Goal: Task Accomplishment & Management: Complete application form

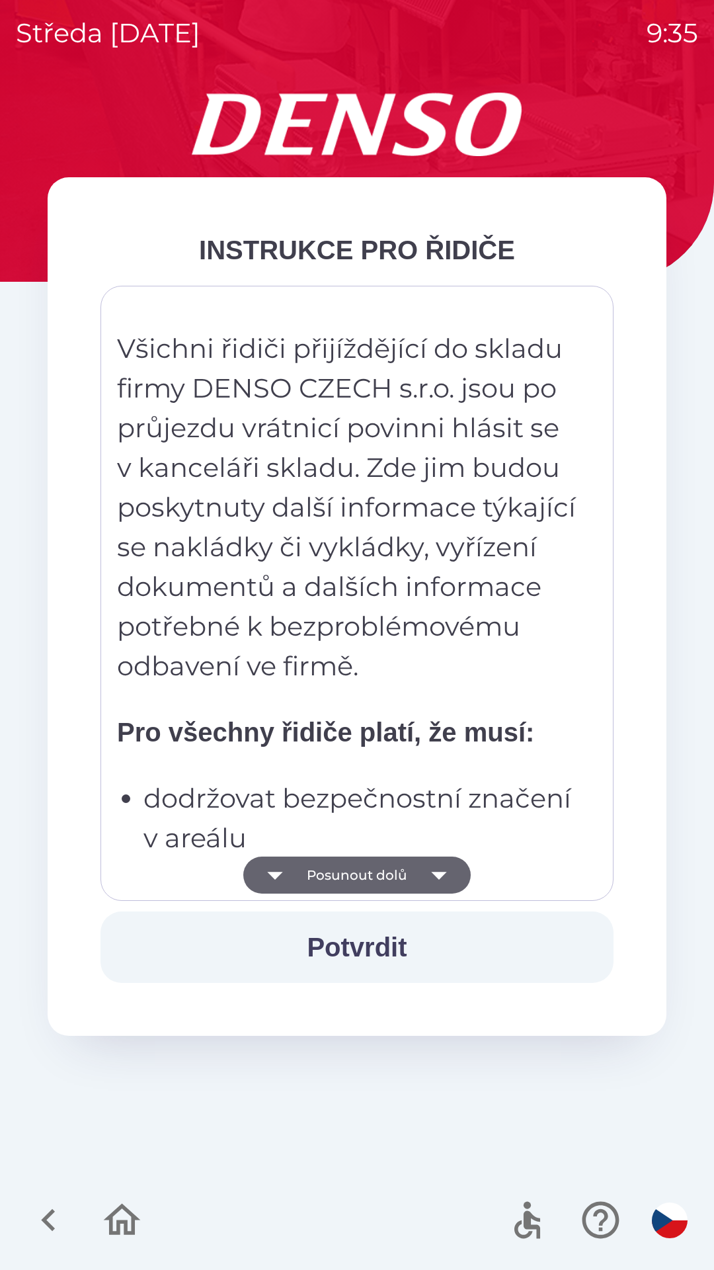
click at [368, 937] on button "Potvrdit" at bounding box center [357, 946] width 513 height 71
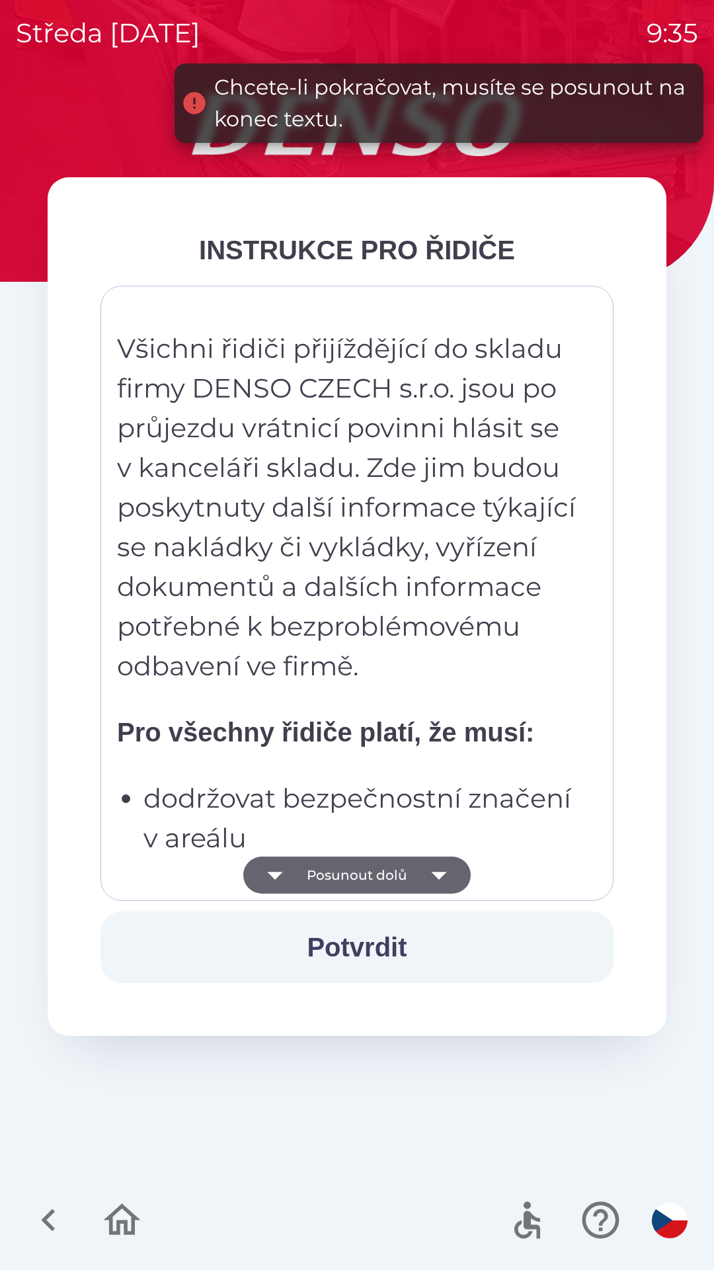
click at [388, 875] on button "Posunout dolů" at bounding box center [357, 875] width 228 height 37
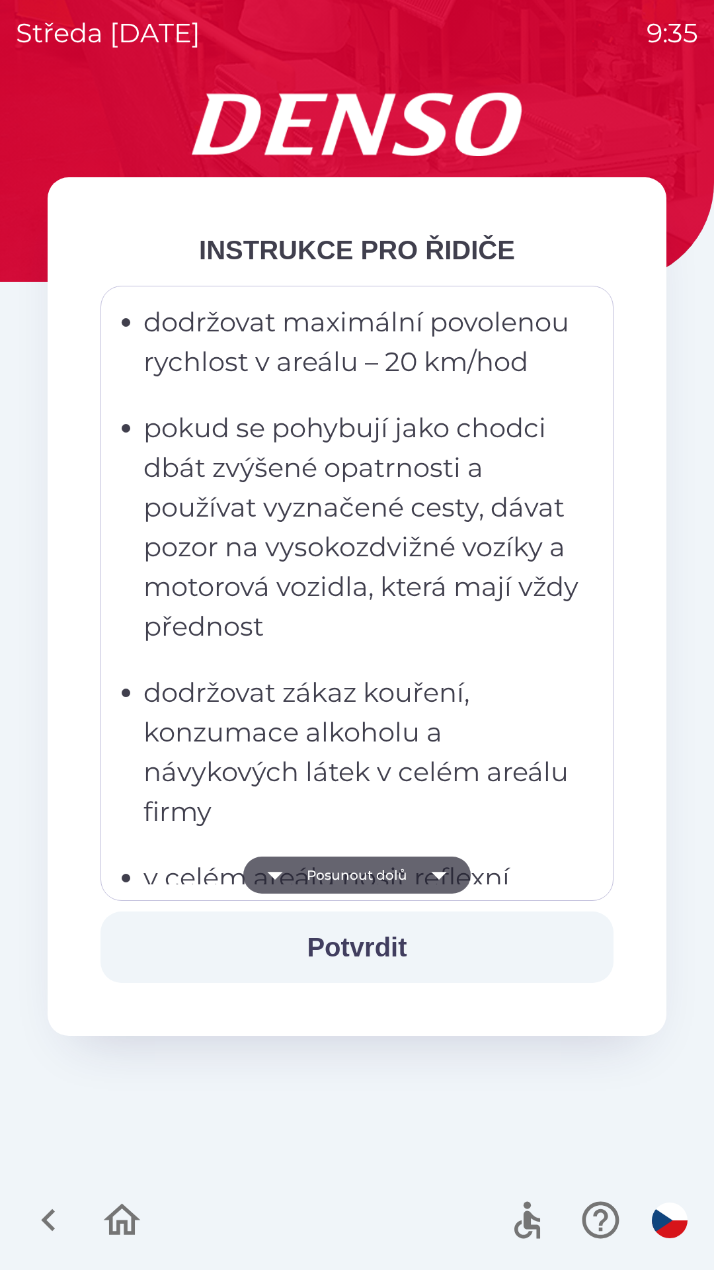
click at [390, 875] on button "Posunout dolů" at bounding box center [357, 875] width 228 height 37
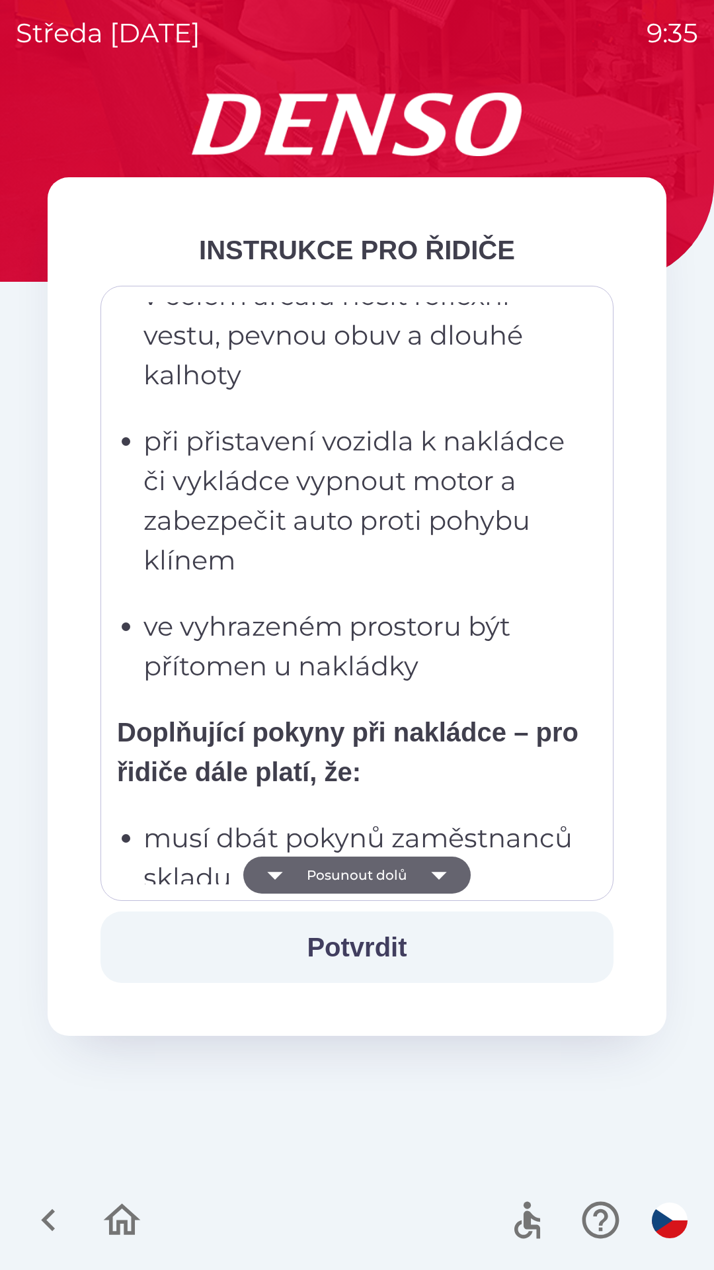
click at [409, 876] on button "Posunout dolů" at bounding box center [357, 875] width 228 height 37
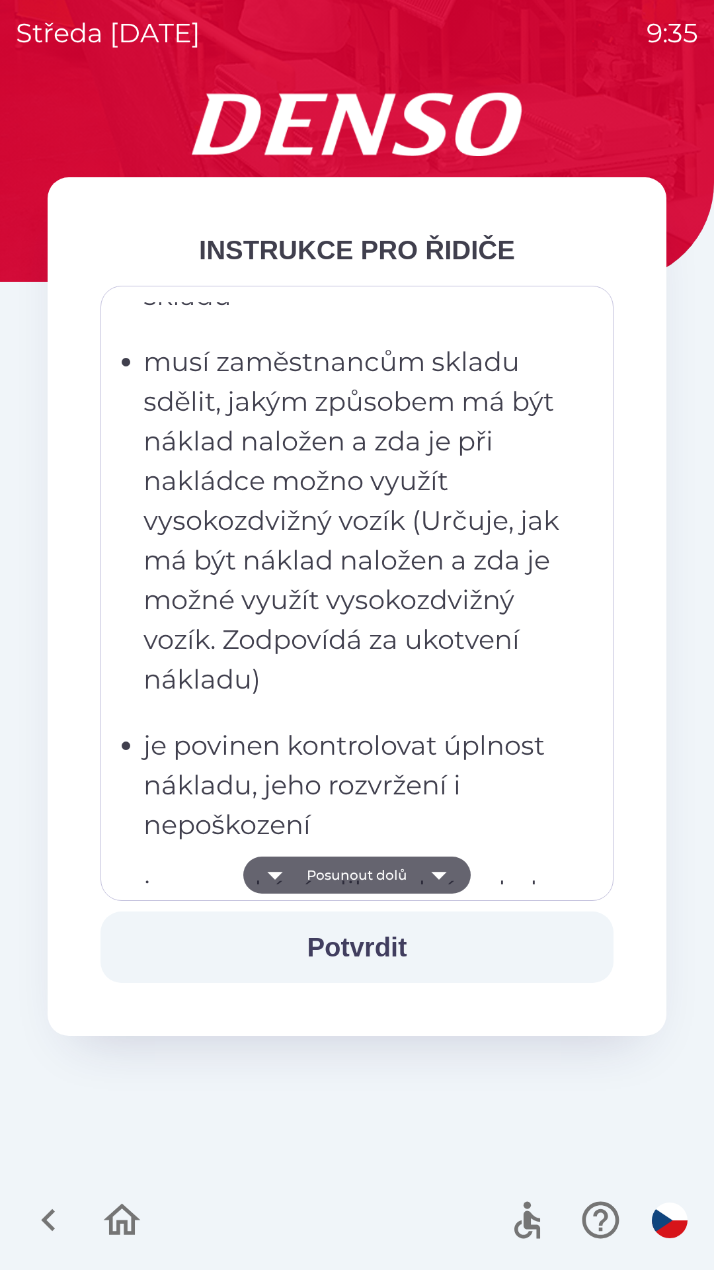
click at [411, 874] on button "Posunout dolů" at bounding box center [357, 875] width 228 height 37
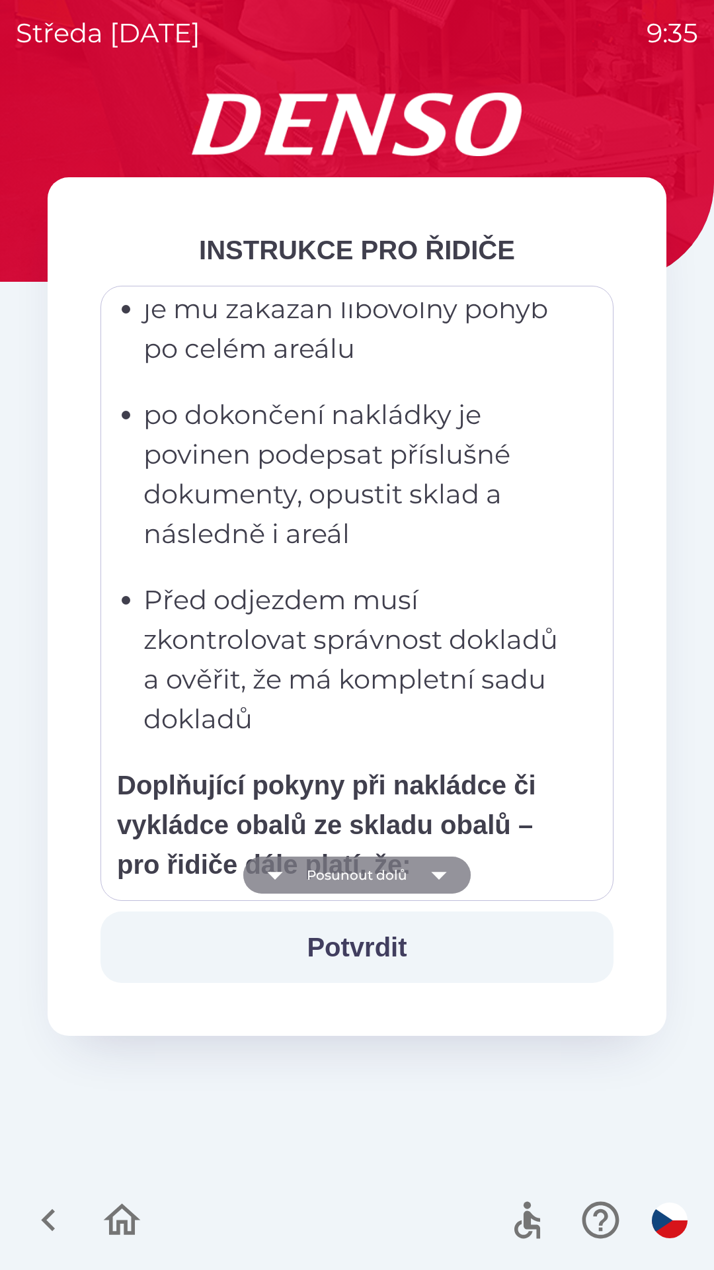
click at [401, 875] on button "Posunout dolů" at bounding box center [357, 875] width 228 height 37
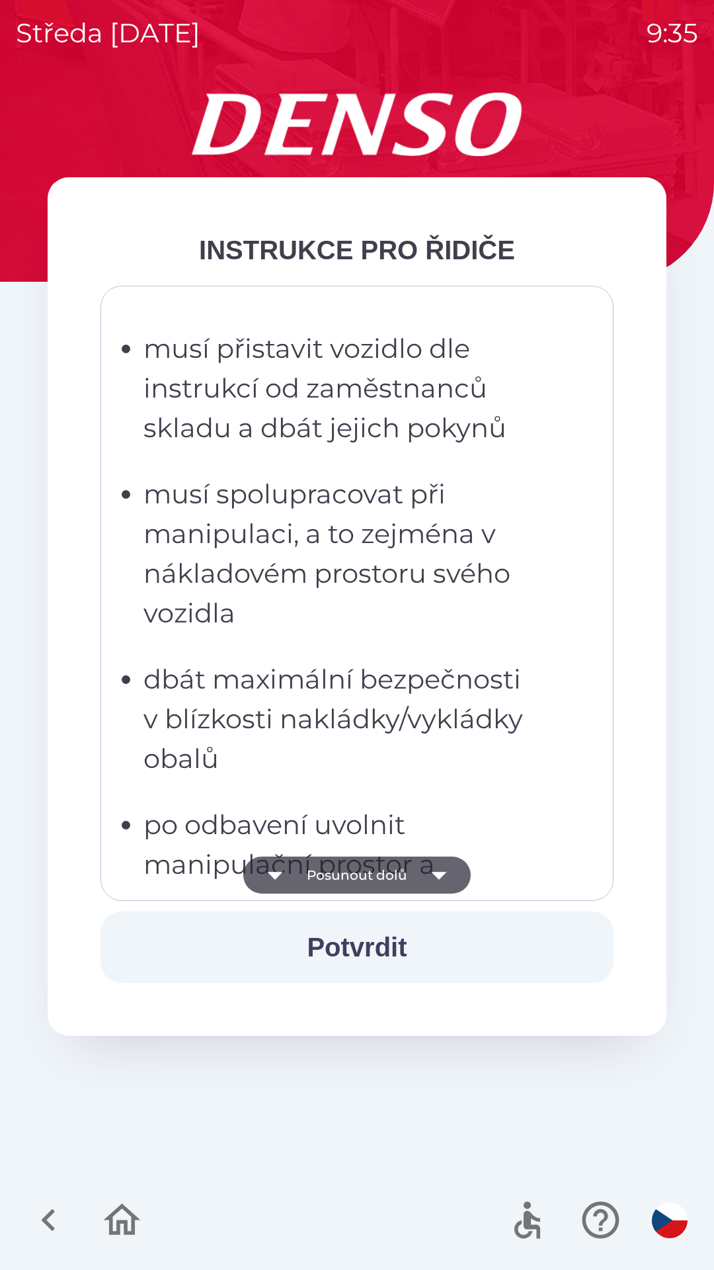
click at [401, 874] on button "Posunout dolů" at bounding box center [357, 875] width 228 height 37
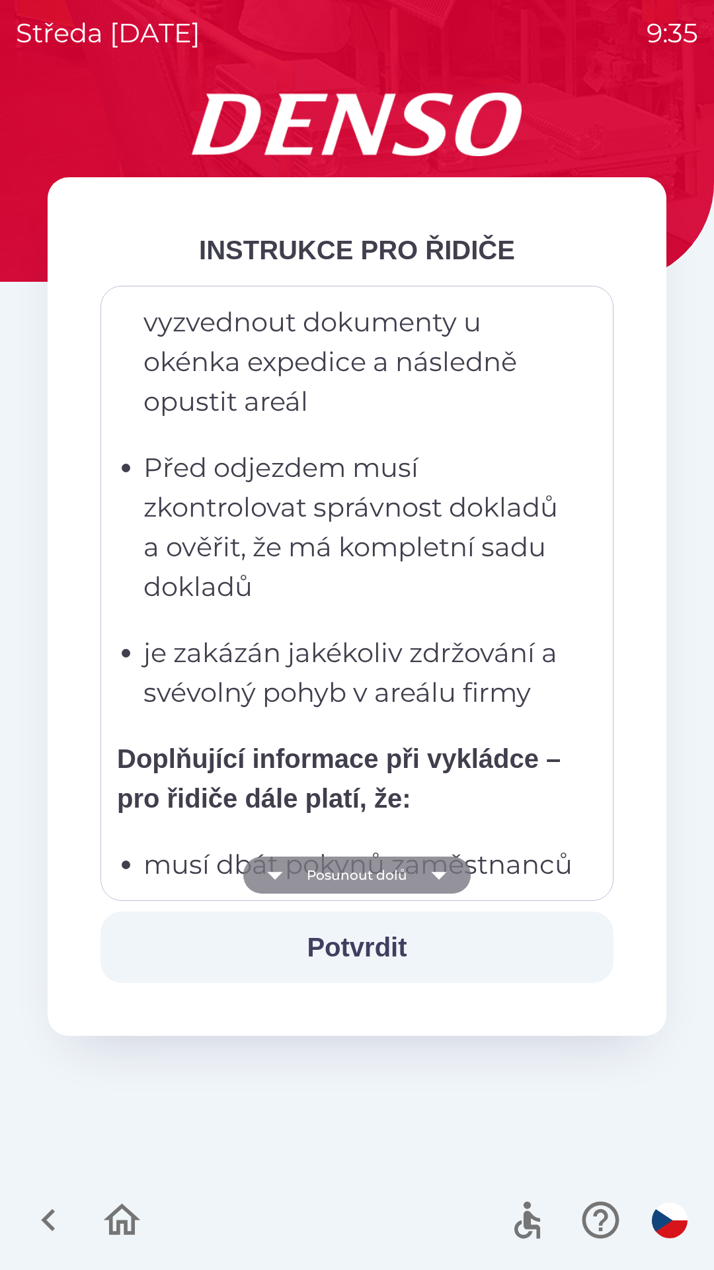
click at [396, 878] on button "Posunout dolů" at bounding box center [357, 875] width 228 height 37
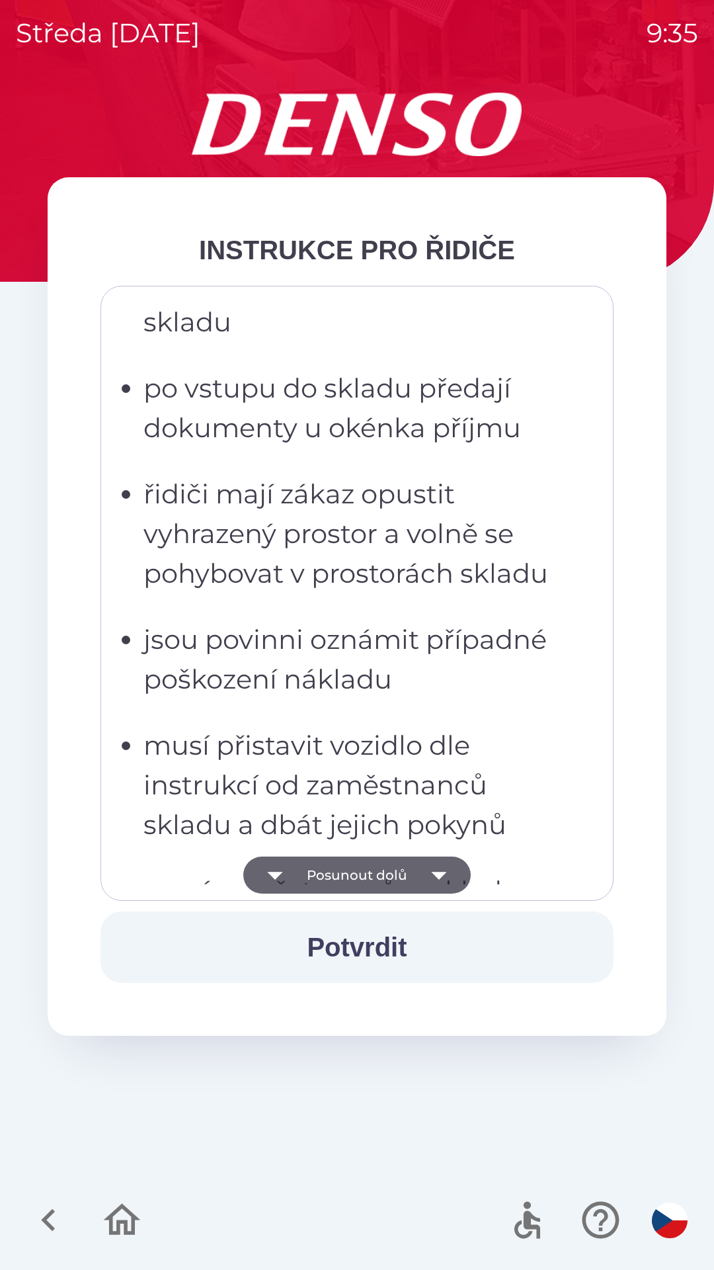
click at [396, 871] on button "Posunout dolů" at bounding box center [357, 875] width 228 height 37
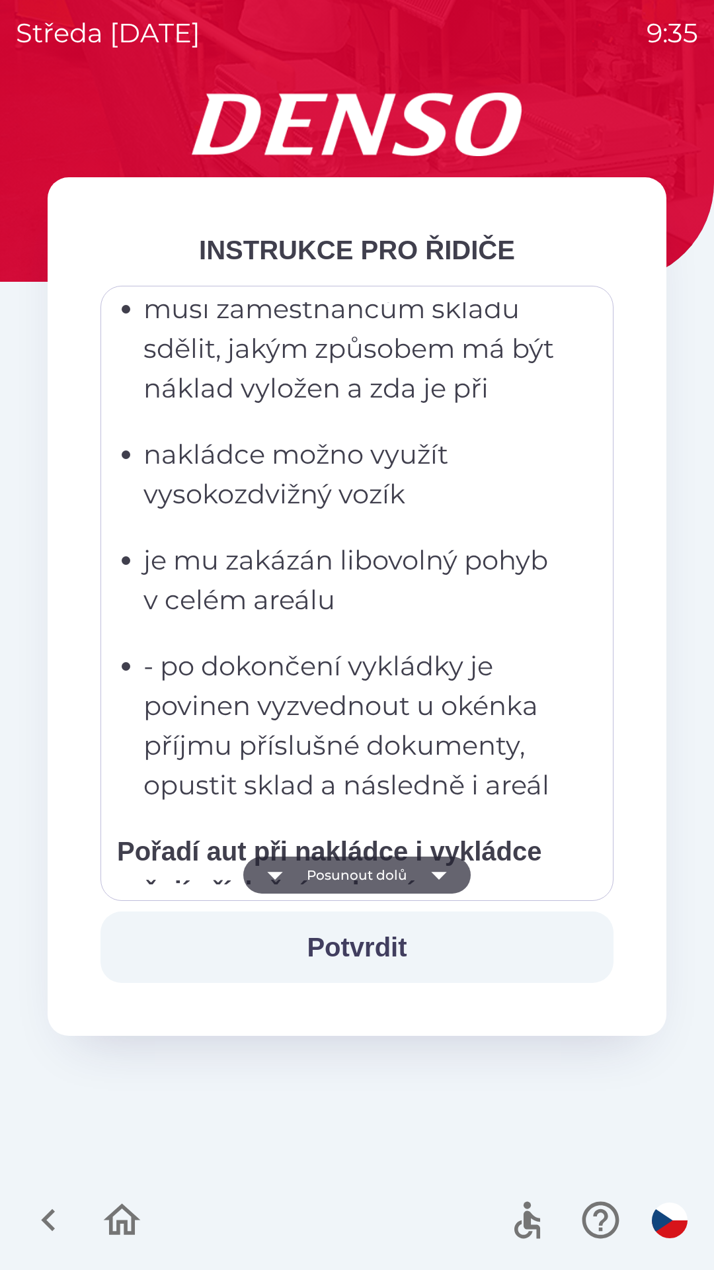
click at [388, 946] on button "Potvrdit" at bounding box center [357, 946] width 513 height 71
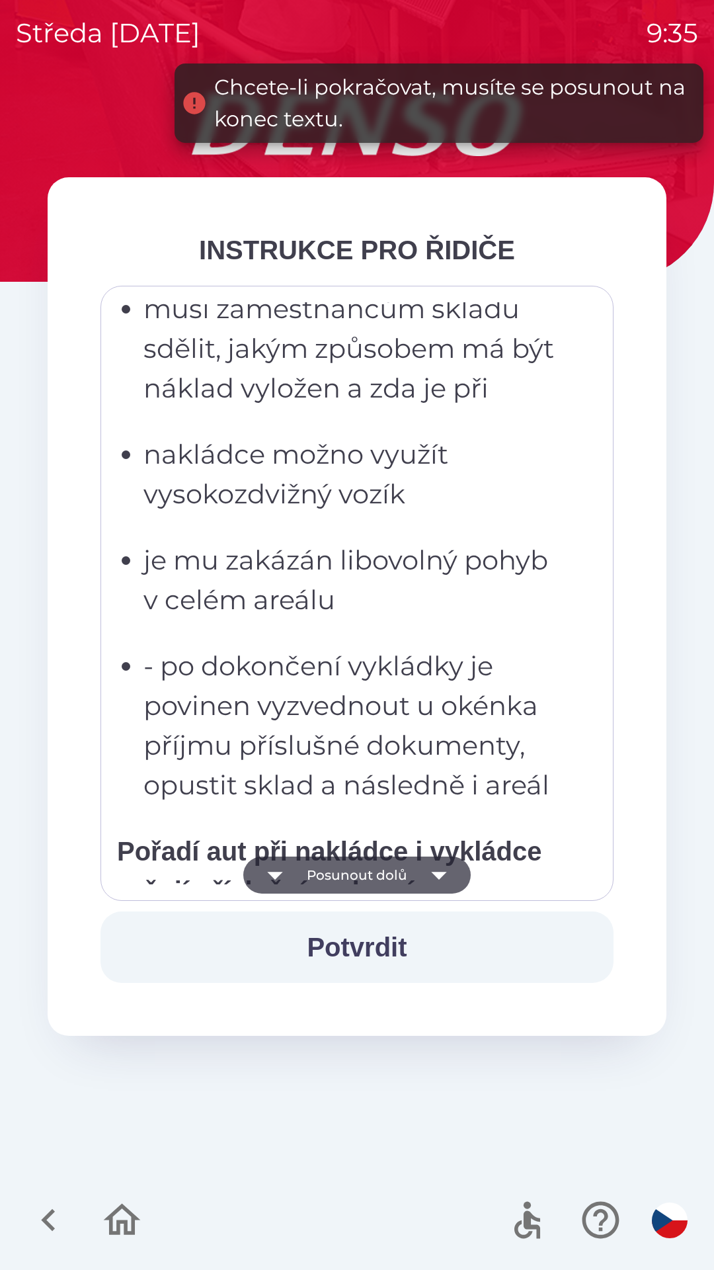
click at [444, 879] on icon "button" at bounding box center [439, 875] width 37 height 37
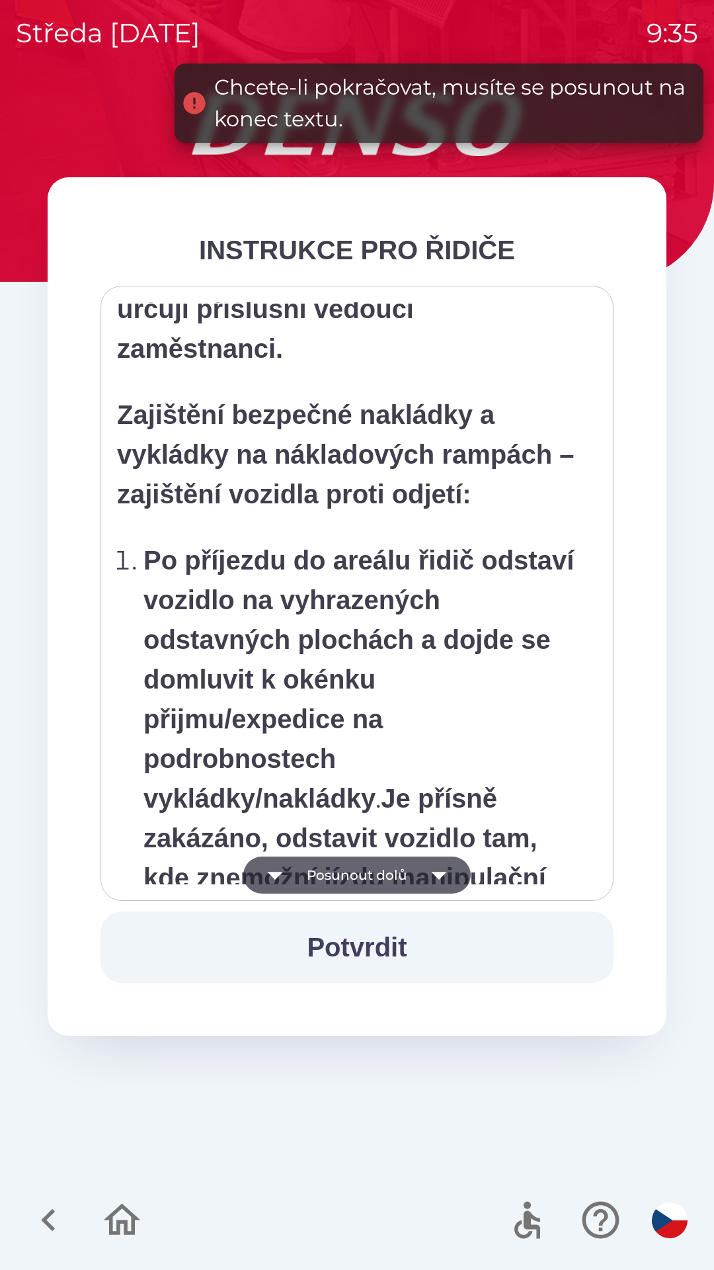
click at [441, 878] on icon "button" at bounding box center [439, 875] width 37 height 37
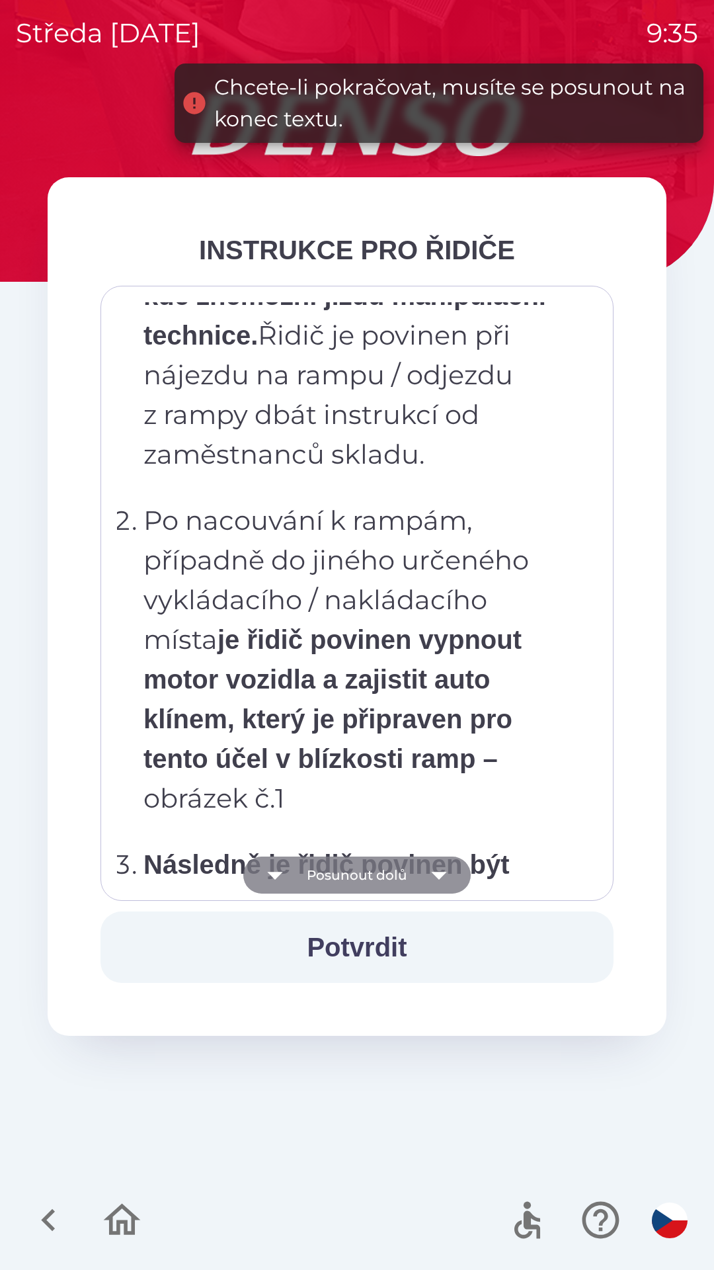
click at [443, 877] on icon "button" at bounding box center [439, 875] width 37 height 37
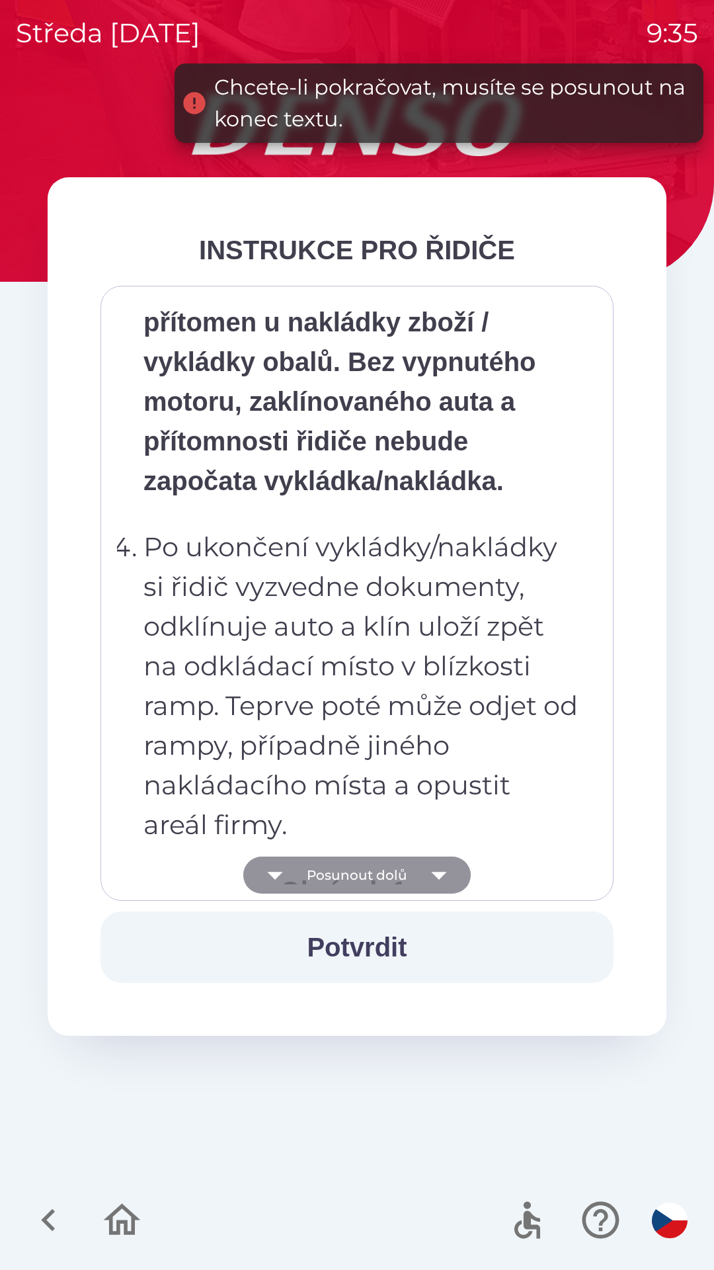
click at [441, 881] on icon "button" at bounding box center [439, 875] width 37 height 37
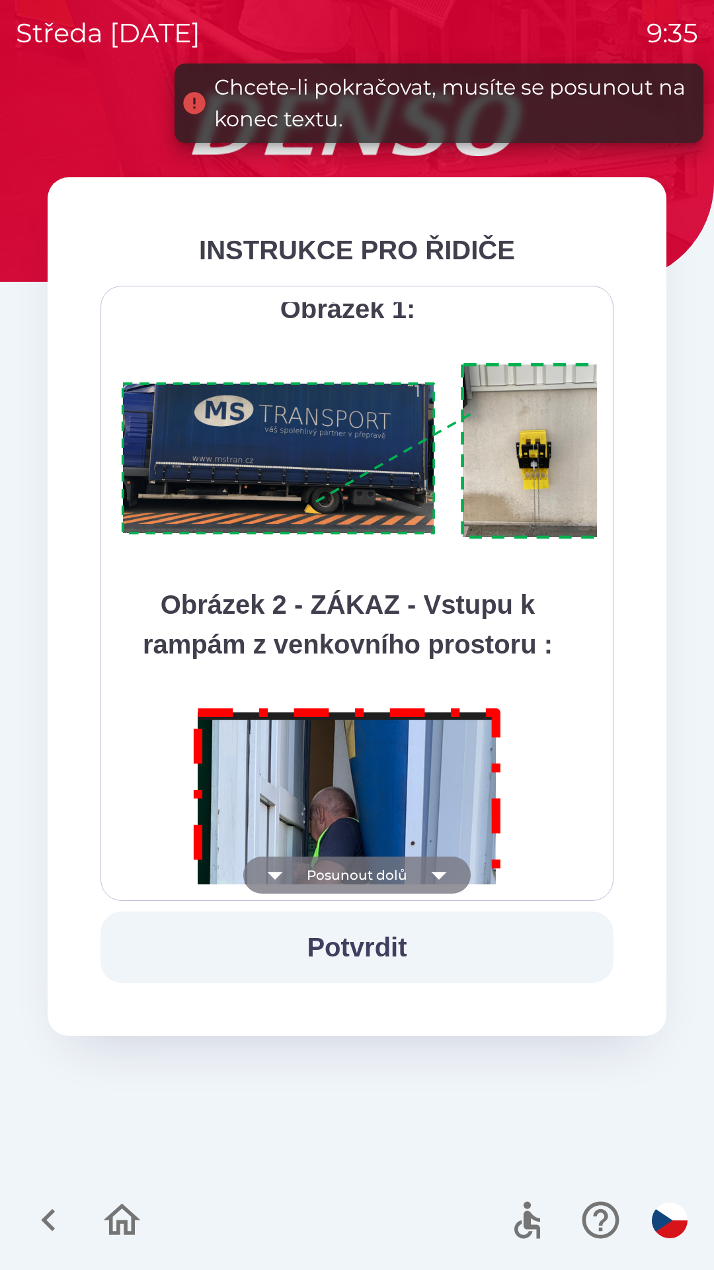
click at [442, 877] on icon "button" at bounding box center [439, 875] width 37 height 37
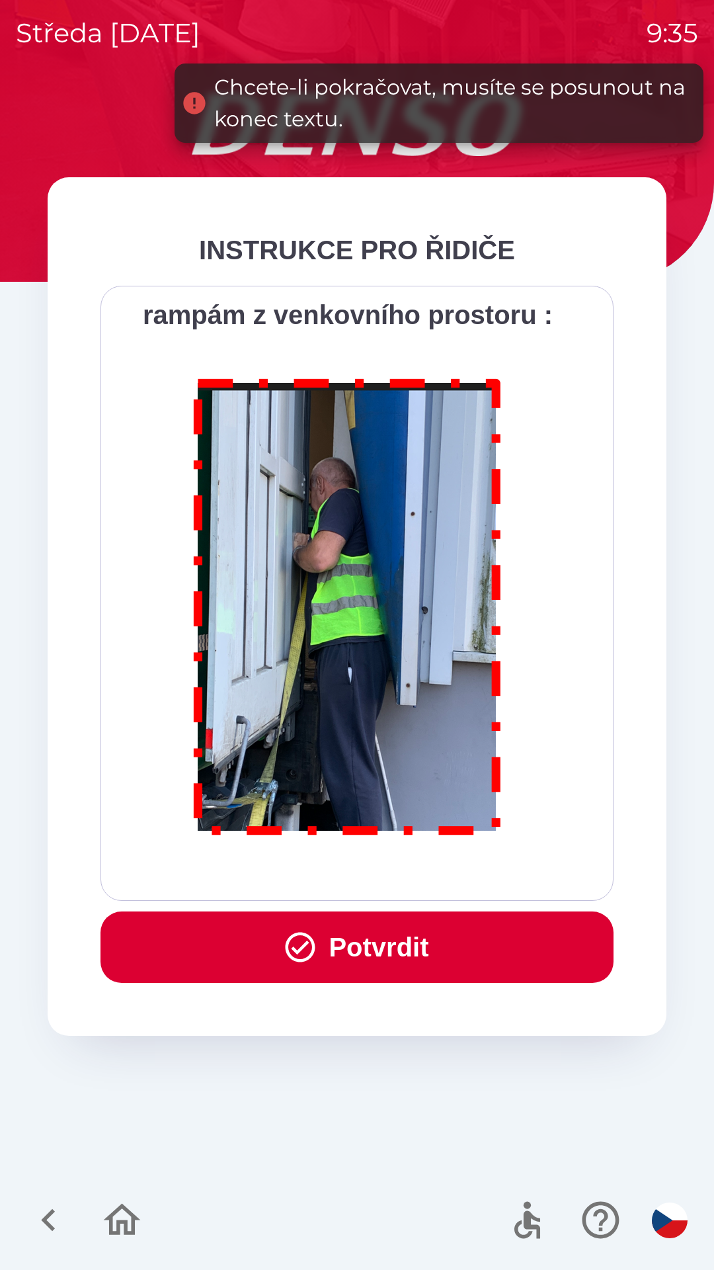
click at [388, 948] on button "Potvrdit" at bounding box center [357, 946] width 513 height 71
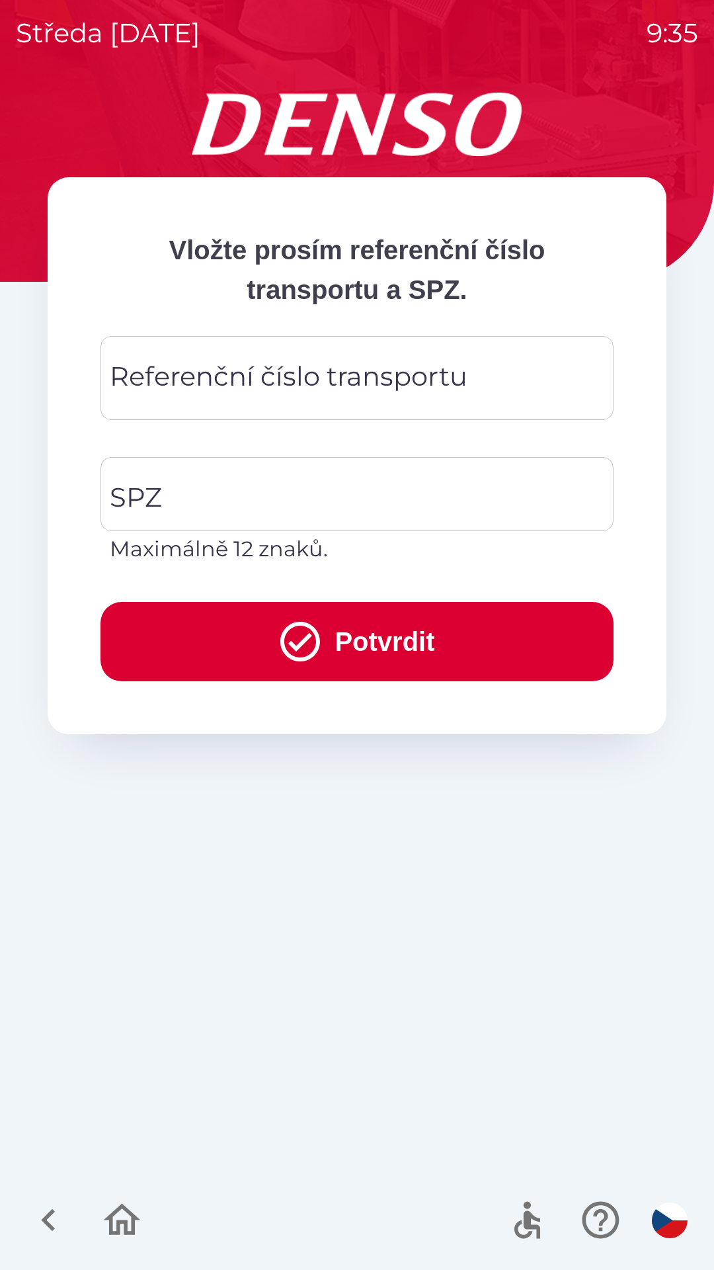
click at [374, 370] on div "Referenční číslo transportu Referenční číslo transportu" at bounding box center [357, 378] width 513 height 84
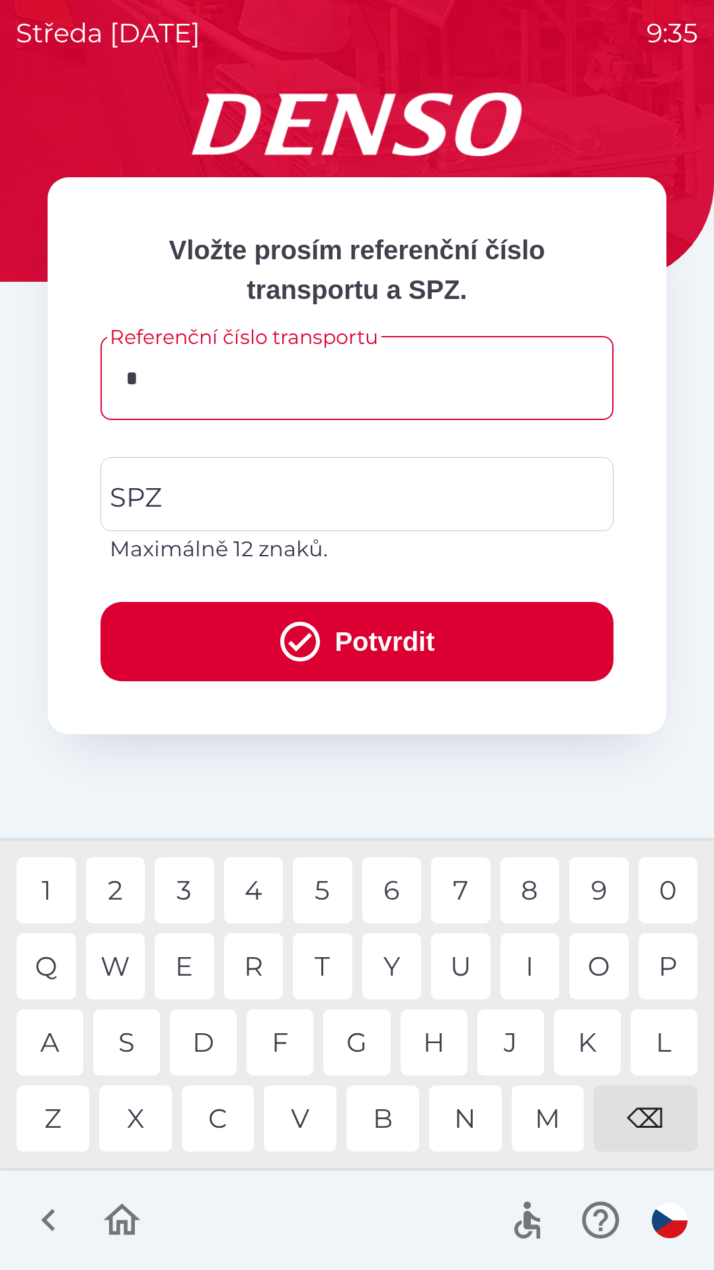
click at [388, 958] on div "Y" at bounding box center [392, 966] width 60 height 66
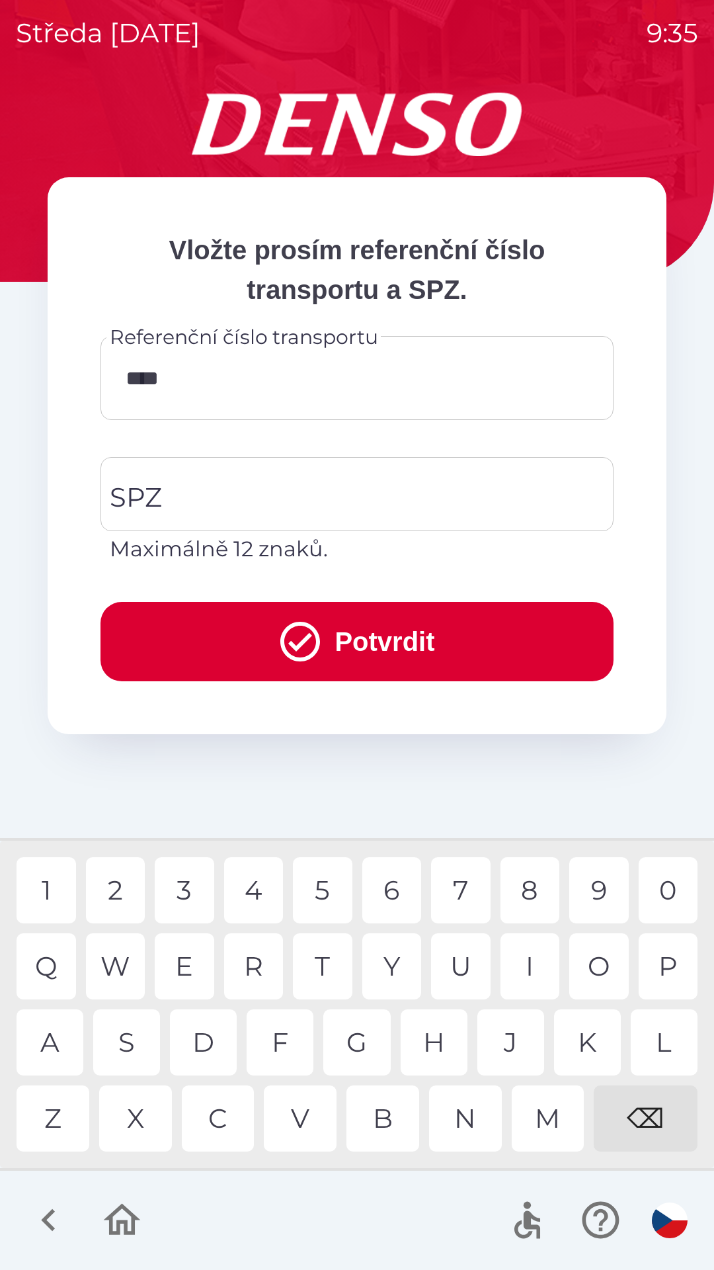
click at [458, 961] on div "U" at bounding box center [461, 966] width 60 height 66
click at [658, 888] on div "0" at bounding box center [669, 890] width 60 height 66
click at [55, 887] on div "1" at bounding box center [47, 890] width 60 height 66
click at [257, 886] on div "4" at bounding box center [254, 890] width 60 height 66
type input "**********"
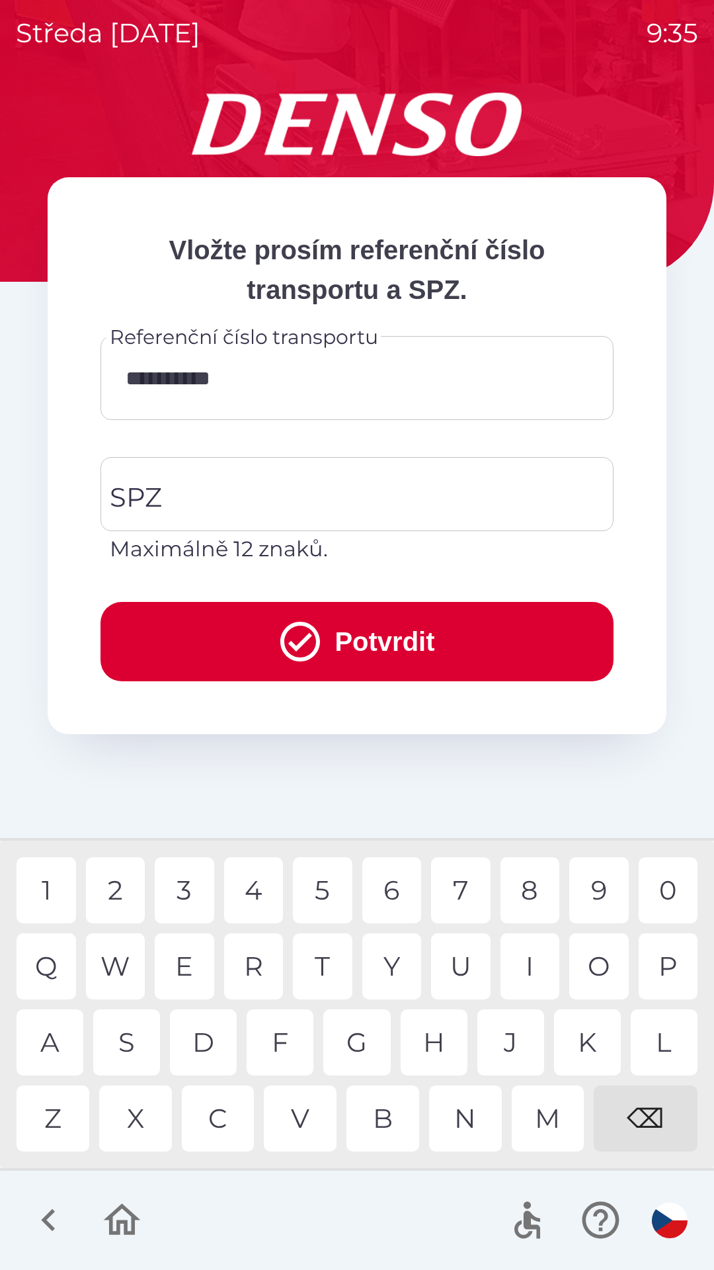
click at [462, 887] on div "7" at bounding box center [461, 890] width 60 height 66
click at [292, 502] on input "SPZ" at bounding box center [347, 494] width 482 height 62
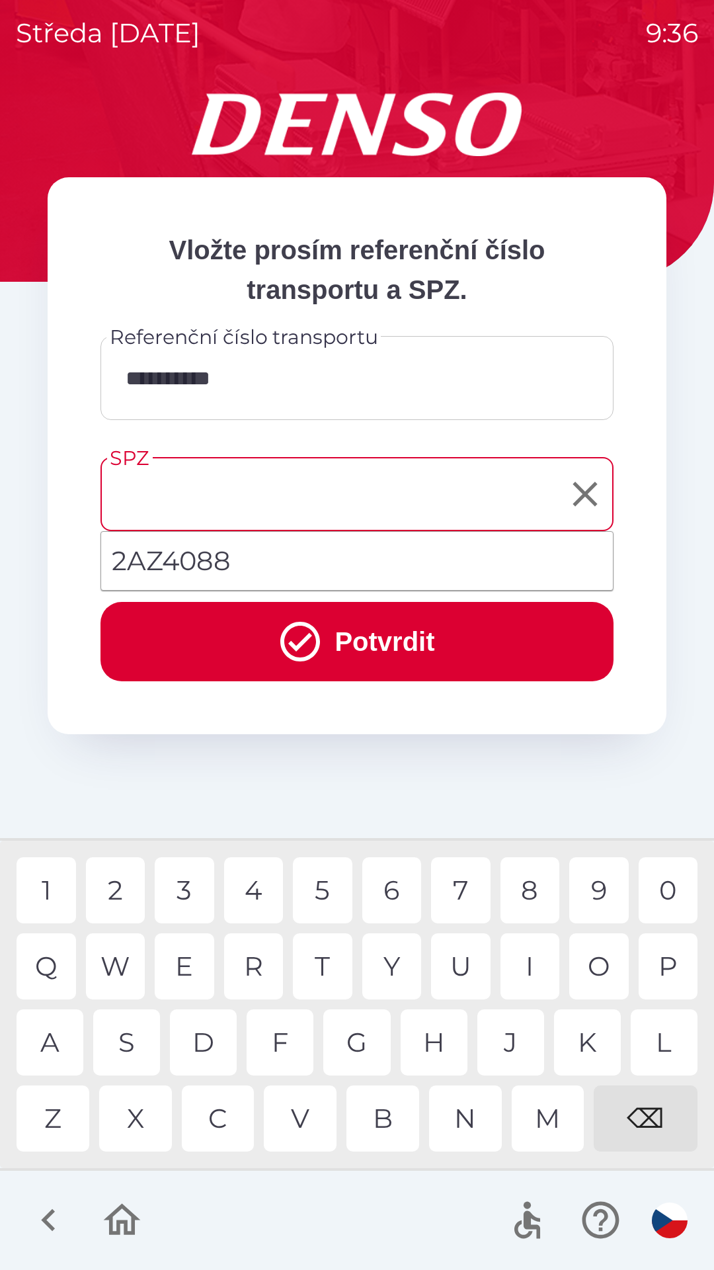
click at [235, 554] on li "2AZ4088" at bounding box center [357, 561] width 512 height 48
type input "*******"
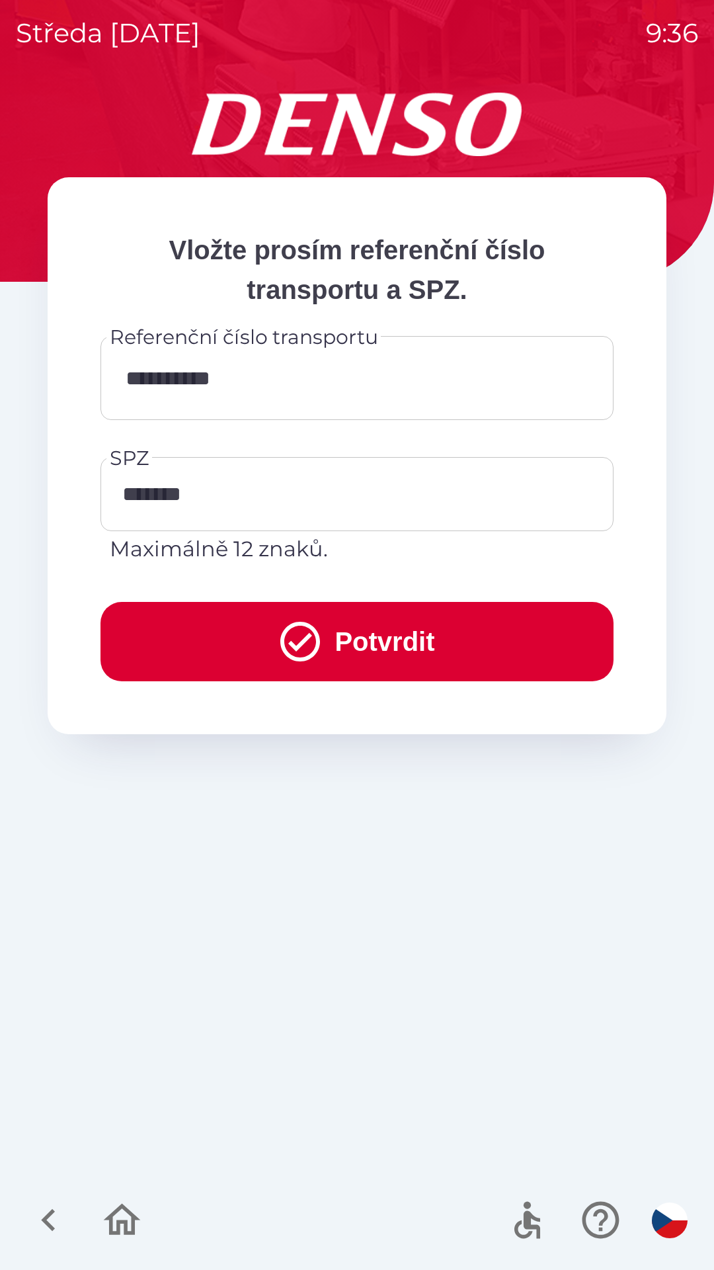
click at [380, 640] on button "Potvrdit" at bounding box center [357, 641] width 513 height 79
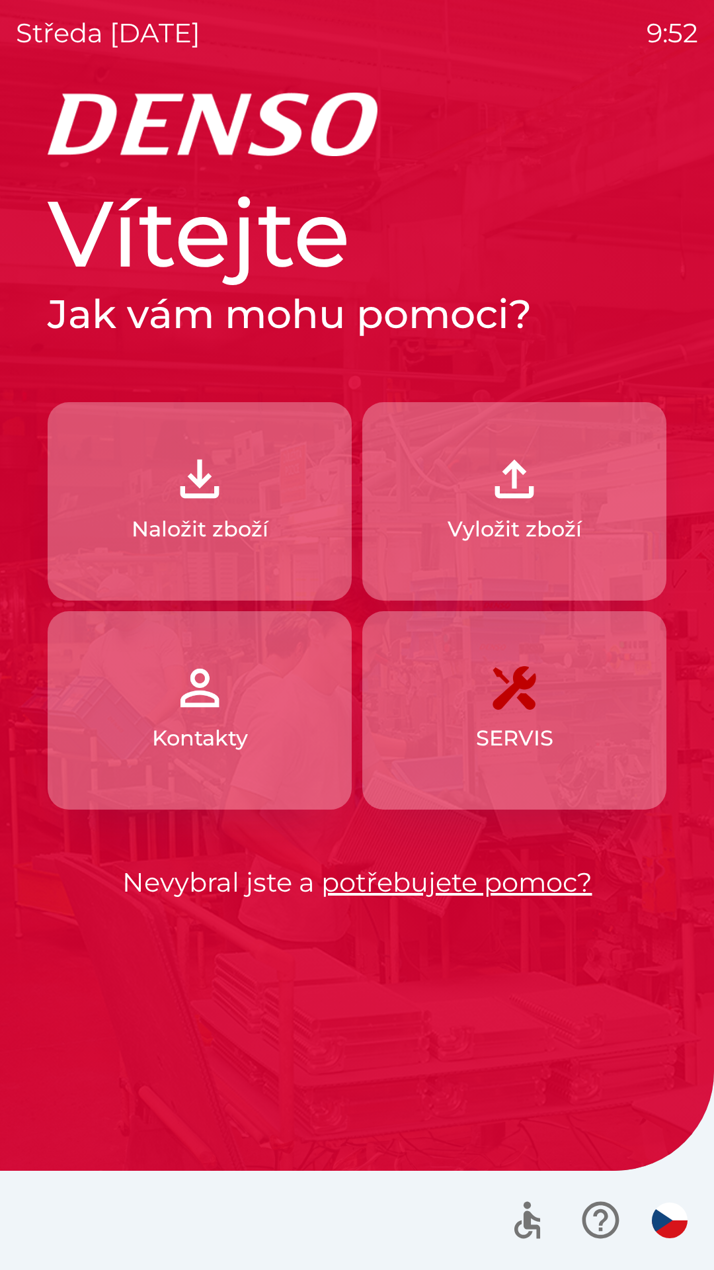
click at [256, 529] on p "Naložit zboží" at bounding box center [200, 529] width 137 height 32
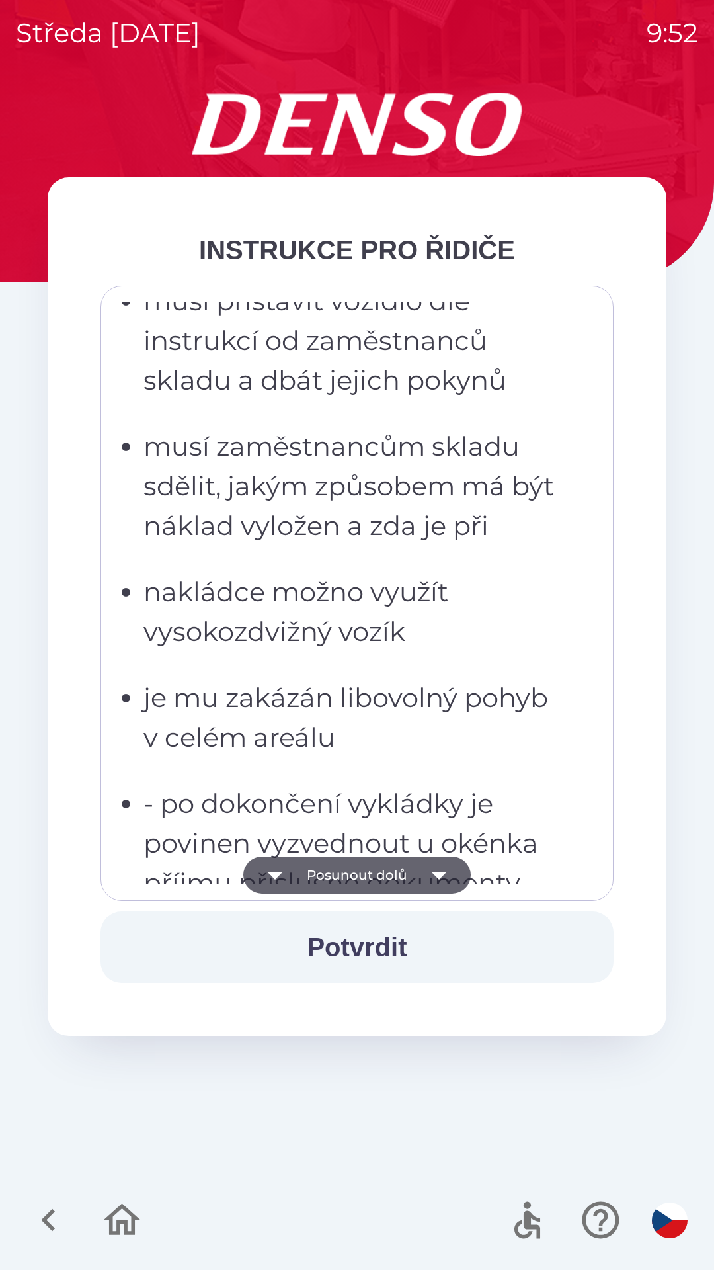
click at [373, 729] on p "je mu zakázán libovolný pohyb v celém areálu" at bounding box center [361, 717] width 435 height 79
click at [365, 601] on ul "musí dbát pokynů zaměstnanců skladu po vstupu do skladu předají dokumenty u oké…" at bounding box center [348, 380] width 462 height 1124
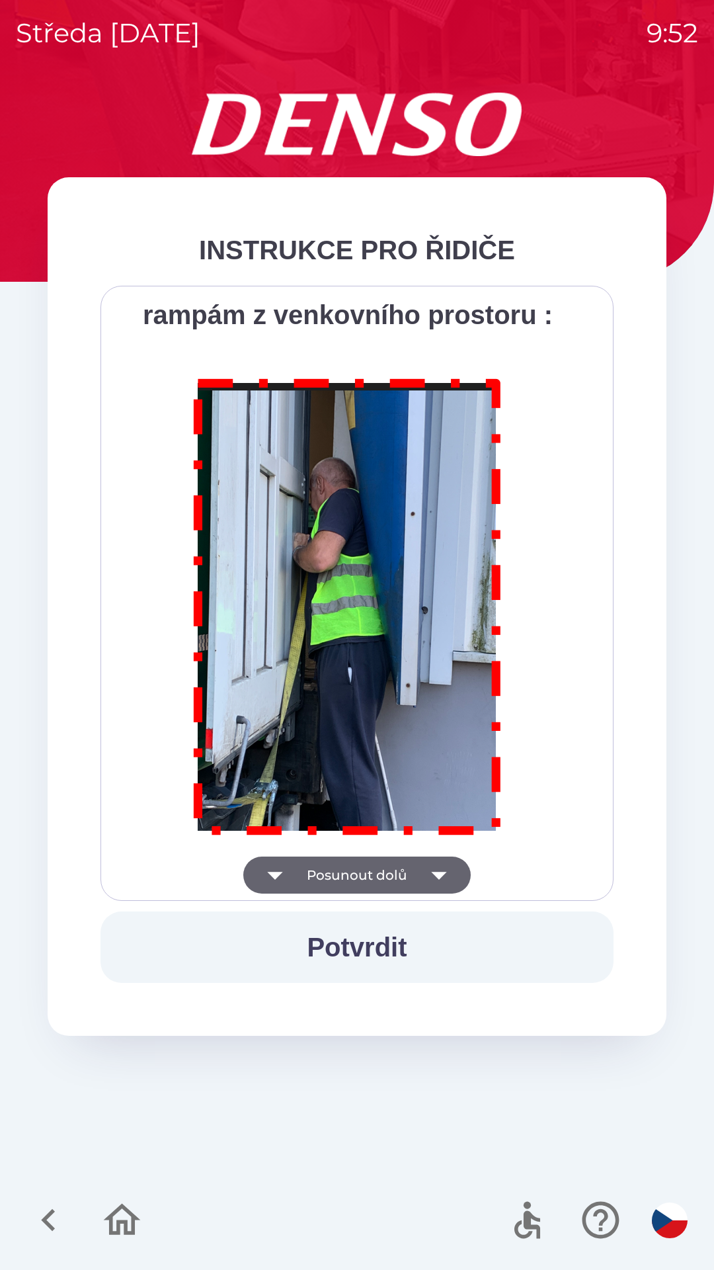
scroll to position [7433, 0]
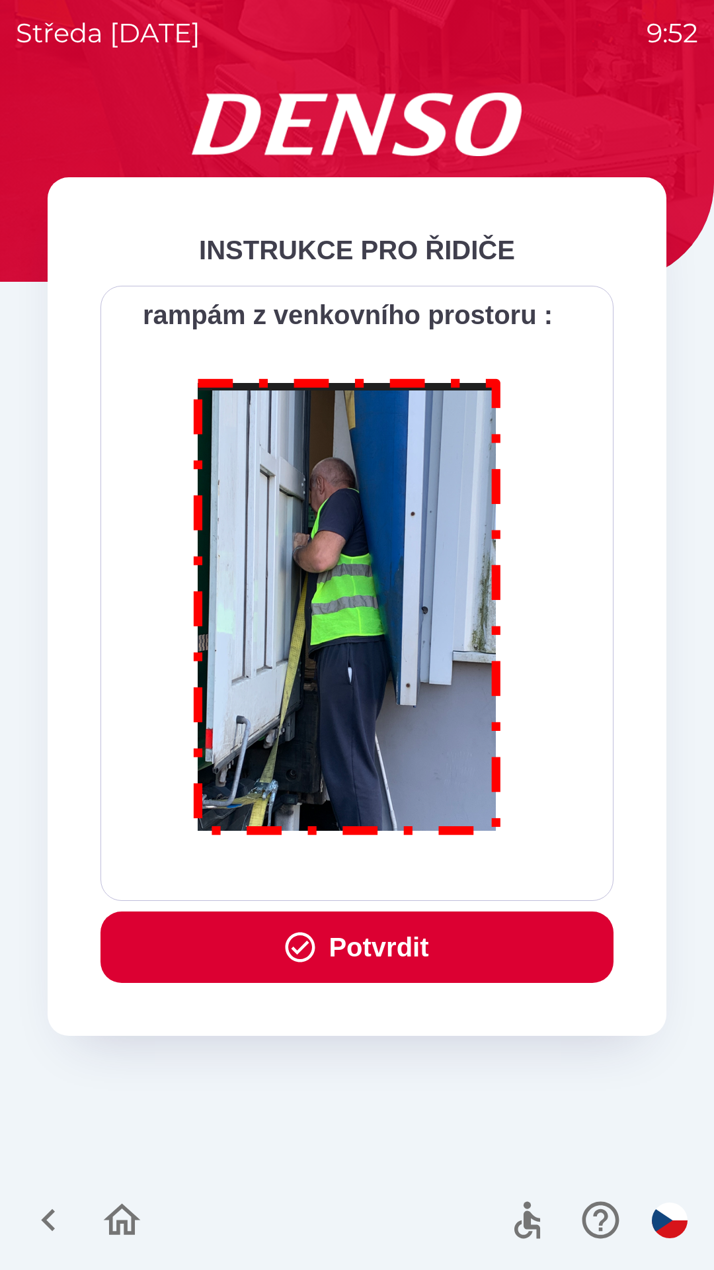
click at [402, 956] on button "Potvrdit" at bounding box center [357, 946] width 513 height 71
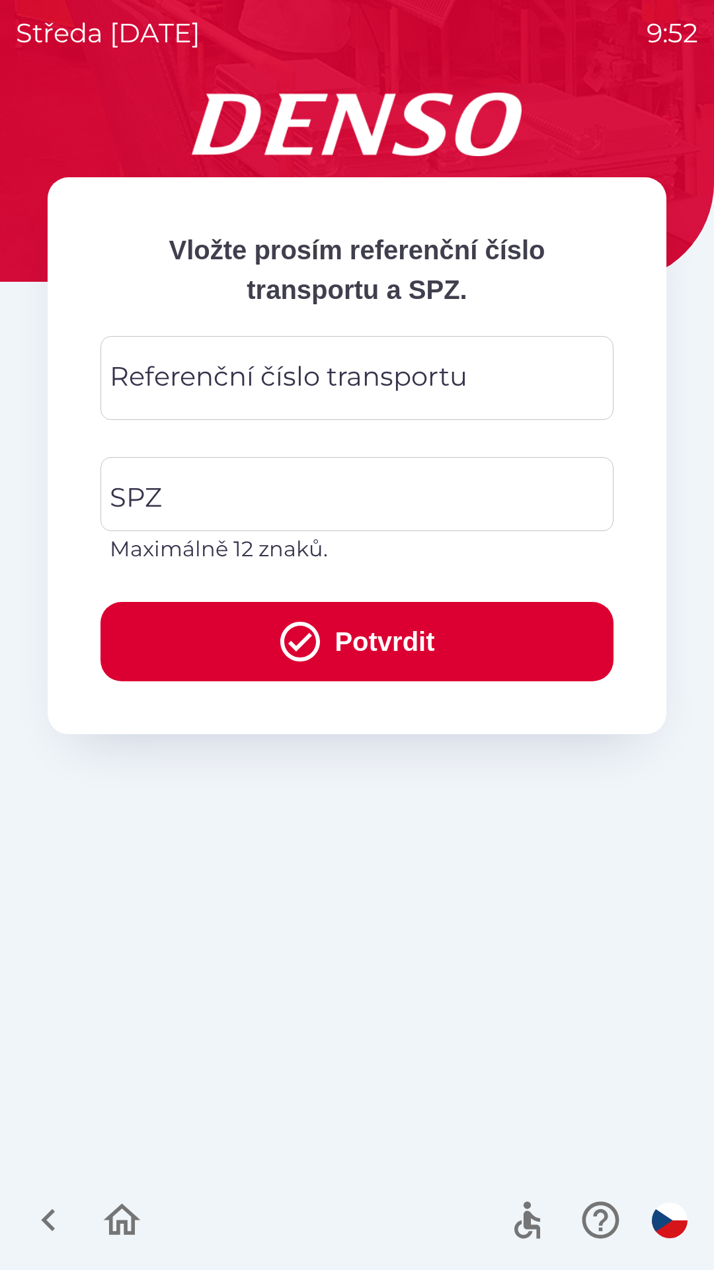
click at [190, 378] on div "Referenční číslo transportu Referenční číslo transportu" at bounding box center [357, 378] width 513 height 84
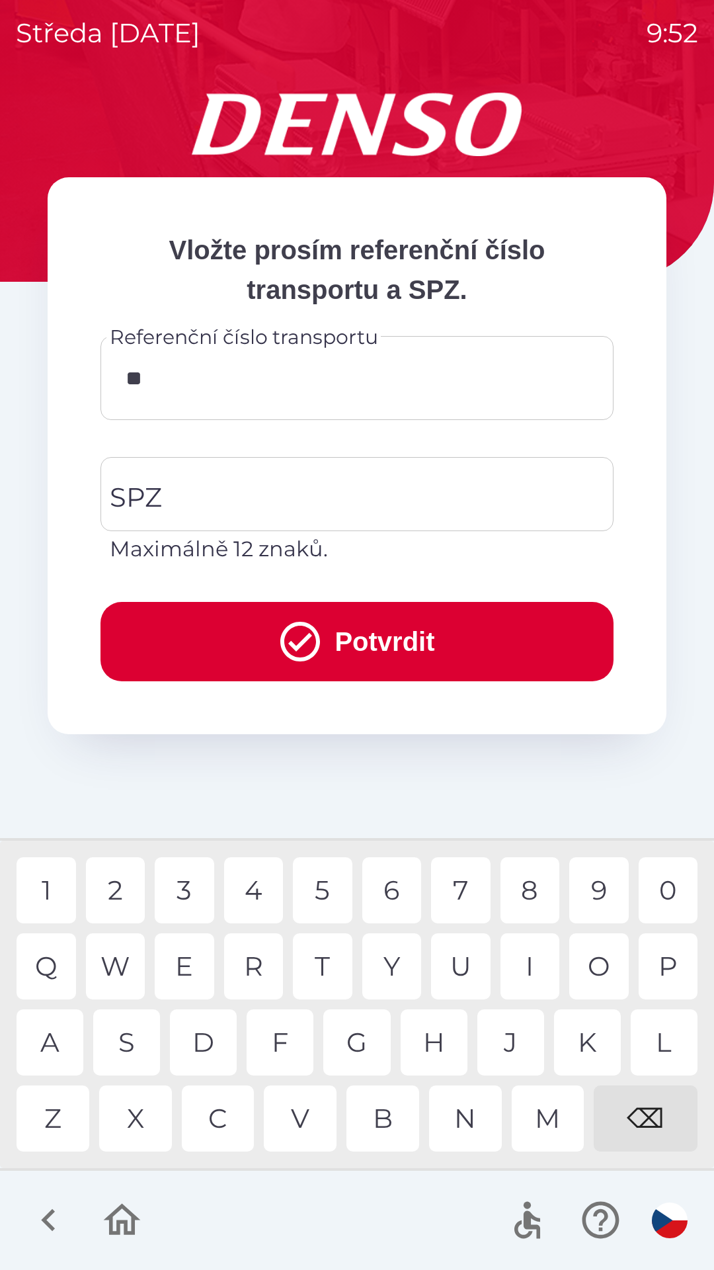
click at [591, 1029] on div "K" at bounding box center [587, 1042] width 67 height 66
click at [307, 1105] on div "V" at bounding box center [300, 1118] width 73 height 66
type input "******"
click at [181, 884] on div "3" at bounding box center [185, 890] width 60 height 66
click at [162, 491] on input "SPZ" at bounding box center [347, 494] width 482 height 62
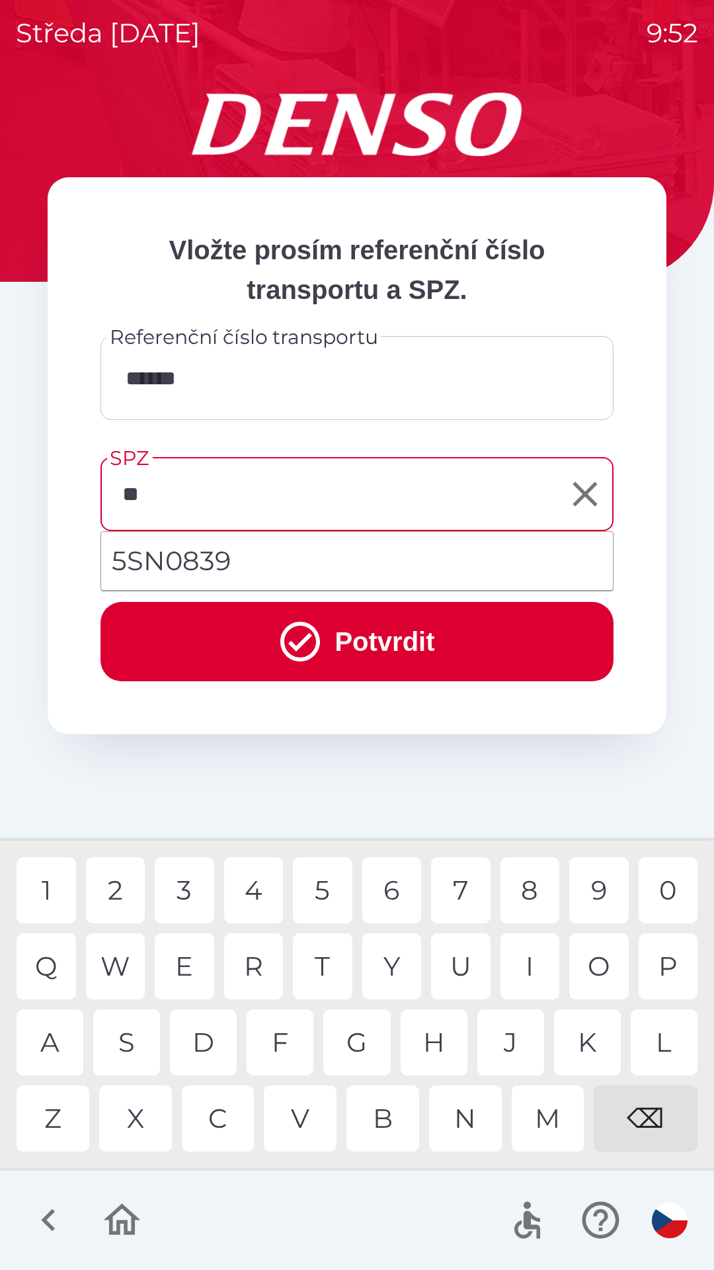
click at [132, 1030] on div "S" at bounding box center [126, 1042] width 67 height 66
type input "*******"
click at [599, 899] on div "9" at bounding box center [599, 890] width 60 height 66
click at [397, 633] on button "Potvrdit" at bounding box center [357, 641] width 513 height 79
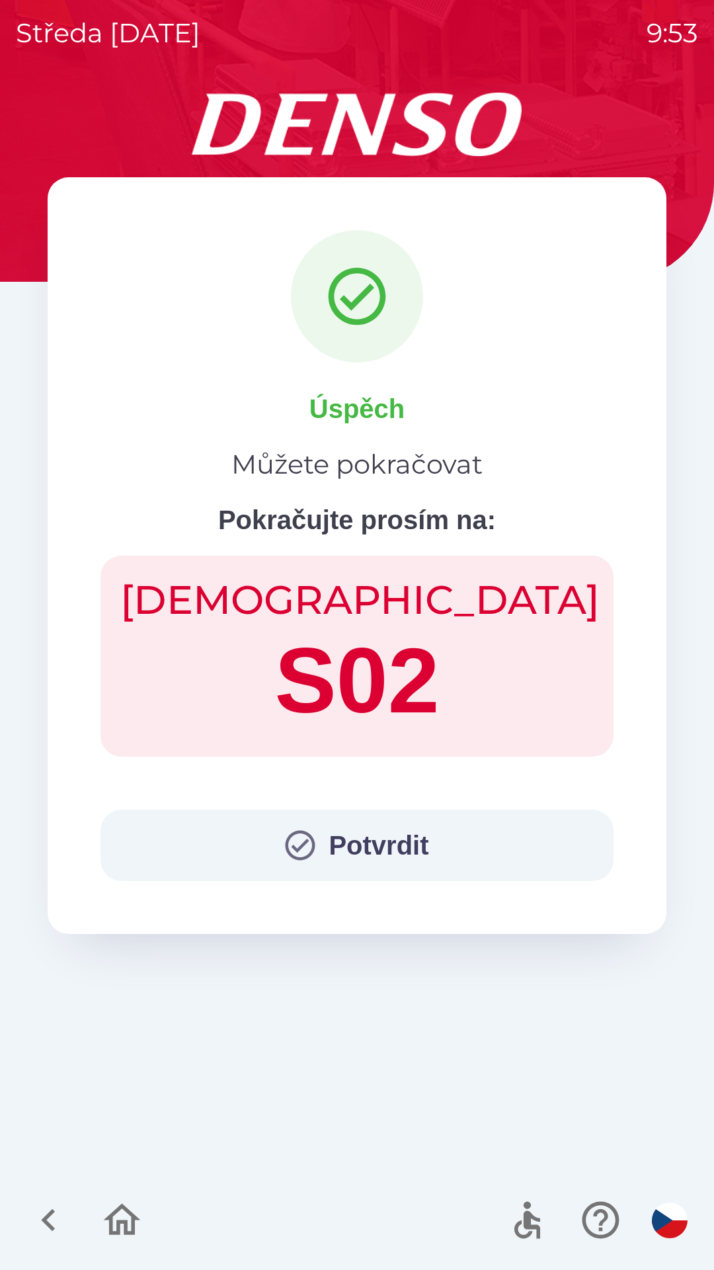
click at [431, 835] on button "Potvrdit" at bounding box center [357, 845] width 513 height 71
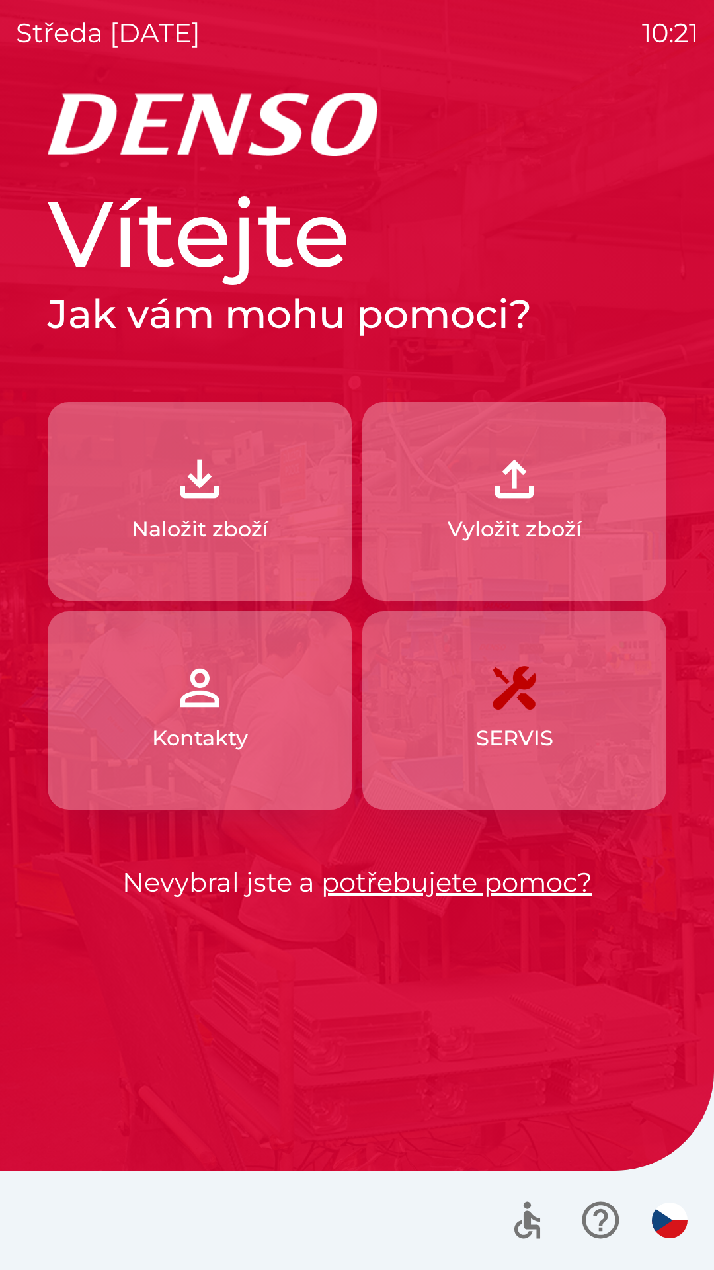
click at [189, 502] on img "button" at bounding box center [200, 479] width 58 height 58
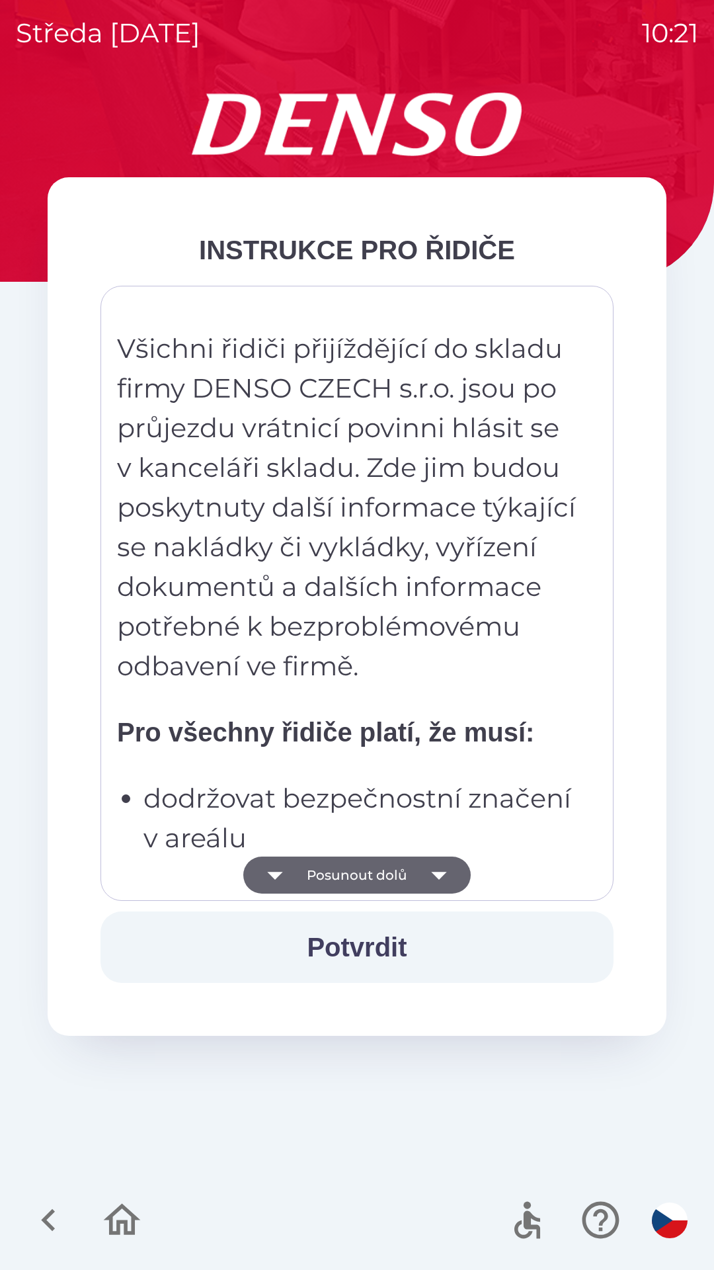
click at [360, 861] on button "Posunout dolů" at bounding box center [357, 875] width 228 height 37
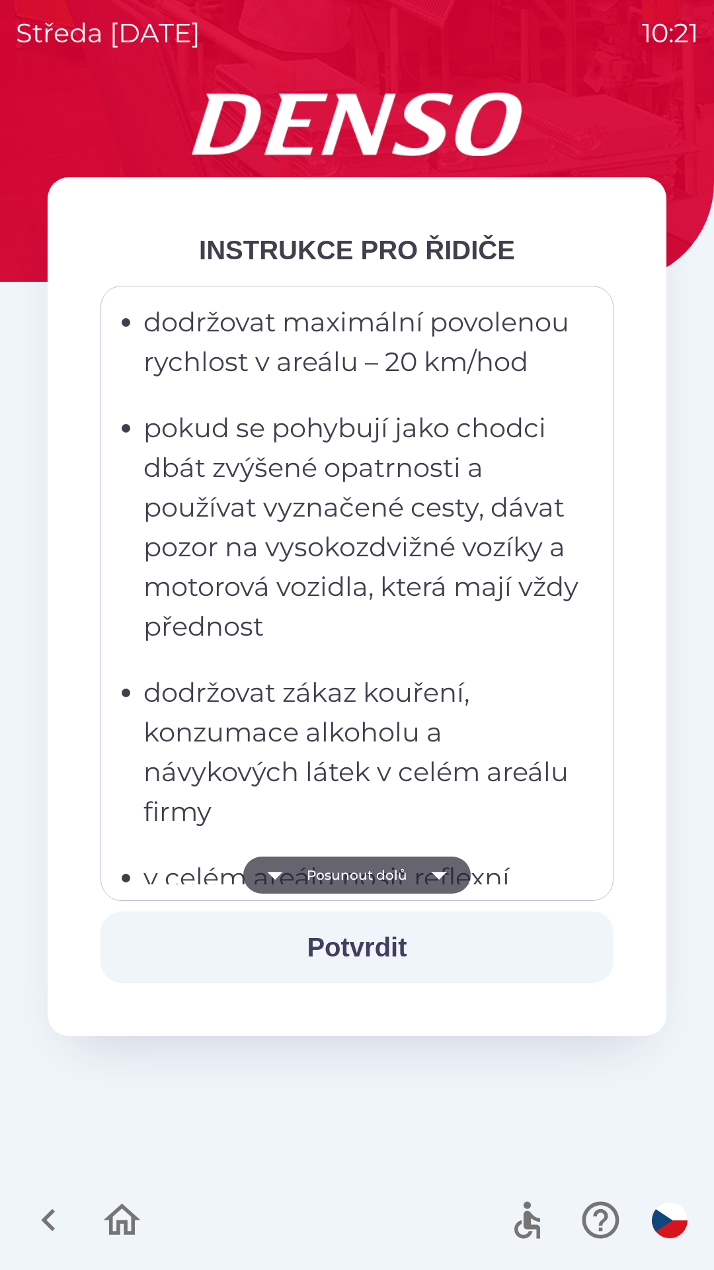
click at [371, 868] on button "Posunout dolů" at bounding box center [357, 875] width 228 height 37
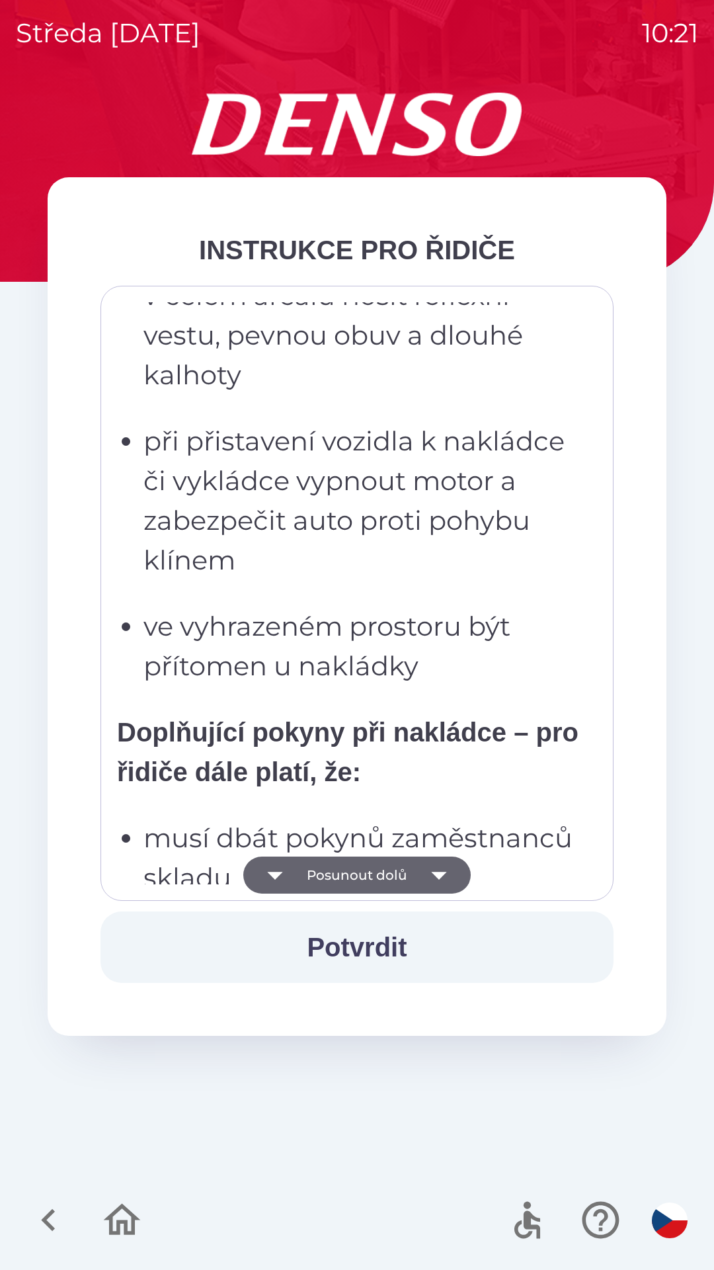
click at [364, 871] on button "Posunout dolů" at bounding box center [357, 875] width 228 height 37
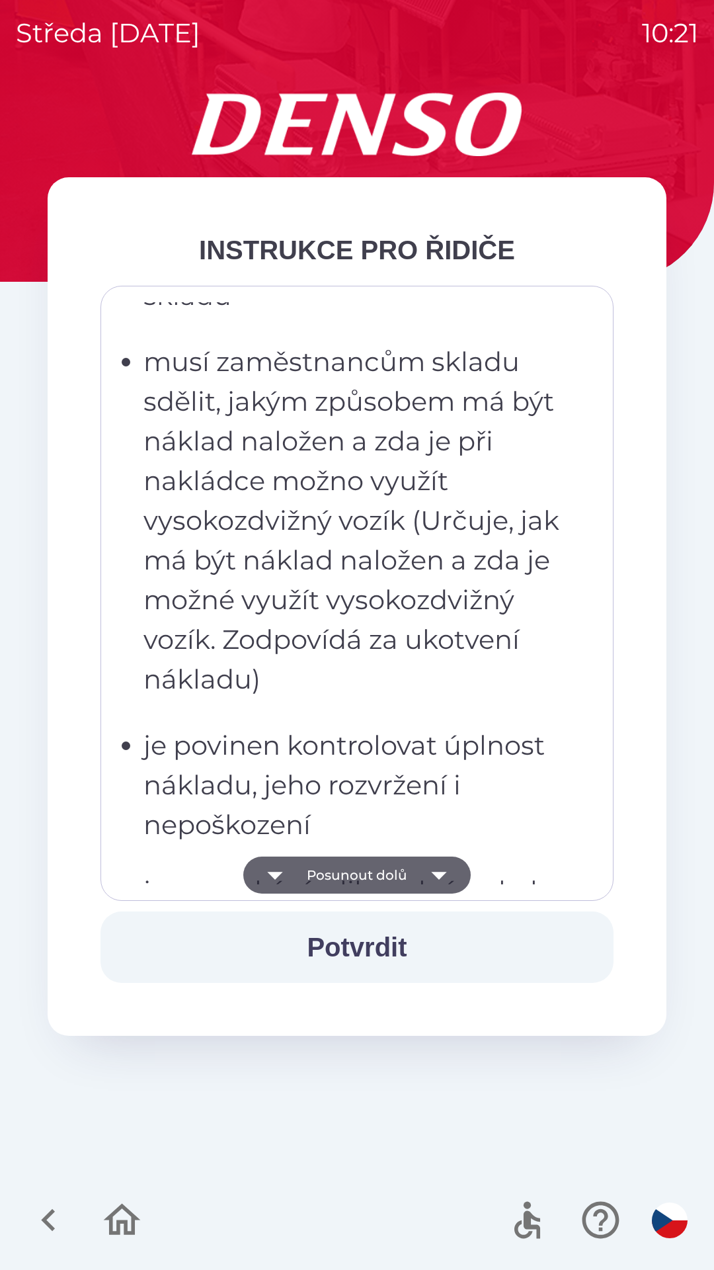
click at [356, 868] on button "Posunout dolů" at bounding box center [357, 875] width 228 height 37
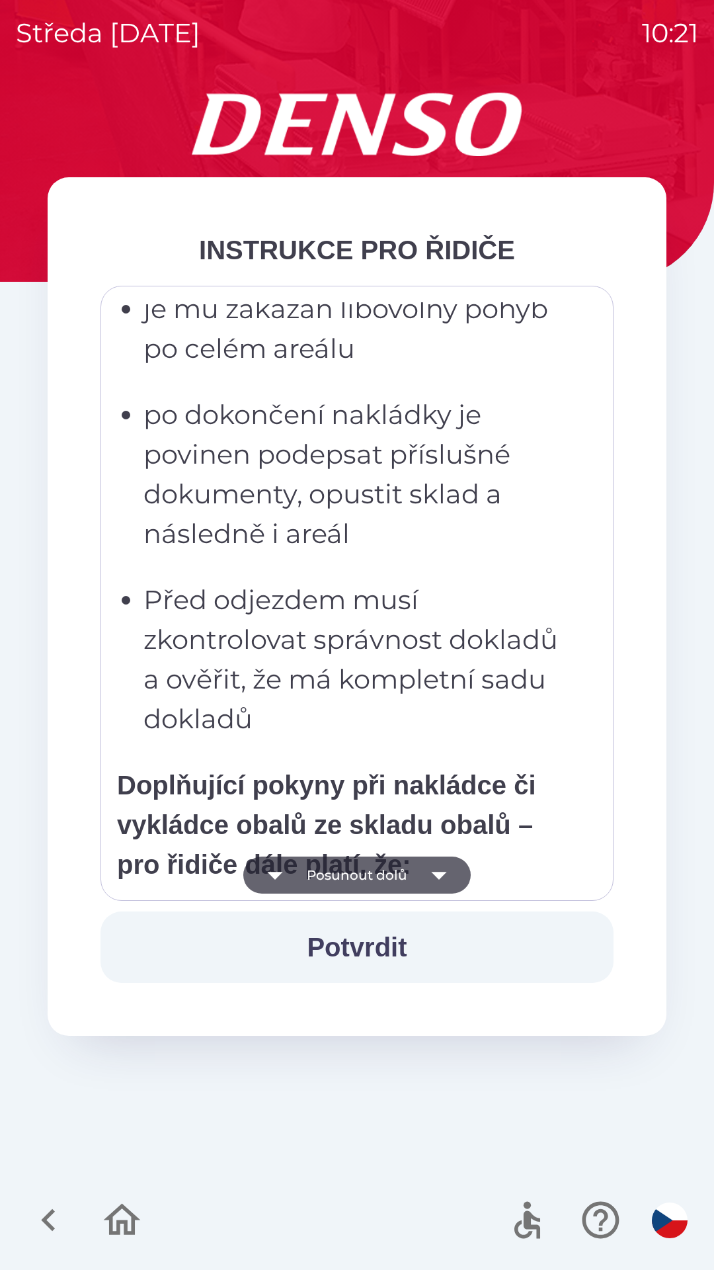
click at [343, 874] on button "Posunout dolů" at bounding box center [357, 875] width 228 height 37
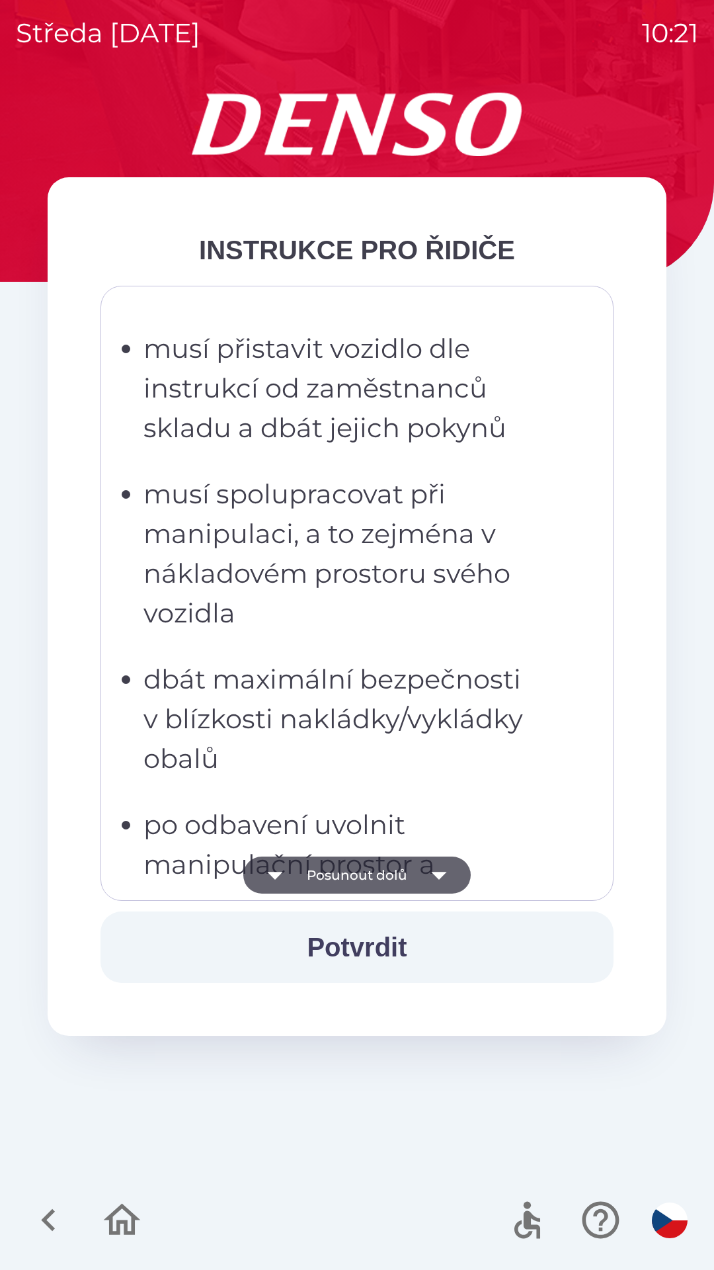
click at [347, 875] on button "Posunout dolů" at bounding box center [357, 875] width 228 height 37
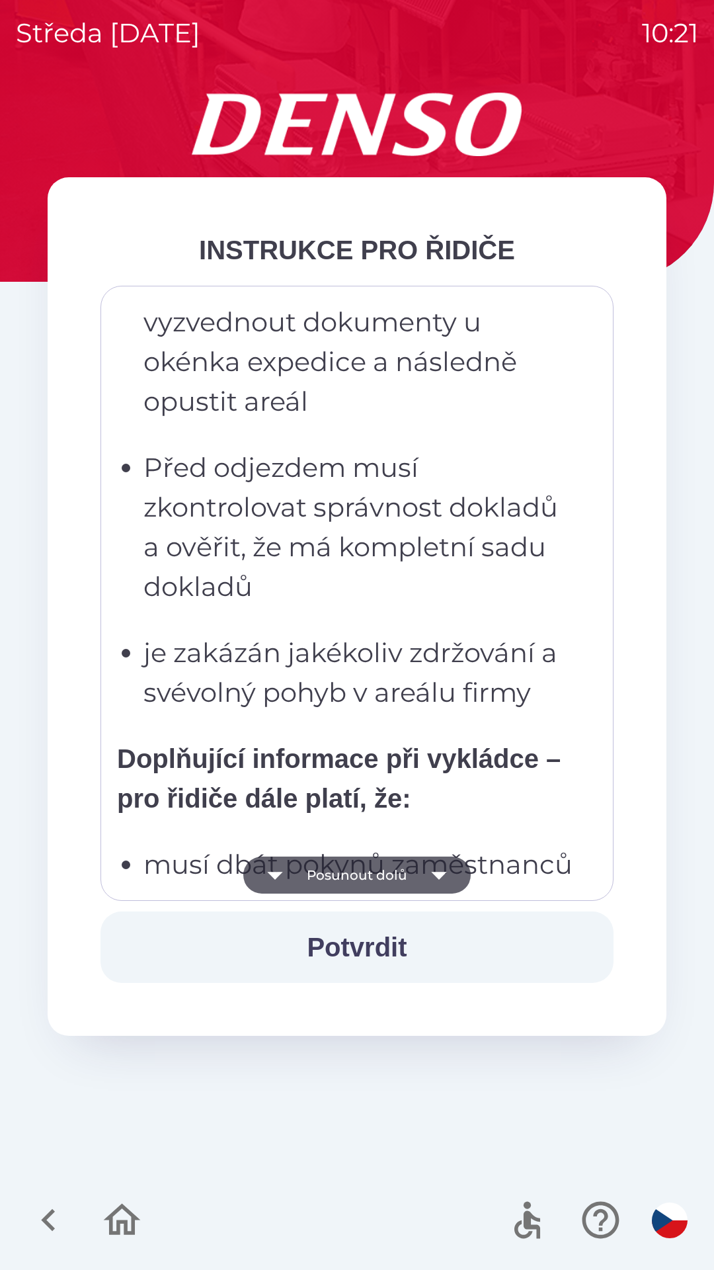
click at [349, 867] on button "Posunout dolů" at bounding box center [357, 875] width 228 height 37
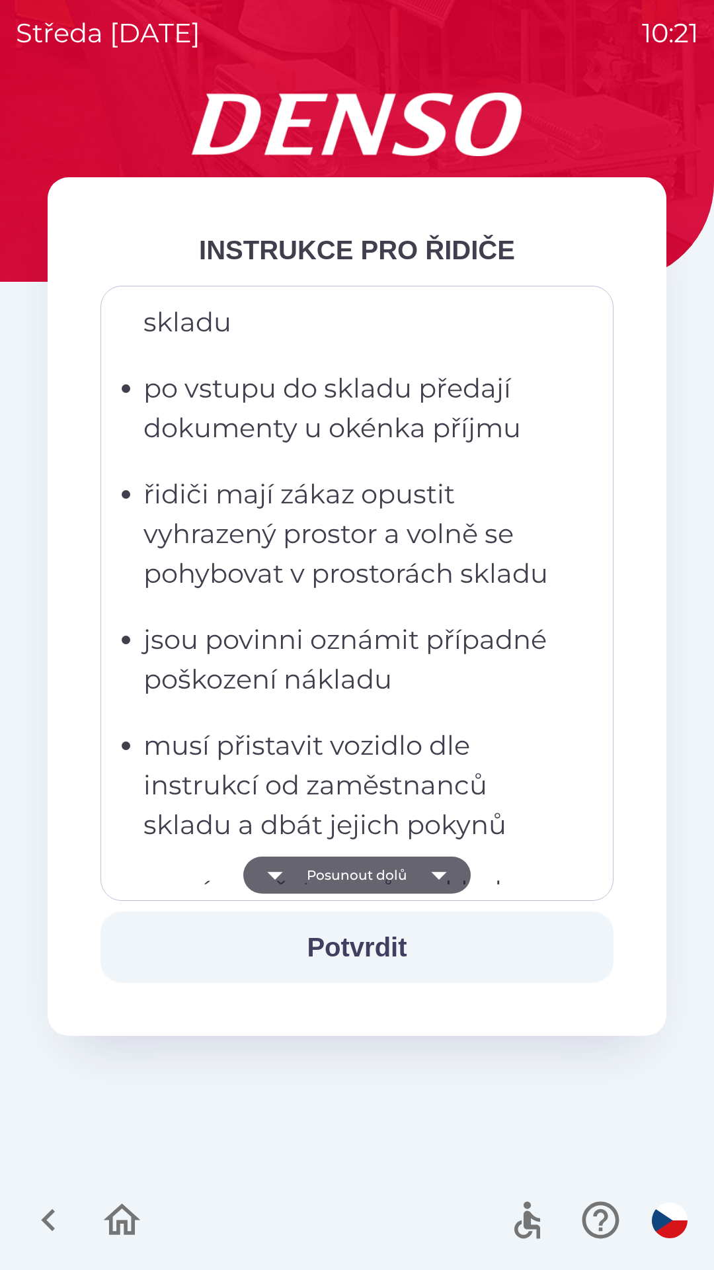
click at [356, 879] on button "Posunout dolů" at bounding box center [357, 875] width 228 height 37
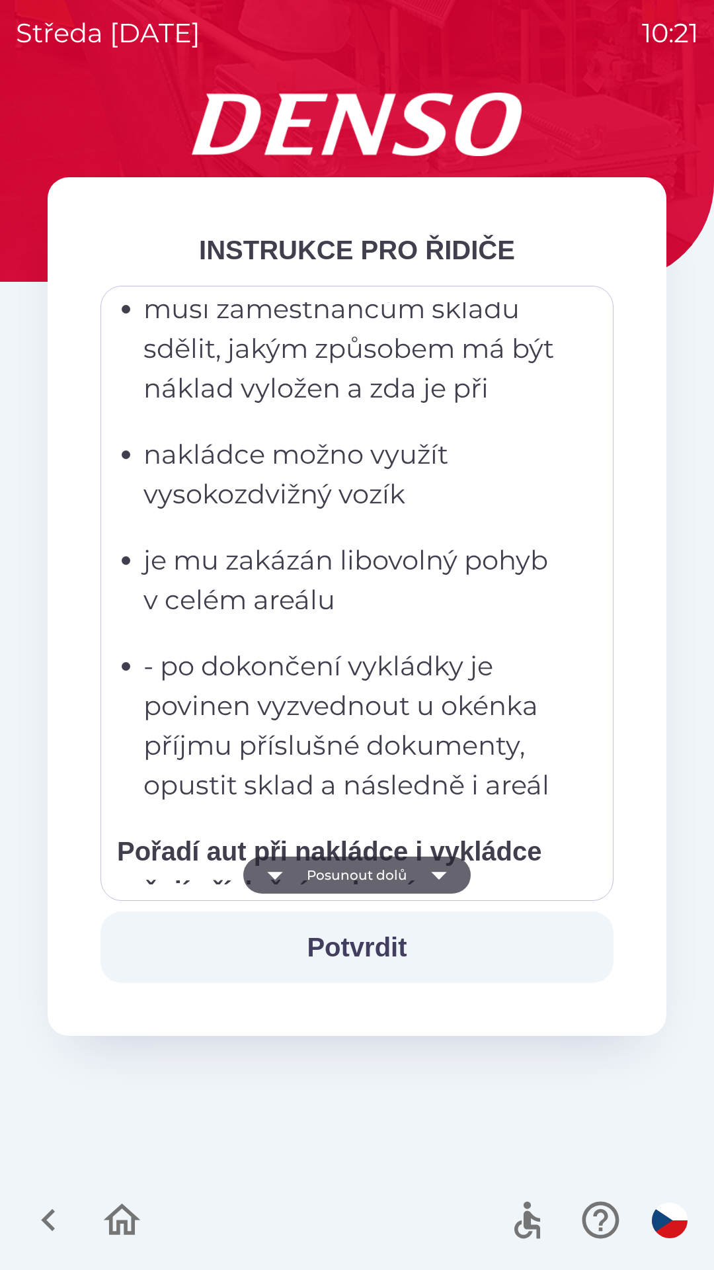
click at [344, 955] on button "Potvrdit" at bounding box center [357, 946] width 513 height 71
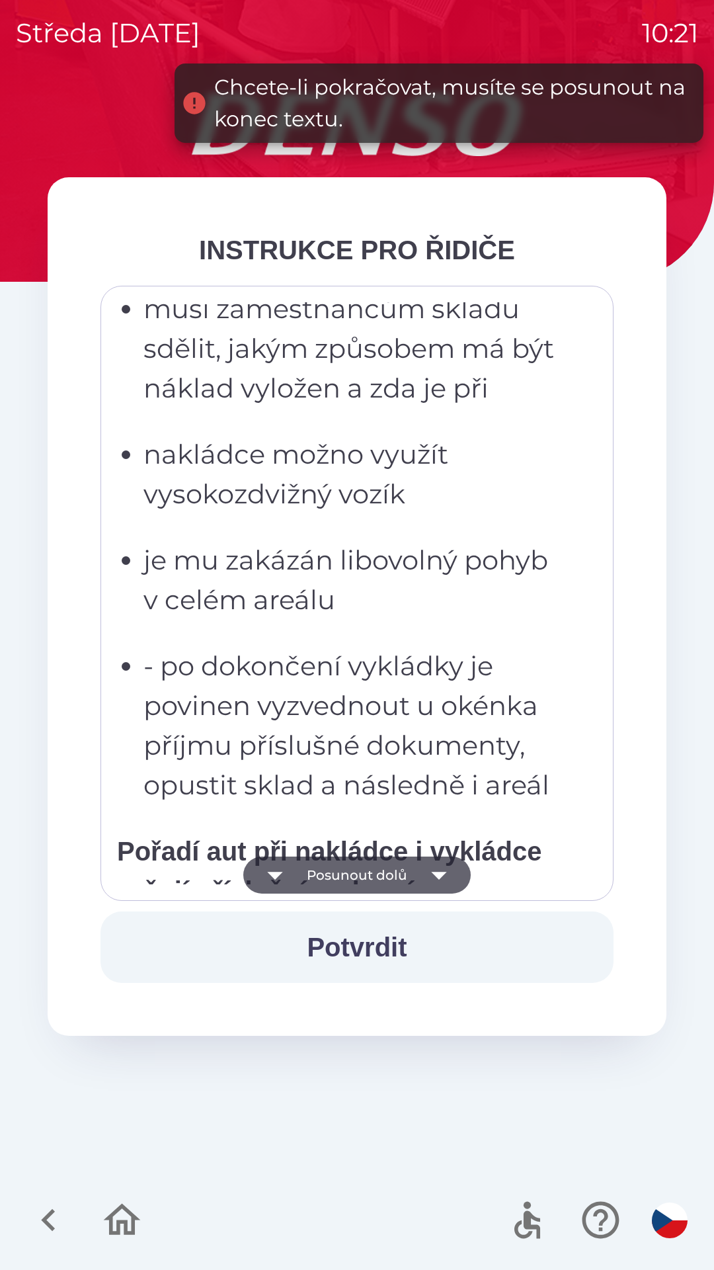
click at [360, 941] on button "Potvrdit" at bounding box center [357, 946] width 513 height 71
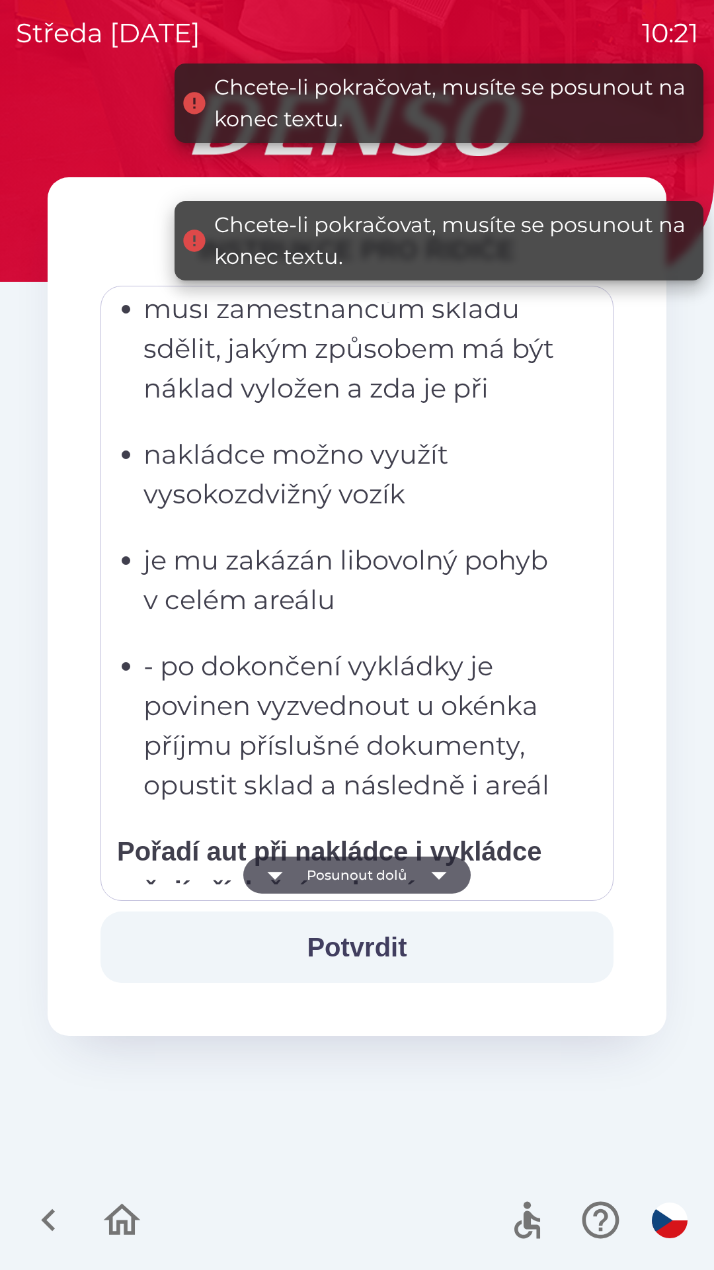
click at [375, 873] on button "Posunout dolů" at bounding box center [357, 875] width 228 height 37
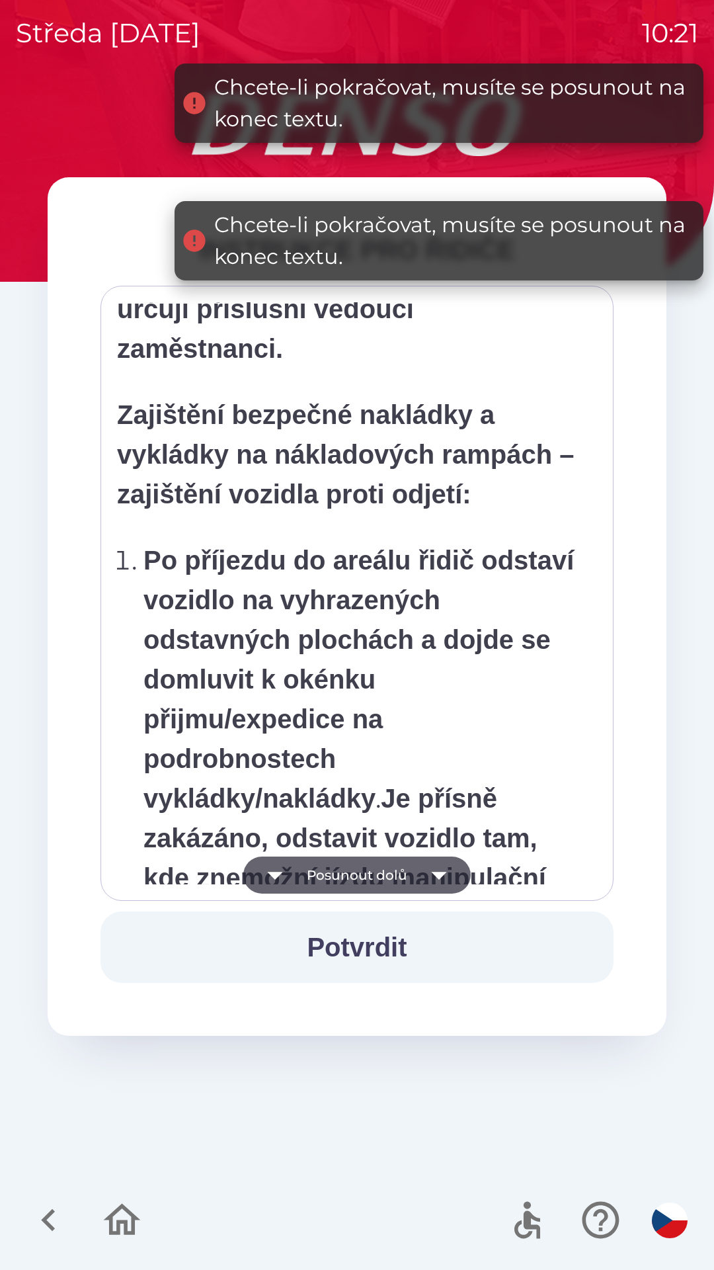
click at [371, 876] on button "Posunout dolů" at bounding box center [357, 875] width 228 height 37
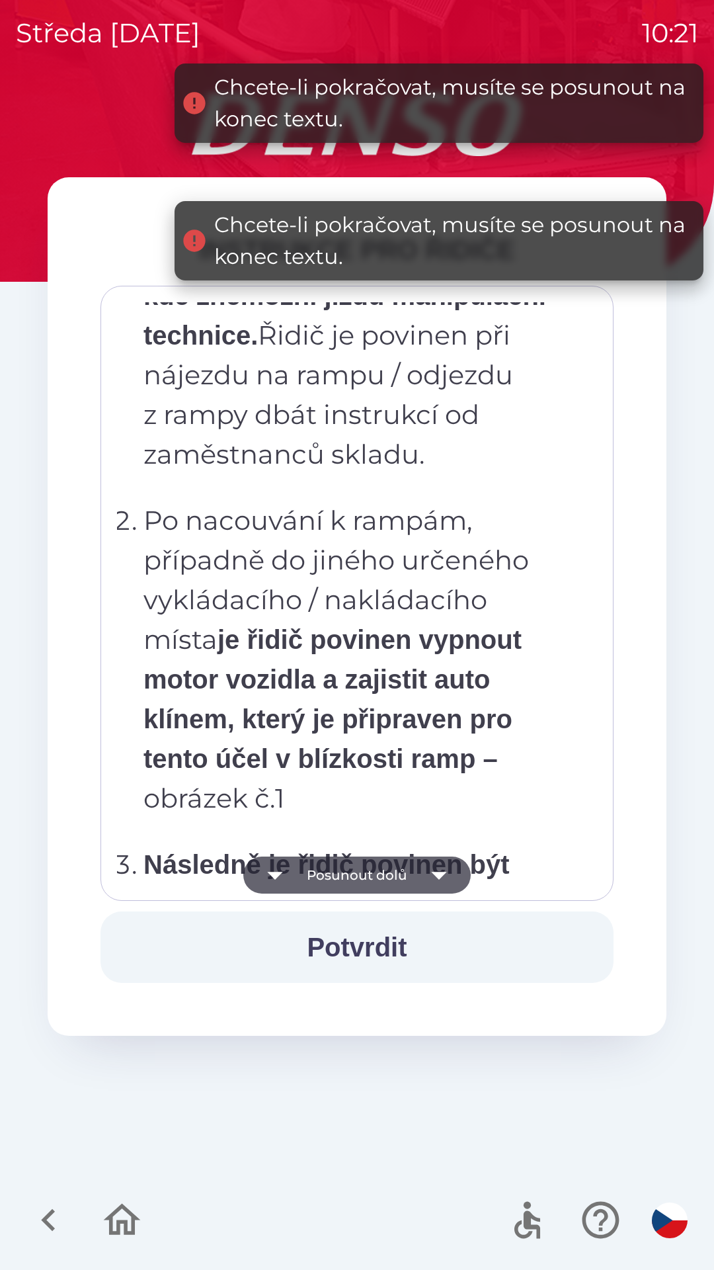
click at [370, 875] on button "Posunout dolů" at bounding box center [357, 875] width 228 height 37
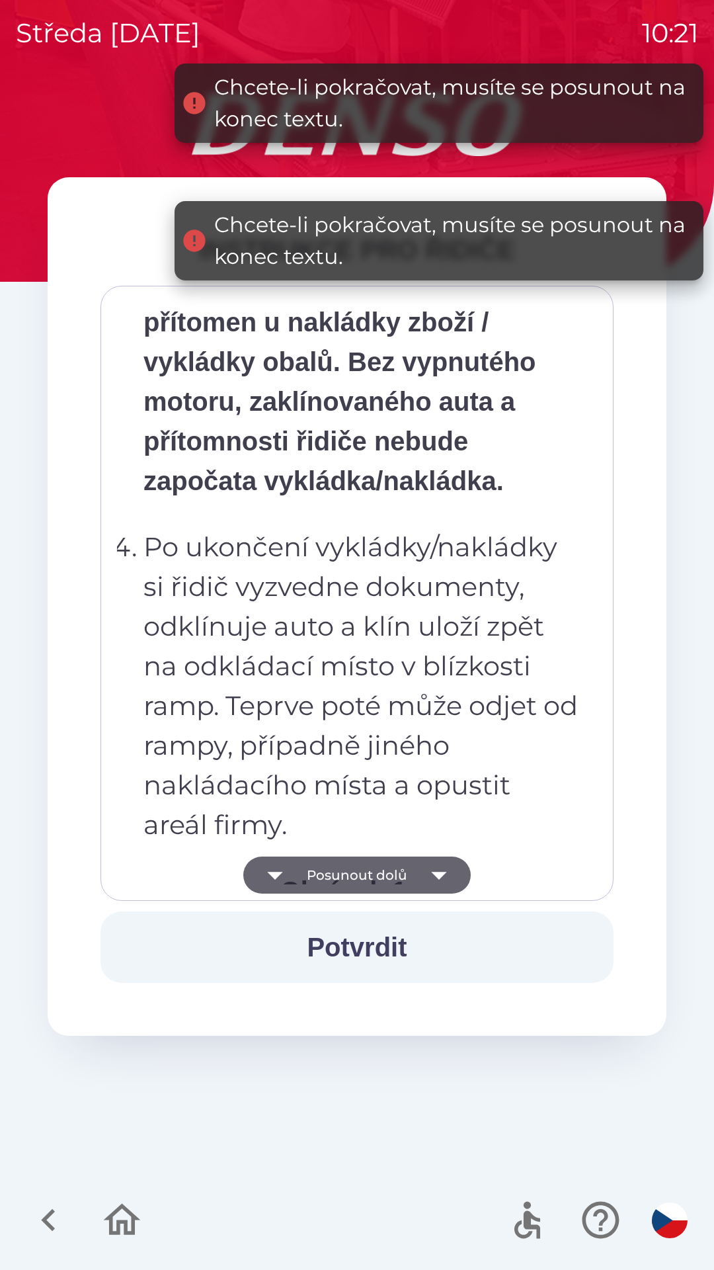
click at [373, 874] on button "Posunout dolů" at bounding box center [357, 875] width 228 height 37
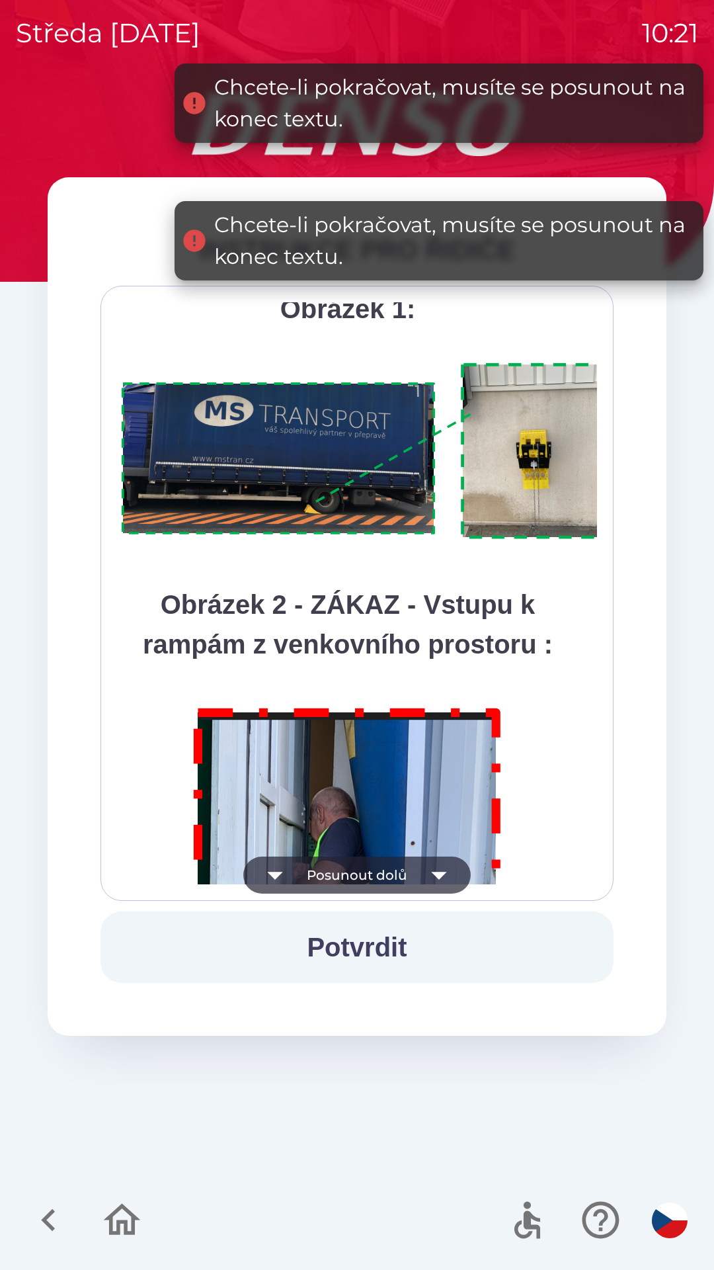
click at [369, 876] on button "Posunout dolů" at bounding box center [357, 875] width 228 height 37
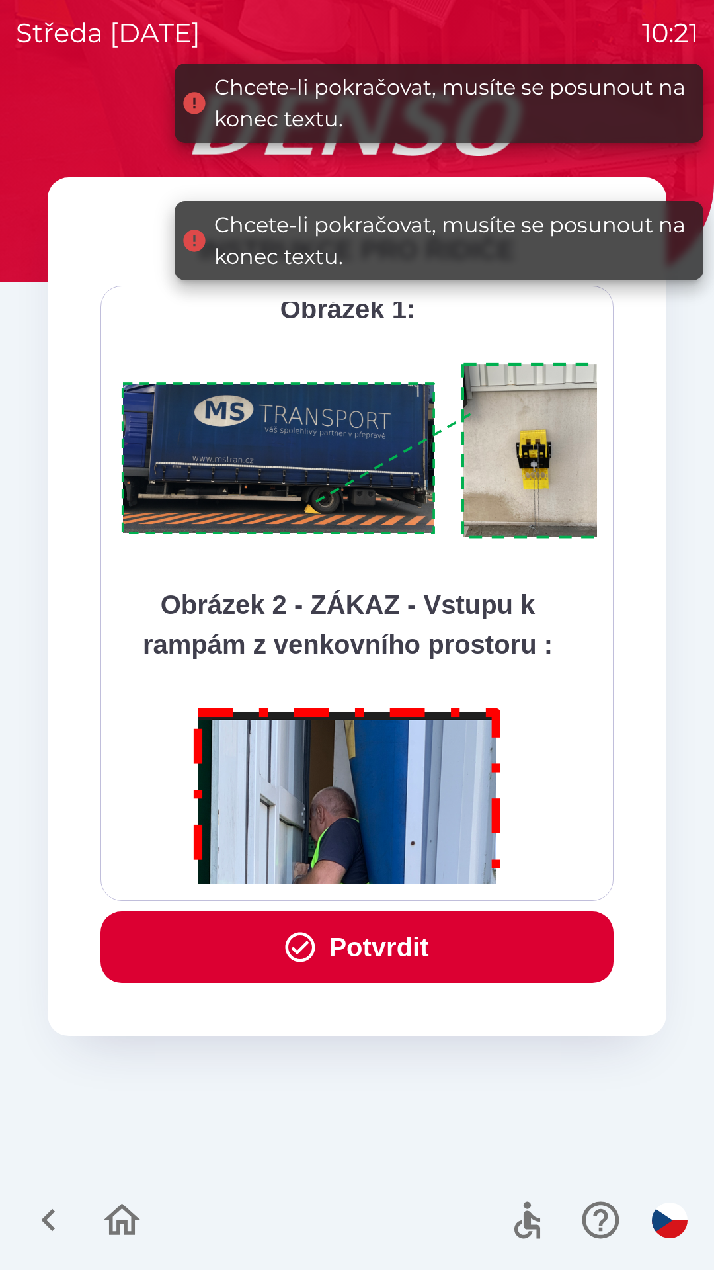
scroll to position [7433, 0]
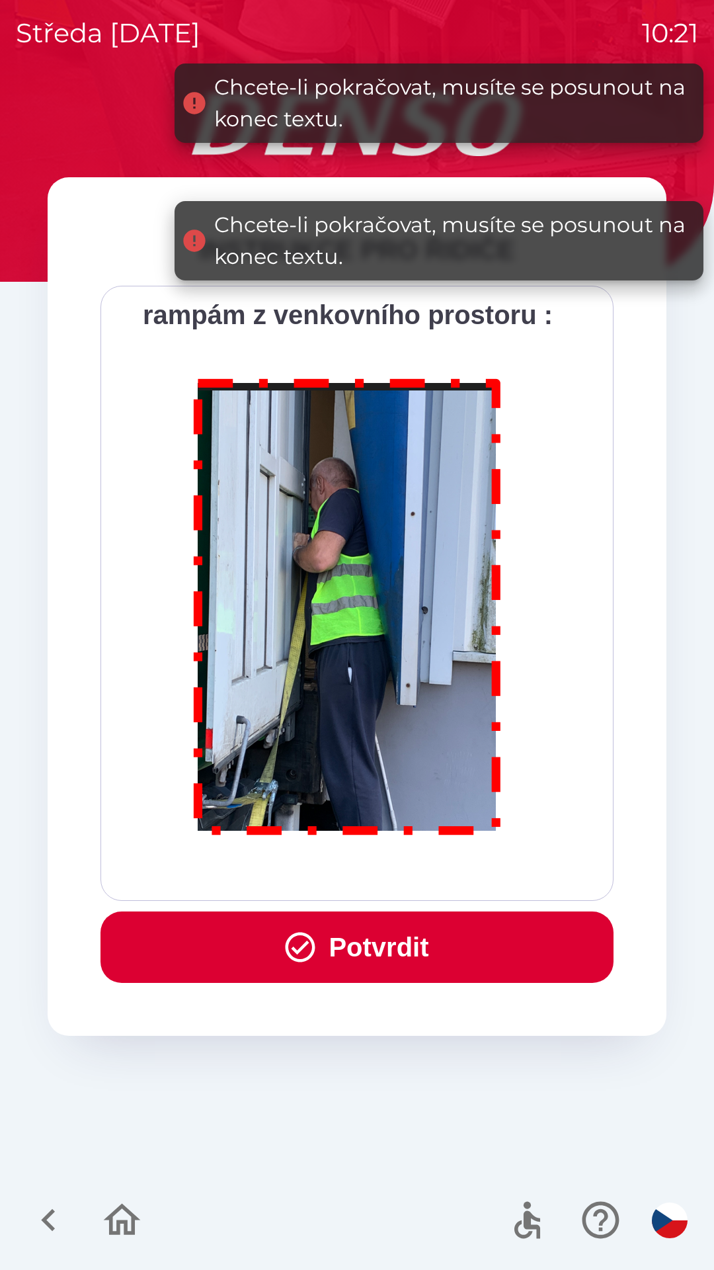
click at [374, 874] on div "Všichni řidiči přijíždějící do skladu firmy DENSO CZECH s.r.o. jsou po průjezdu…" at bounding box center [357, 593] width 480 height 582
click at [377, 937] on button "Potvrdit" at bounding box center [357, 946] width 513 height 71
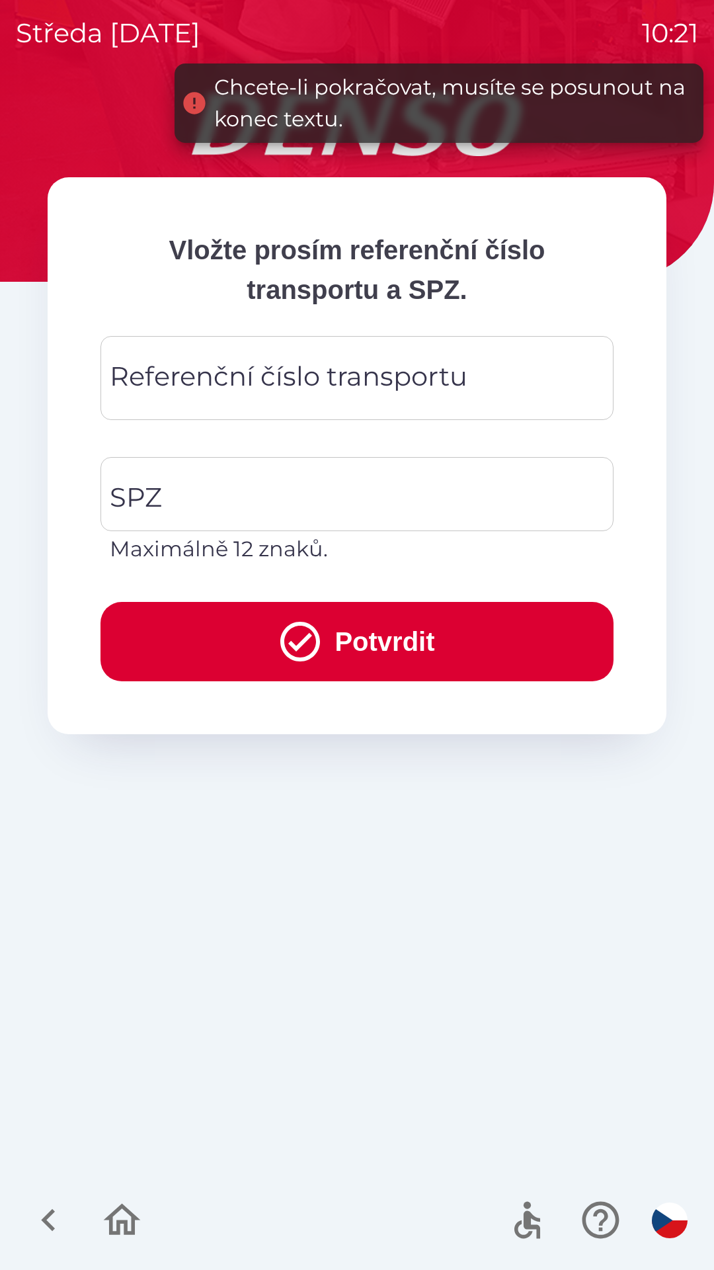
click at [212, 383] on div "Referenční číslo transportu Referenční číslo transportu" at bounding box center [357, 378] width 513 height 84
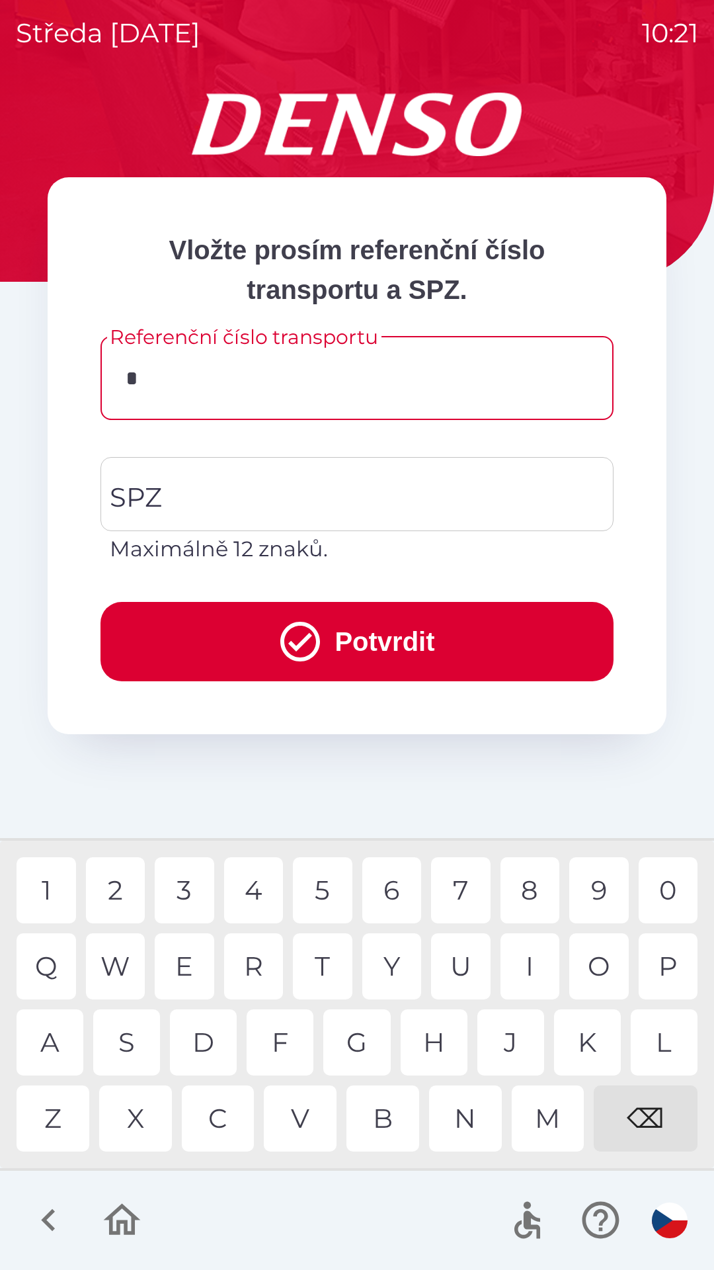
click at [228, 1110] on div "C" at bounding box center [218, 1118] width 73 height 66
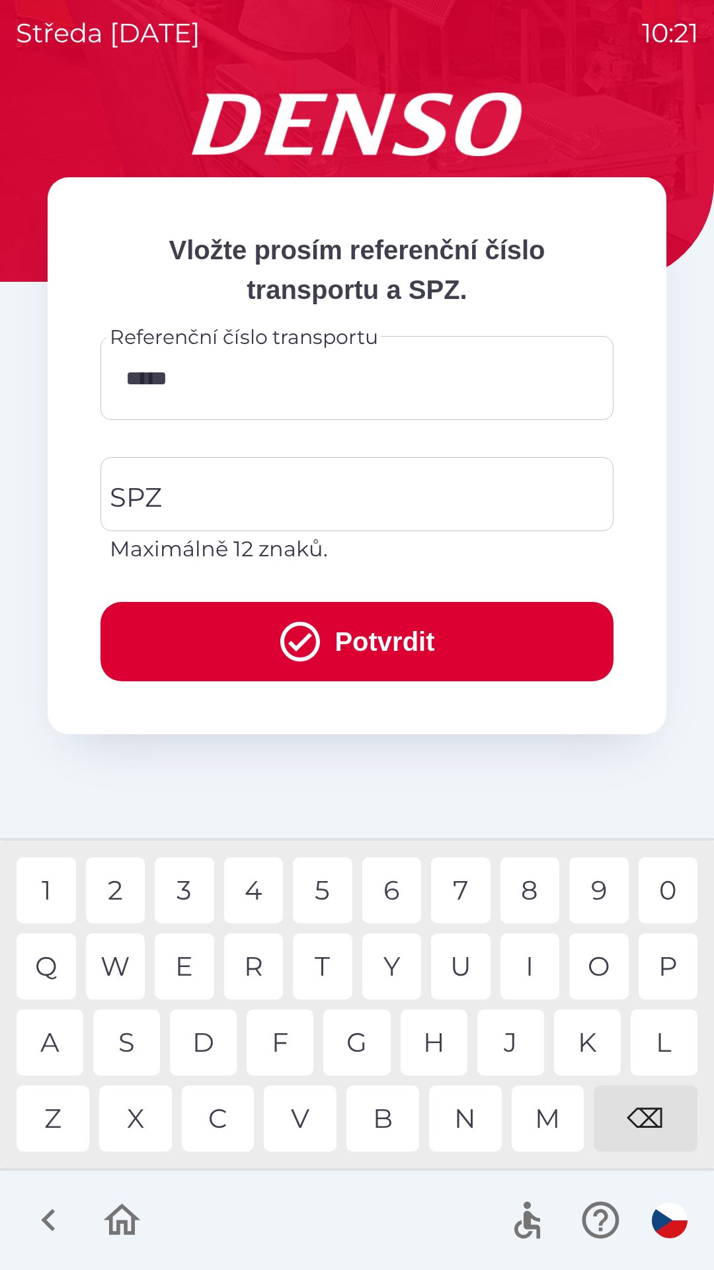
click at [671, 888] on div "0" at bounding box center [669, 890] width 60 height 66
type input "*********"
click at [50, 878] on div "1" at bounding box center [47, 890] width 60 height 66
click at [220, 483] on input "SPZ" at bounding box center [347, 494] width 482 height 62
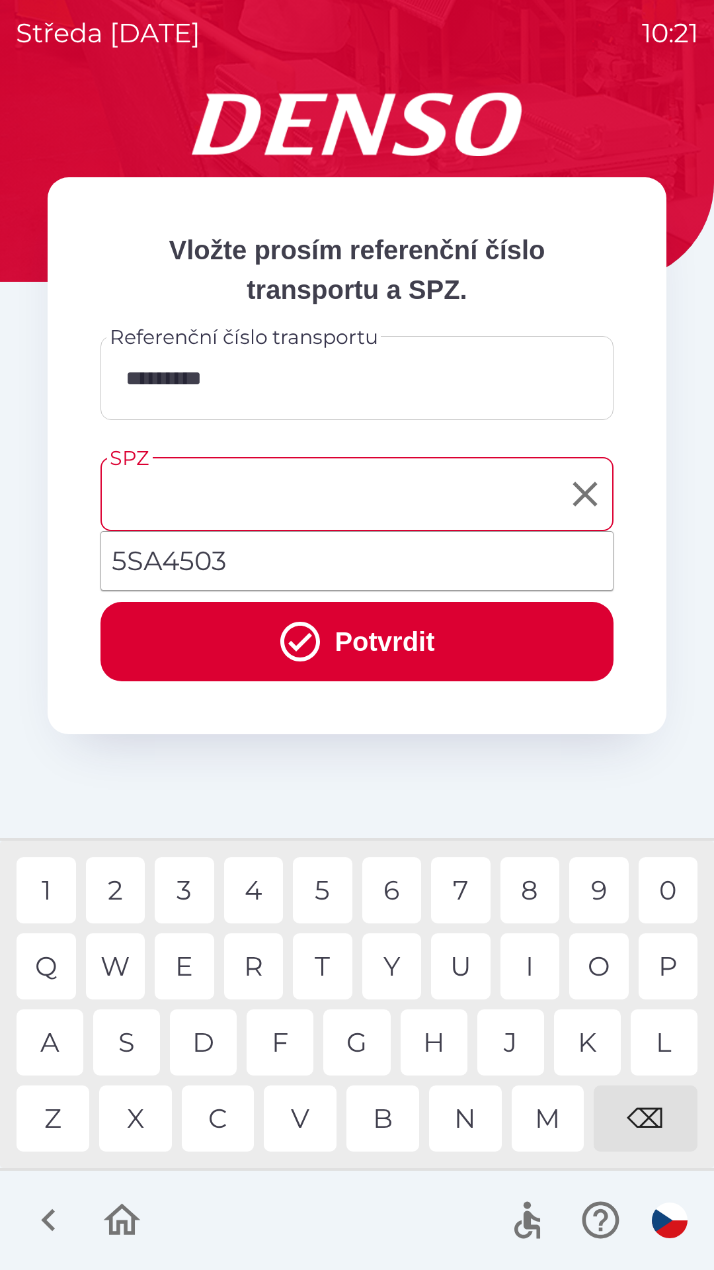
click at [254, 561] on li "5SA4503" at bounding box center [357, 561] width 512 height 48
type input "*******"
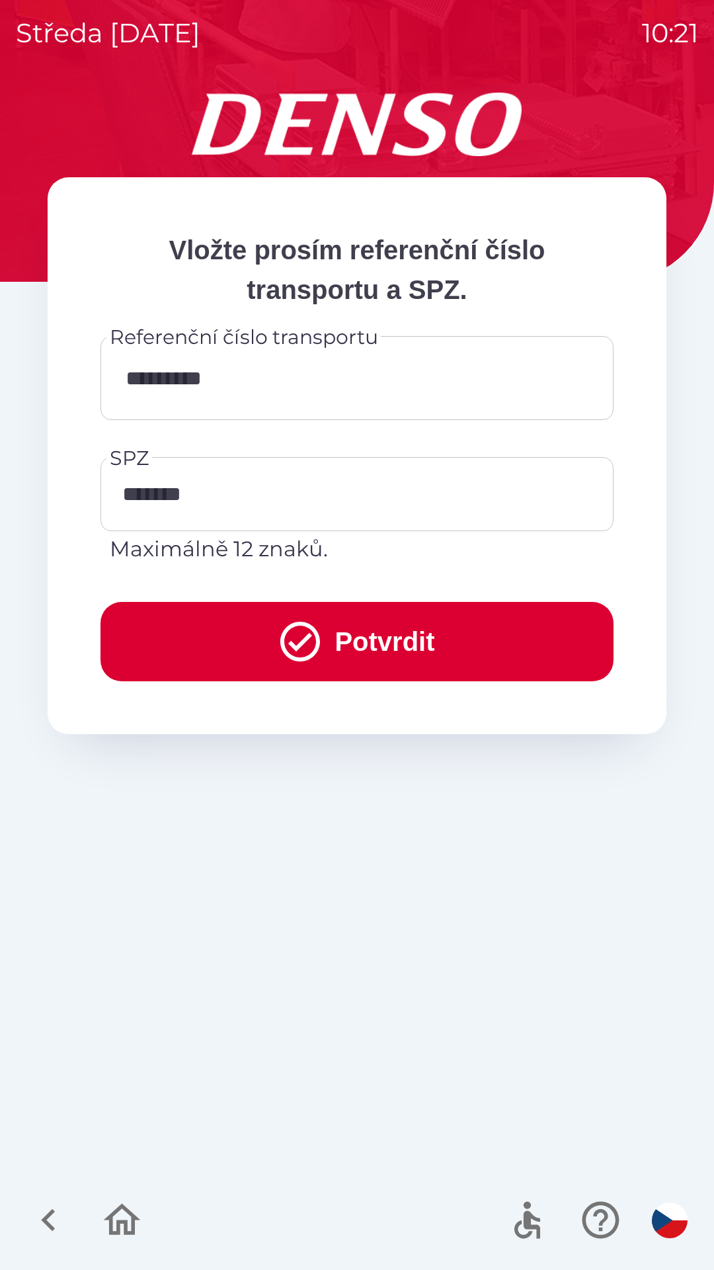
click at [370, 634] on button "Potvrdit" at bounding box center [357, 641] width 513 height 79
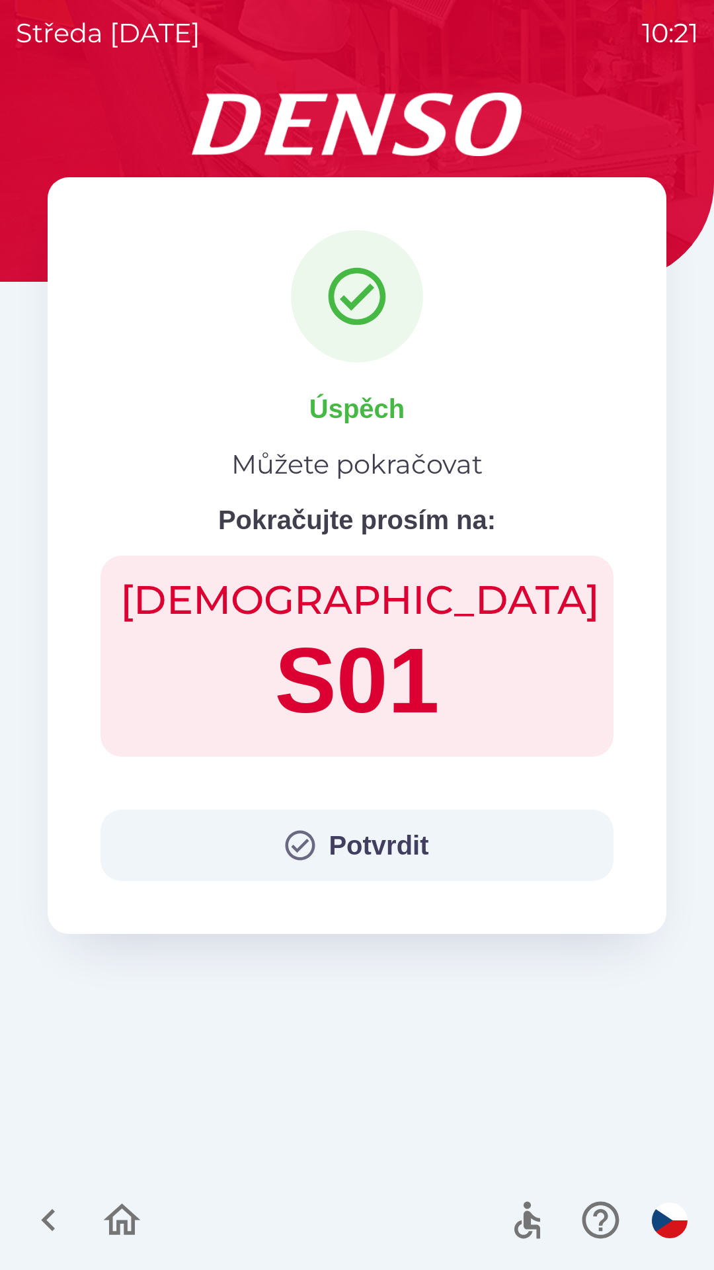
click at [385, 843] on button "Potvrdit" at bounding box center [357, 845] width 513 height 71
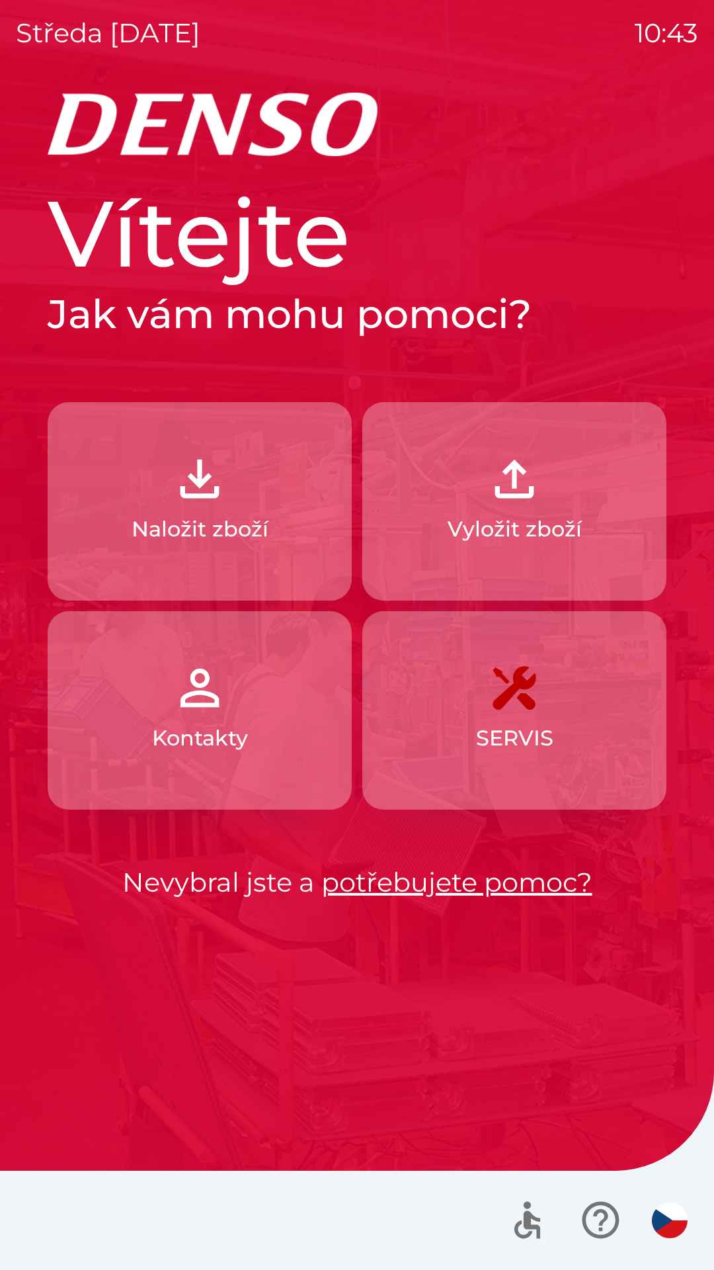
click at [222, 488] on img "button" at bounding box center [200, 479] width 58 height 58
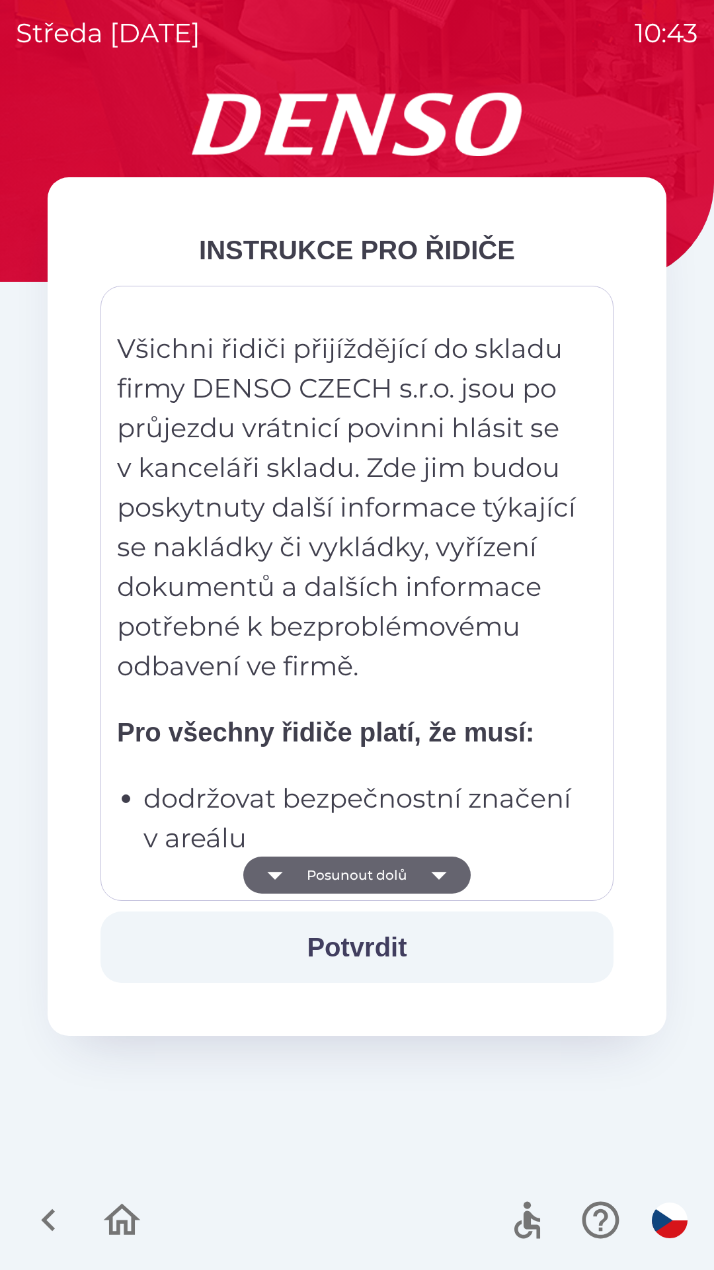
click at [427, 878] on icon "button" at bounding box center [439, 875] width 37 height 37
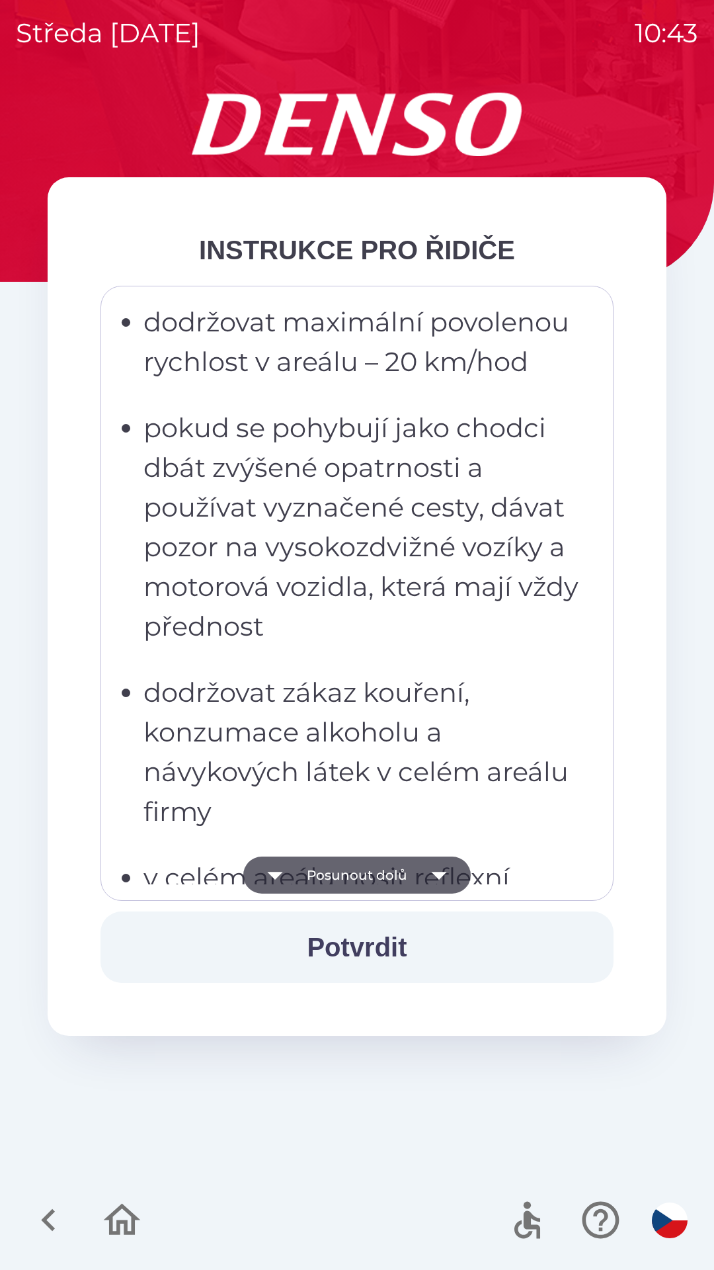
click at [428, 866] on icon "button" at bounding box center [439, 875] width 37 height 37
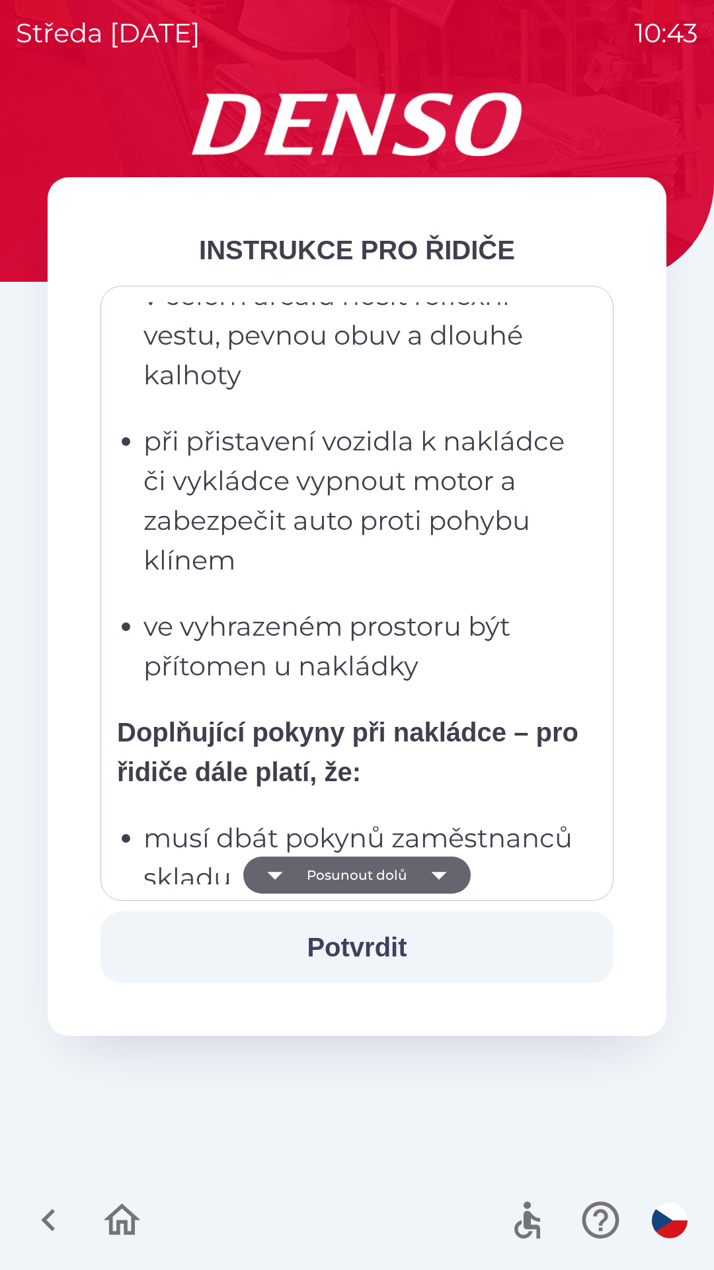
click at [427, 869] on icon "button" at bounding box center [439, 875] width 37 height 37
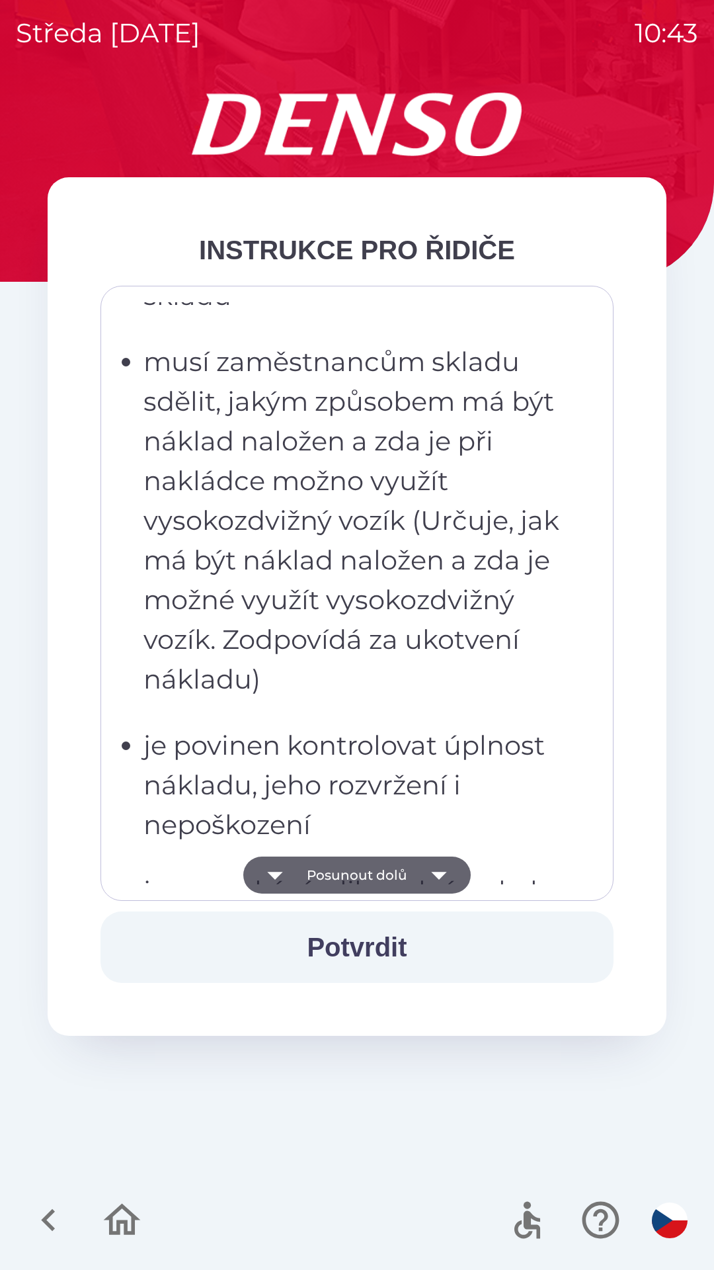
click at [429, 868] on icon "button" at bounding box center [439, 875] width 37 height 37
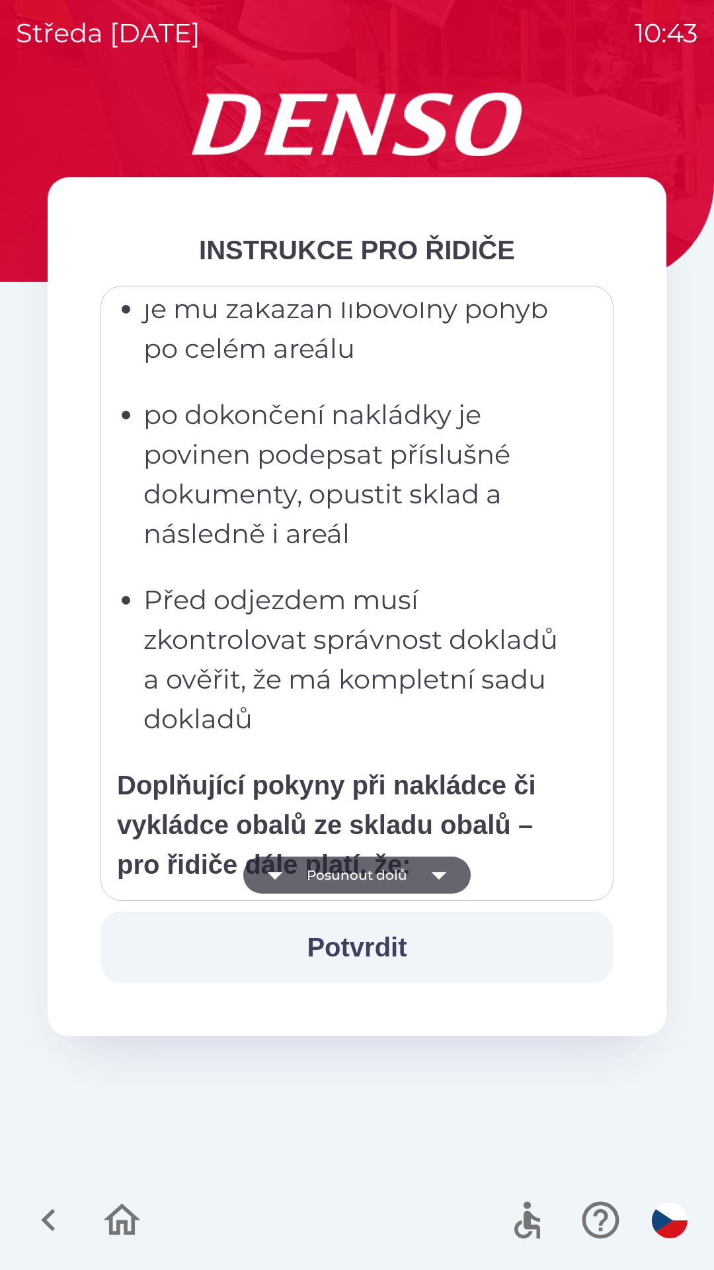
click at [430, 868] on icon "button" at bounding box center [439, 875] width 37 height 37
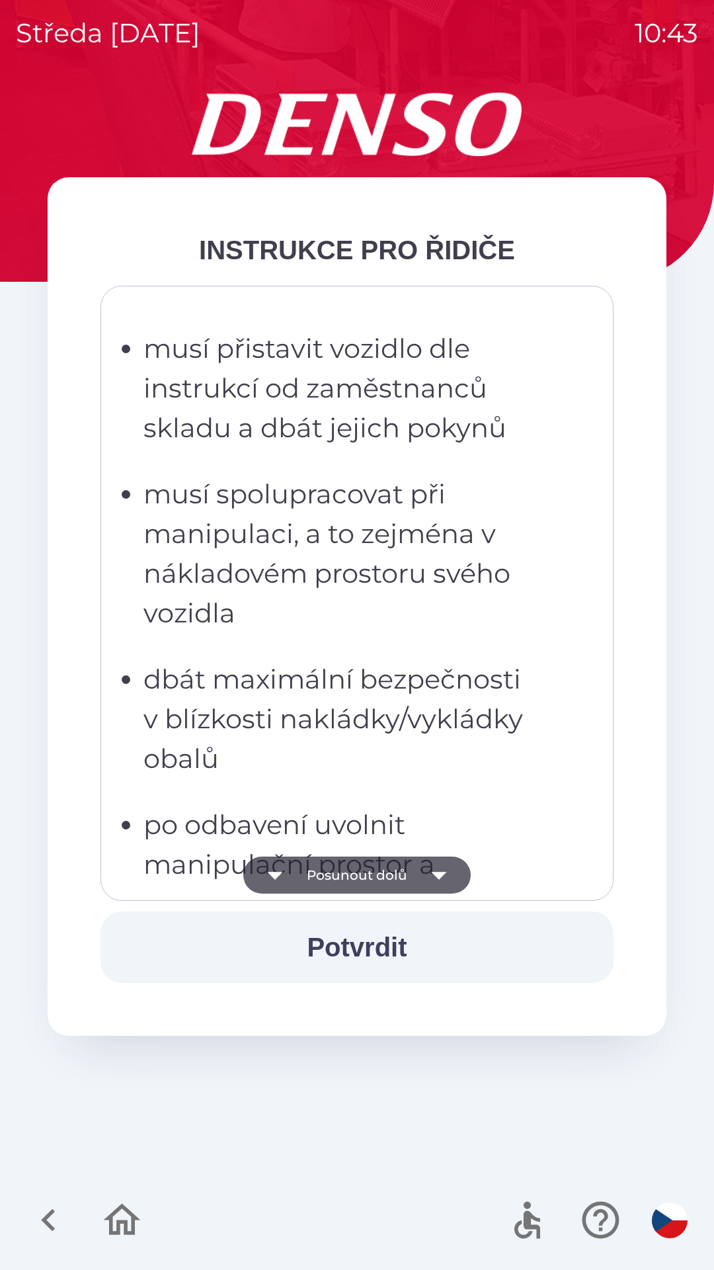
click at [434, 866] on icon "button" at bounding box center [439, 875] width 37 height 37
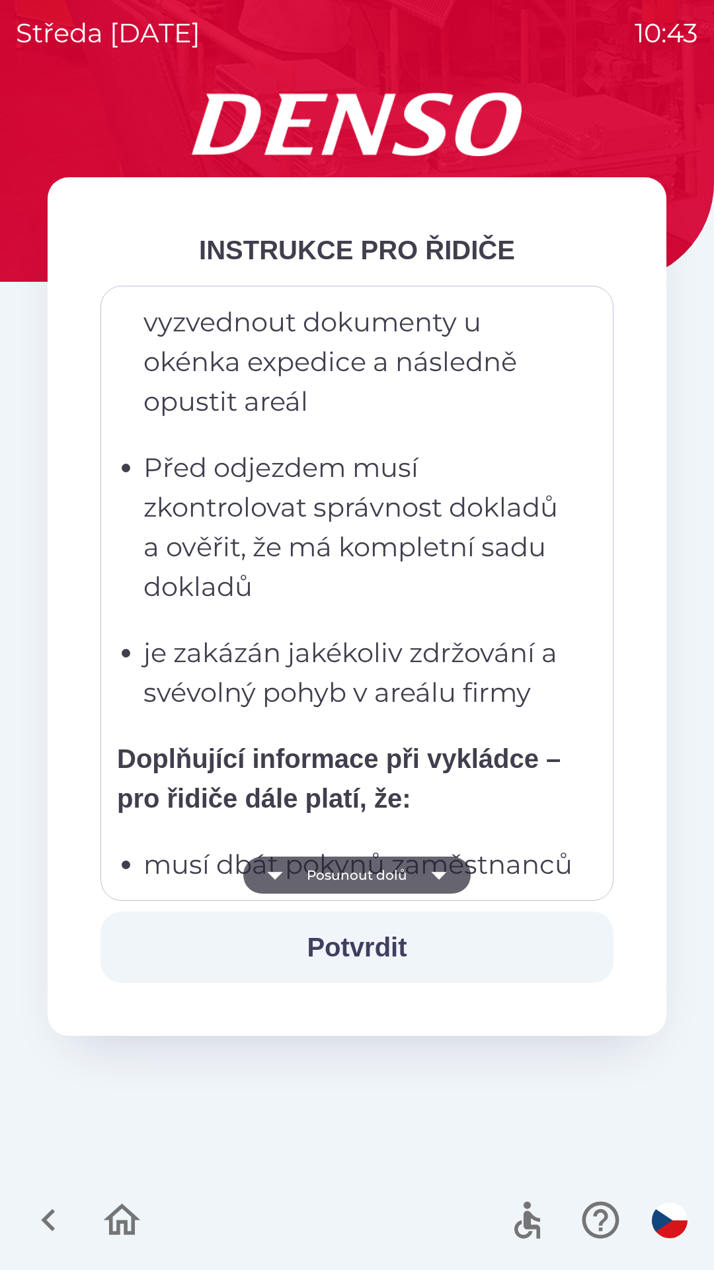
click at [437, 864] on icon "button" at bounding box center [439, 875] width 37 height 37
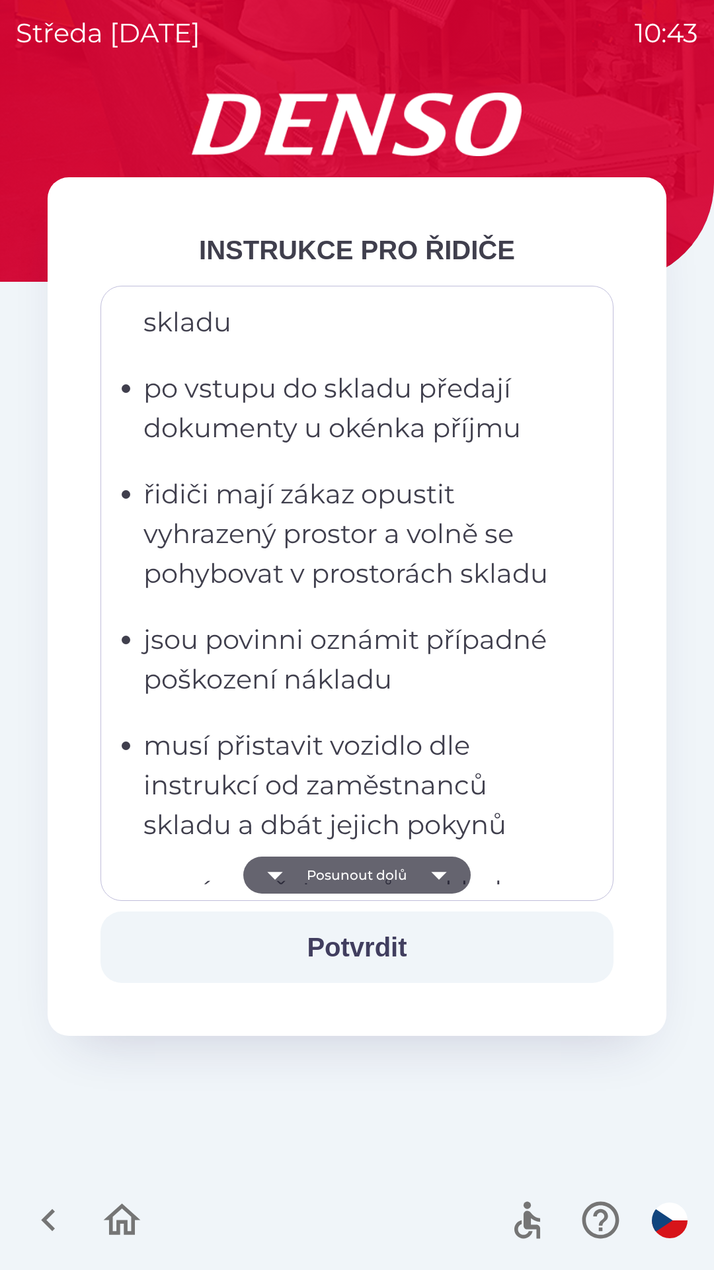
click at [438, 866] on icon "button" at bounding box center [439, 875] width 37 height 37
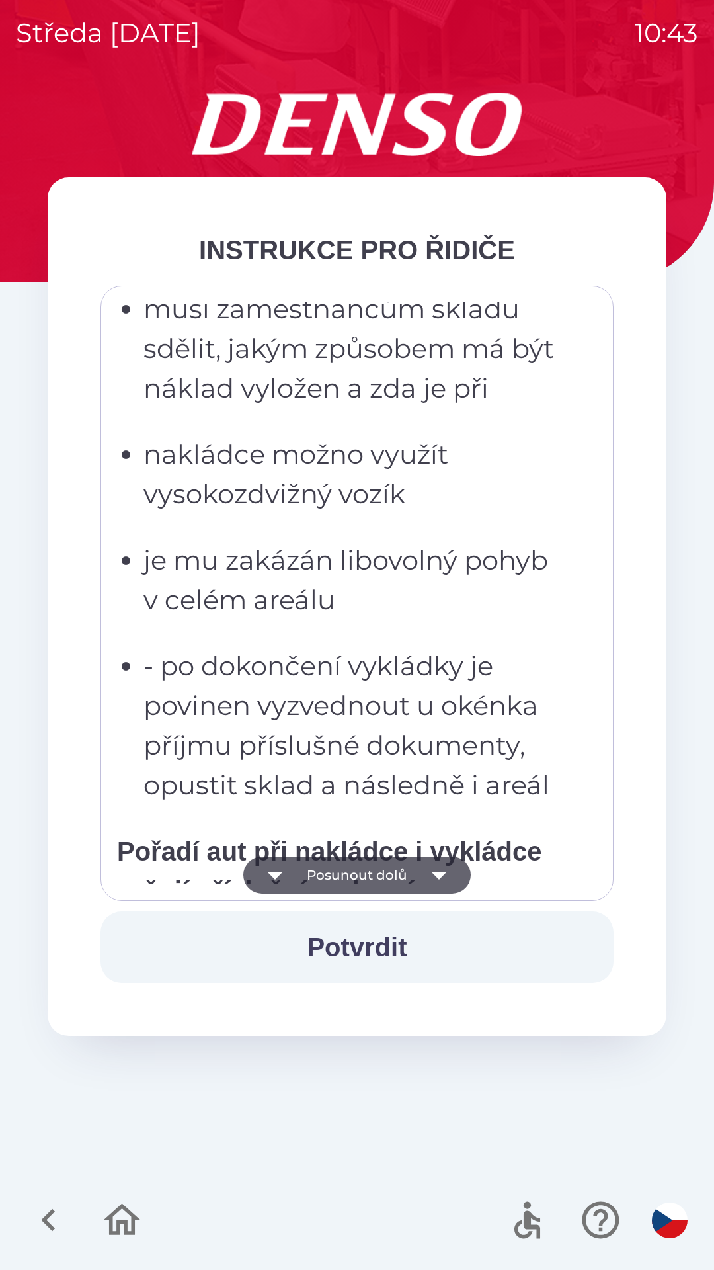
click at [444, 868] on icon "button" at bounding box center [439, 875] width 37 height 37
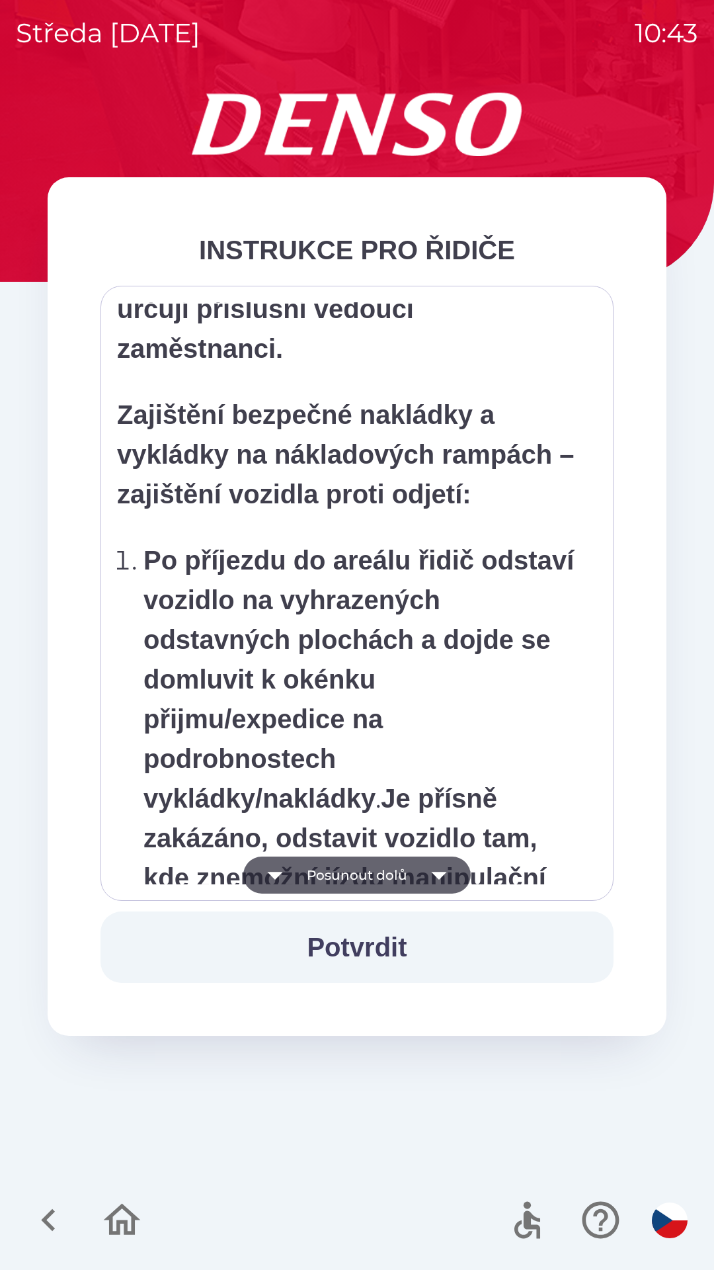
click at [444, 869] on icon "button" at bounding box center [439, 875] width 37 height 37
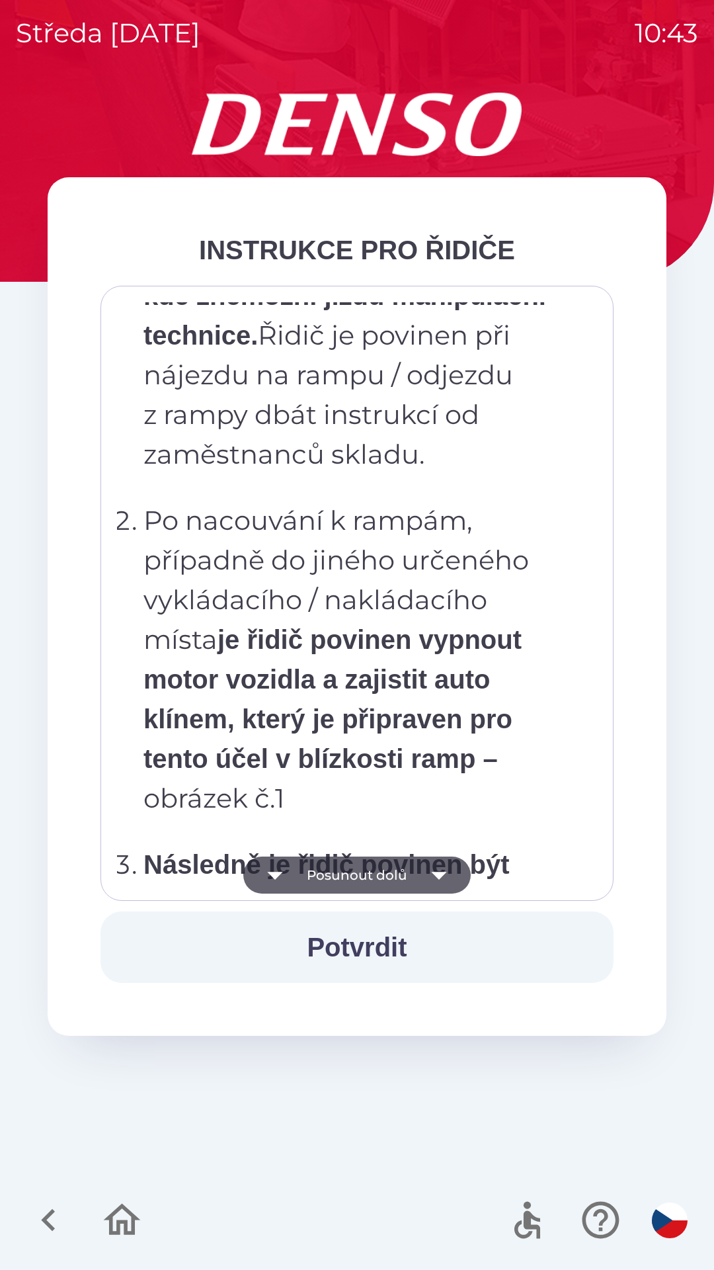
click at [441, 869] on icon "button" at bounding box center [439, 875] width 37 height 37
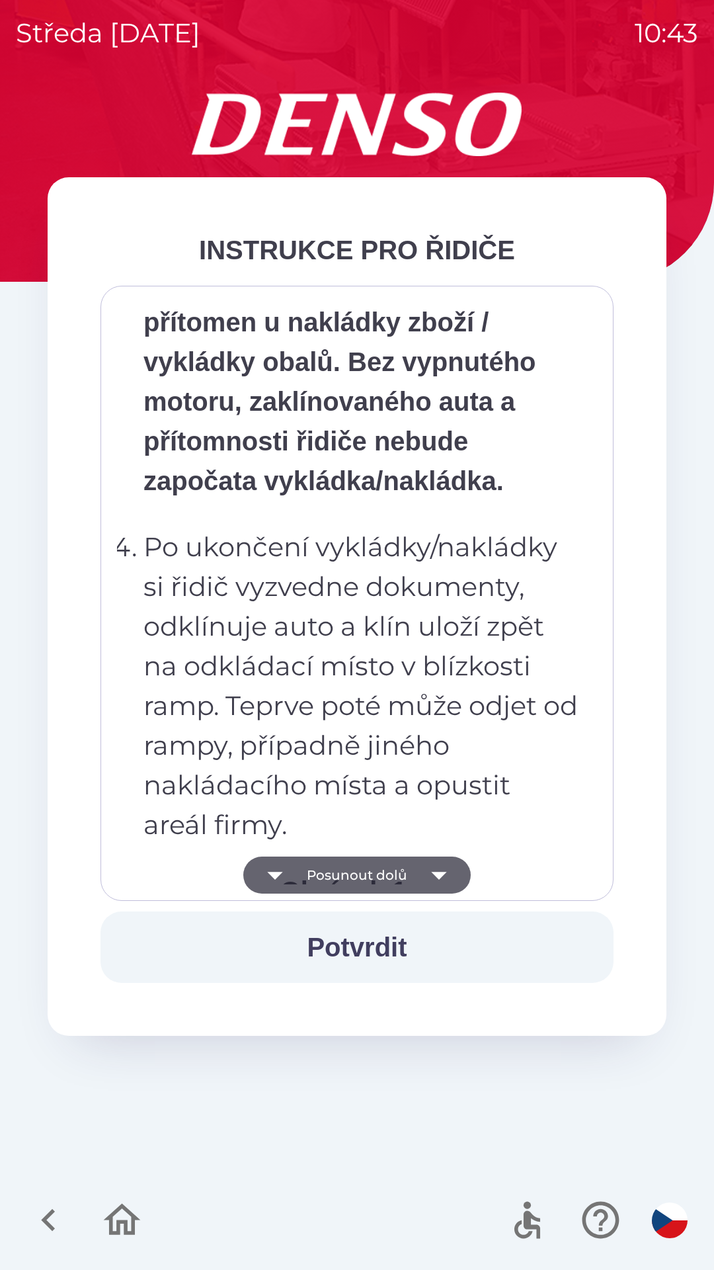
click at [441, 865] on icon "button" at bounding box center [439, 875] width 37 height 37
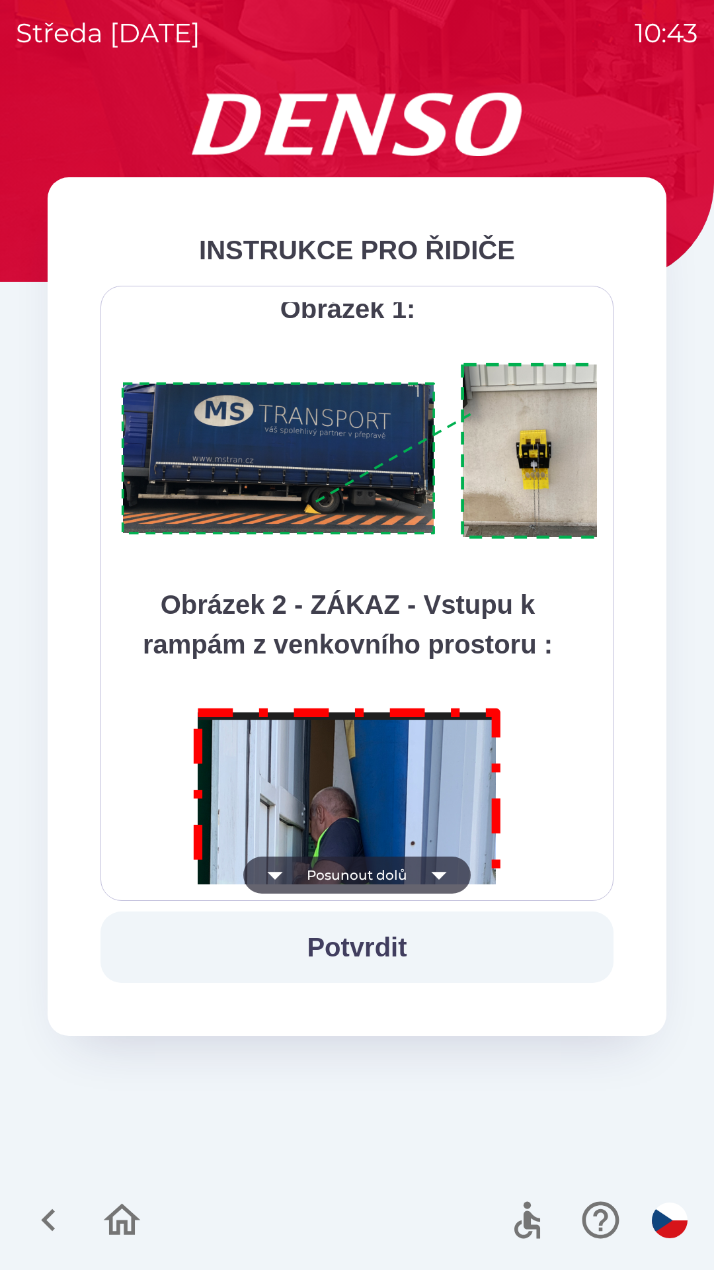
click at [441, 870] on icon "button" at bounding box center [439, 875] width 37 height 37
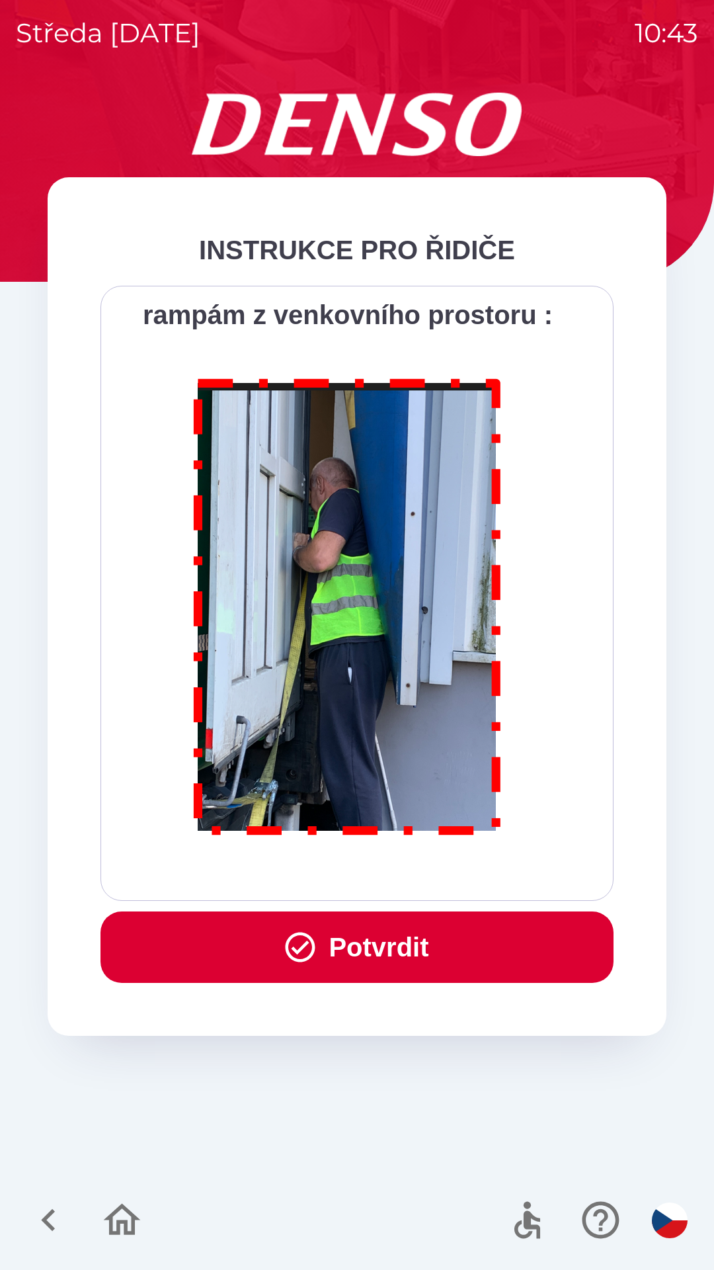
click at [442, 866] on div "Všichni řidiči přijíždějící do skladu firmy DENSO CZECH s.r.o. jsou po průjezdu…" at bounding box center [357, 593] width 480 height 582
click at [424, 918] on button "Potvrdit" at bounding box center [357, 946] width 513 height 71
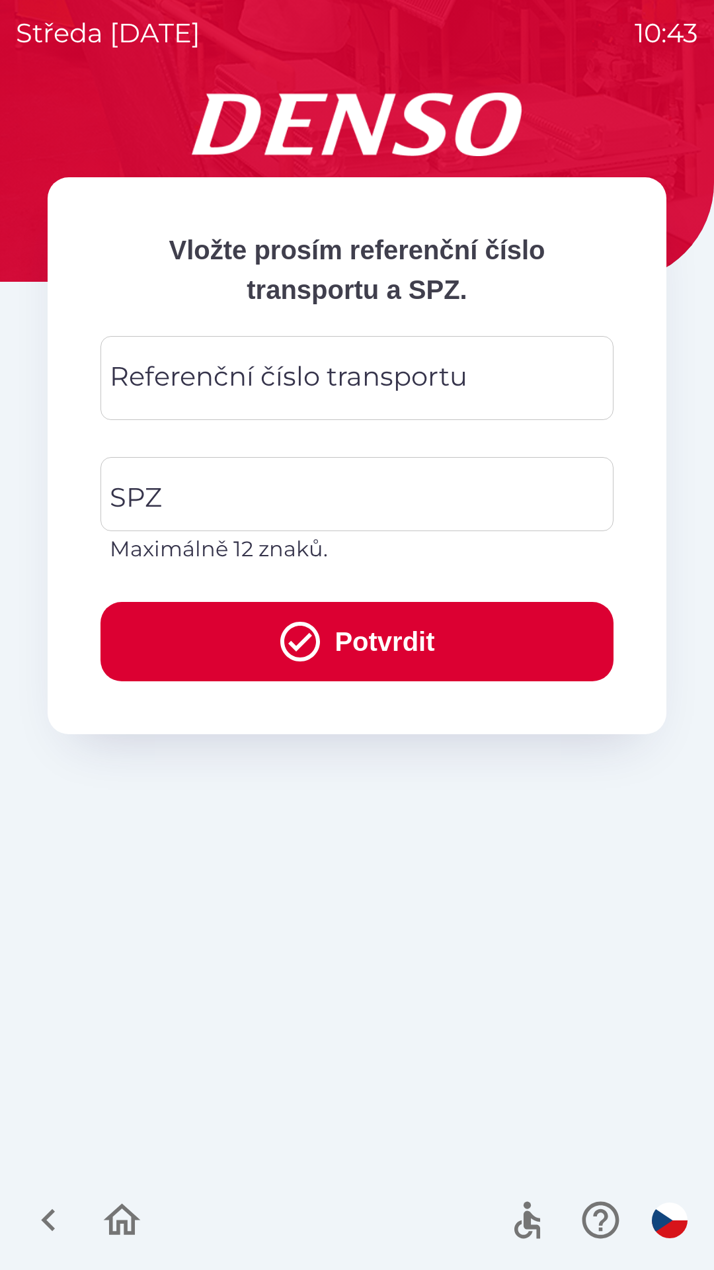
click at [349, 368] on div "Referenční číslo transportu Referenční číslo transportu" at bounding box center [357, 378] width 513 height 84
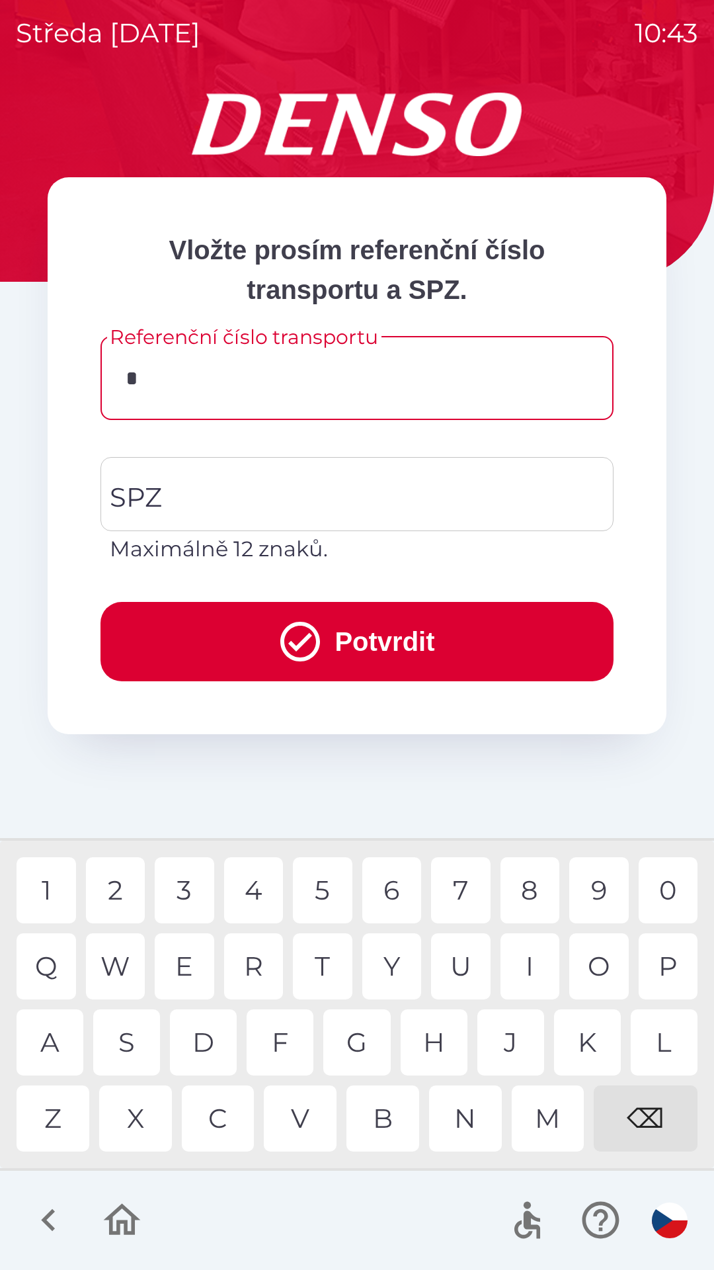
click at [195, 882] on div "3" at bounding box center [185, 890] width 60 height 66
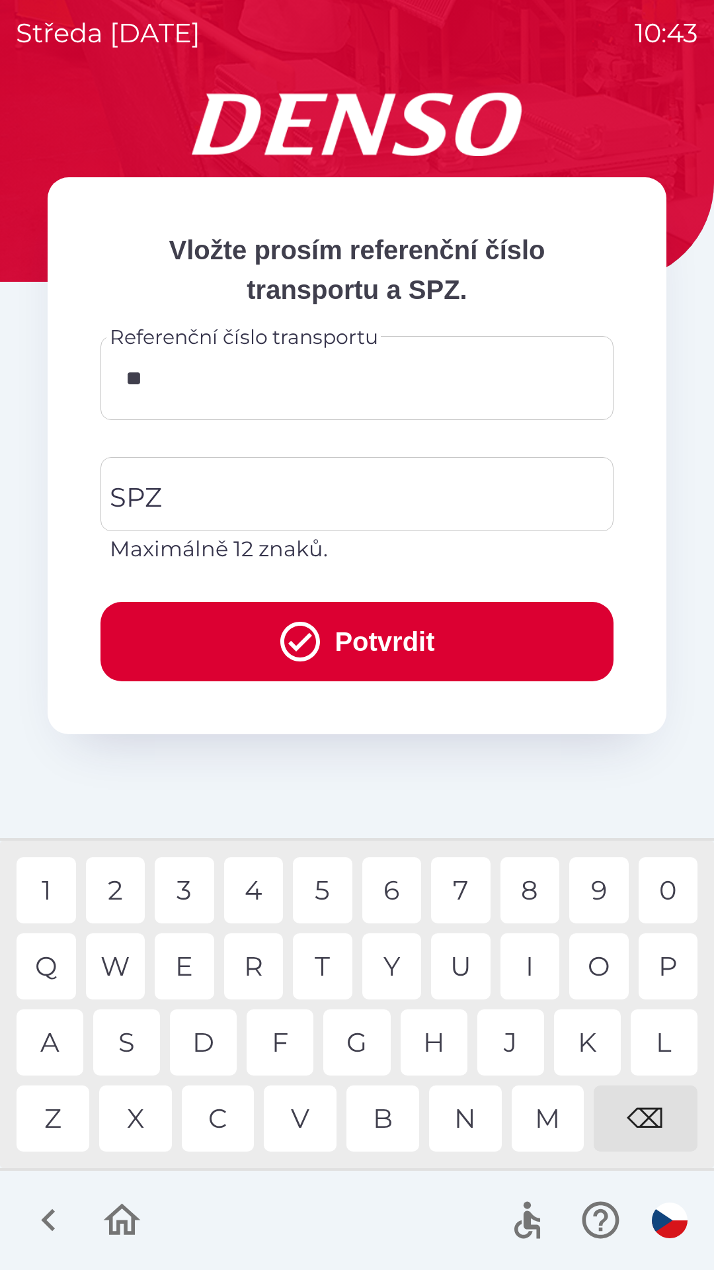
click at [243, 875] on div "4" at bounding box center [254, 890] width 60 height 66
click at [464, 887] on div "7" at bounding box center [461, 890] width 60 height 66
type input "******"
click at [322, 482] on input "SPZ" at bounding box center [347, 494] width 482 height 62
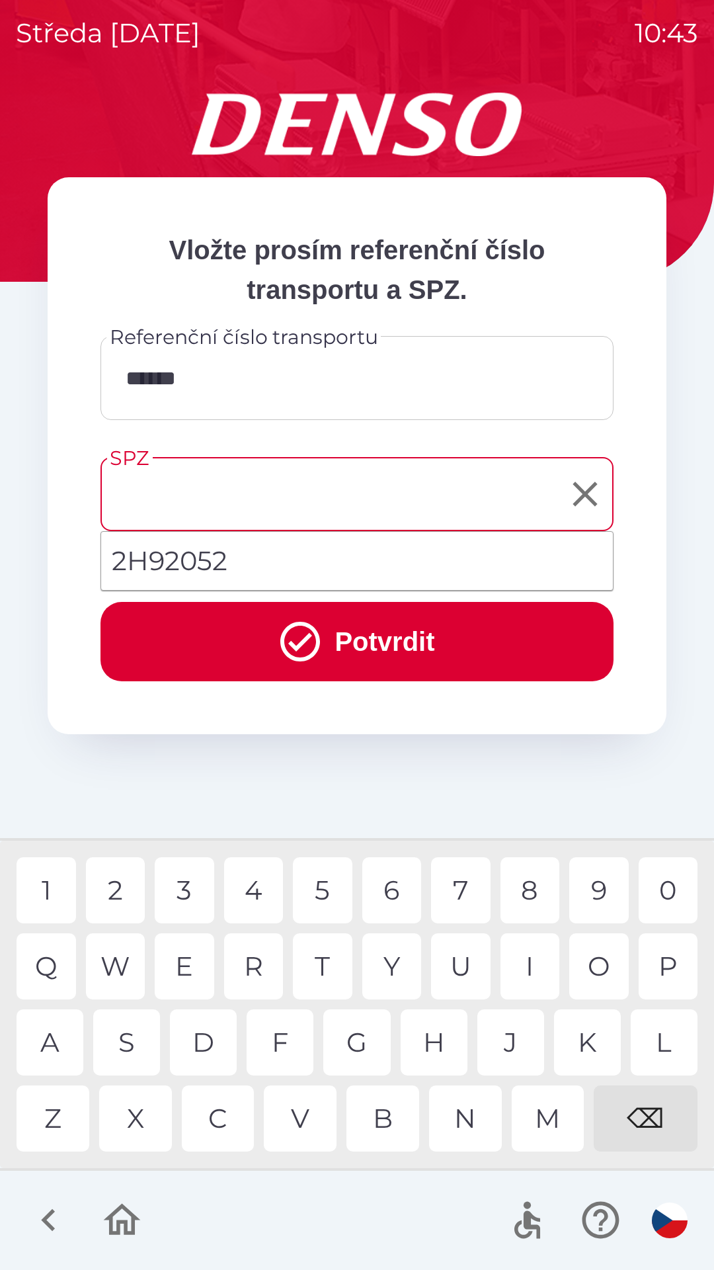
click at [251, 554] on li "2H92052" at bounding box center [357, 561] width 512 height 48
type input "*******"
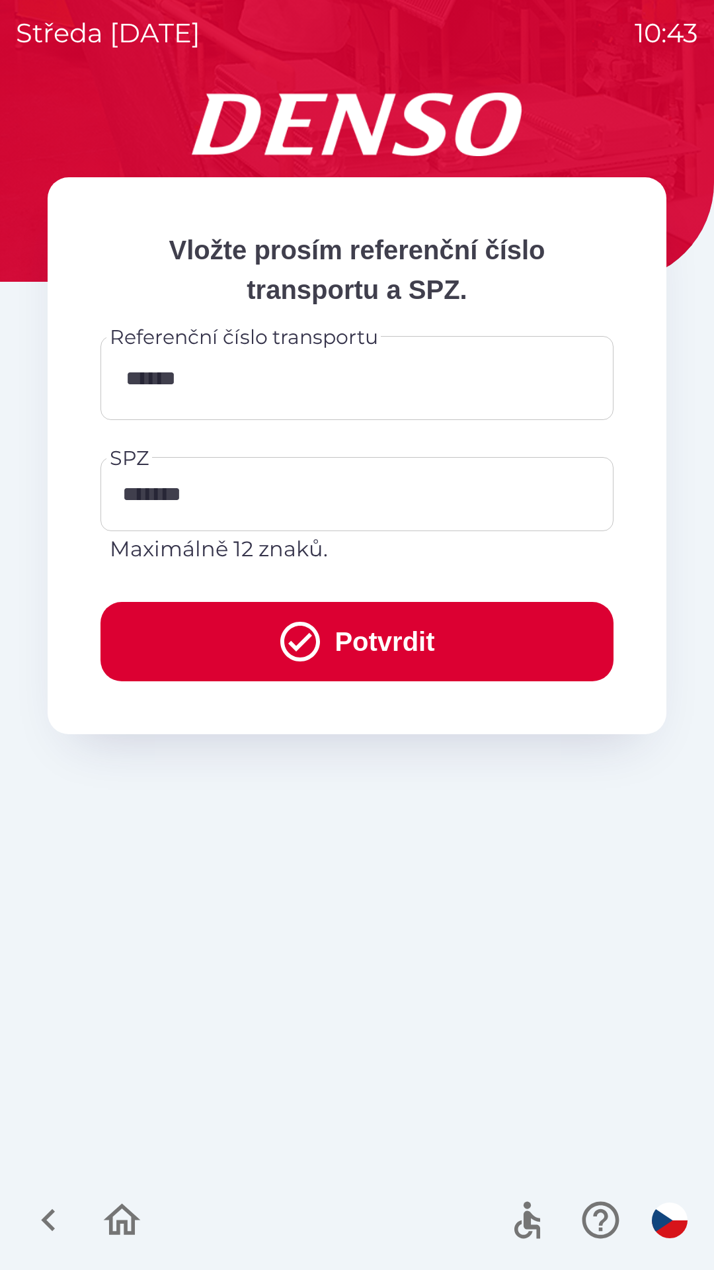
click at [363, 626] on button "Potvrdit" at bounding box center [357, 641] width 513 height 79
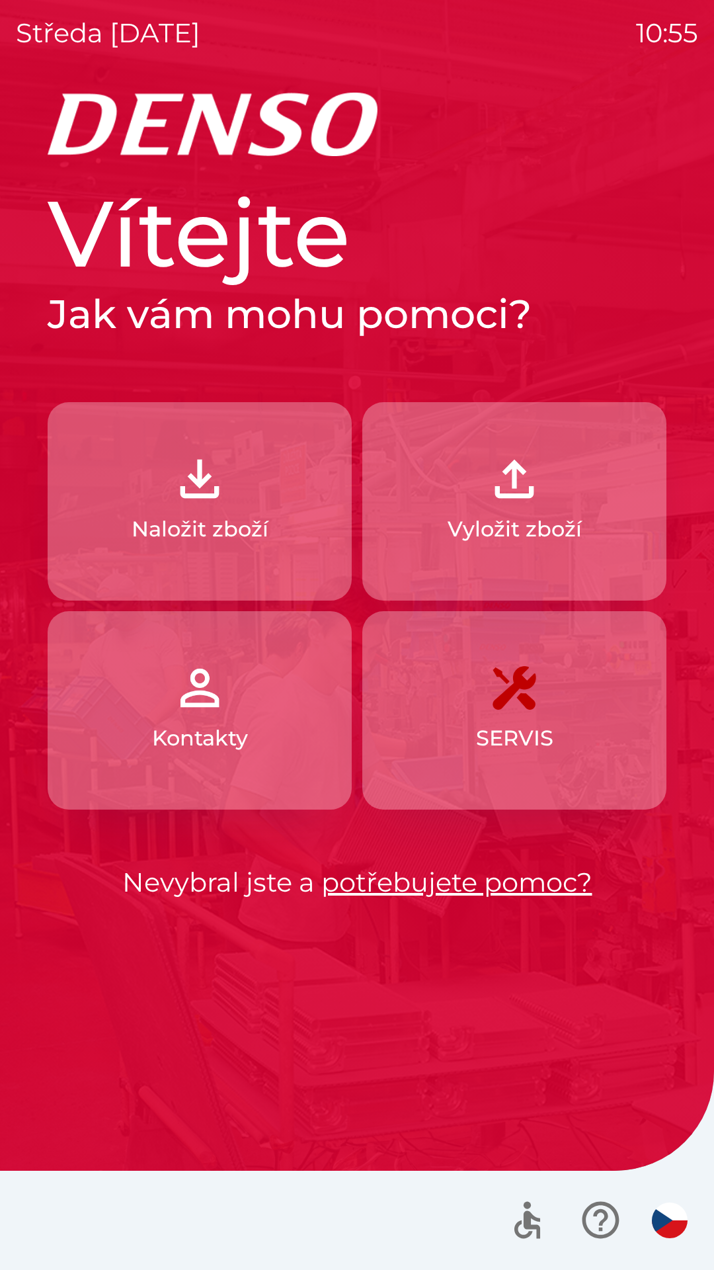
click at [522, 495] on img "button" at bounding box center [514, 479] width 58 height 58
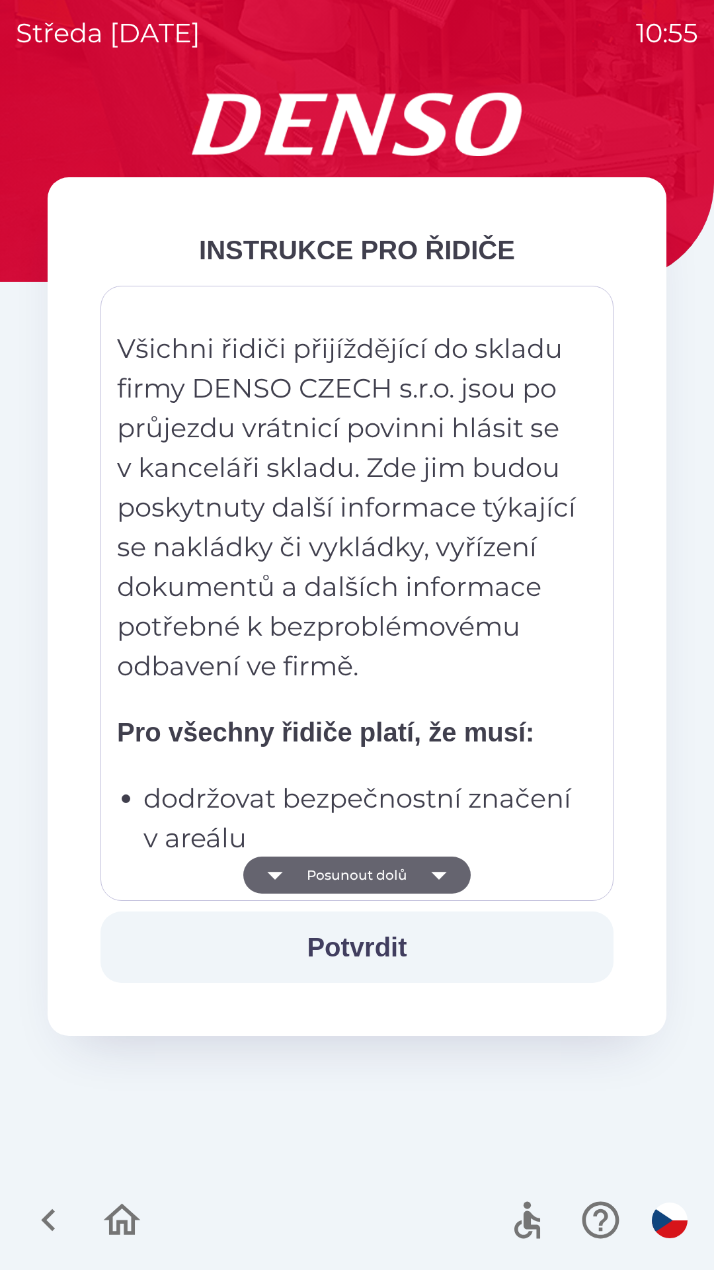
click at [439, 879] on icon "button" at bounding box center [438, 876] width 15 height 8
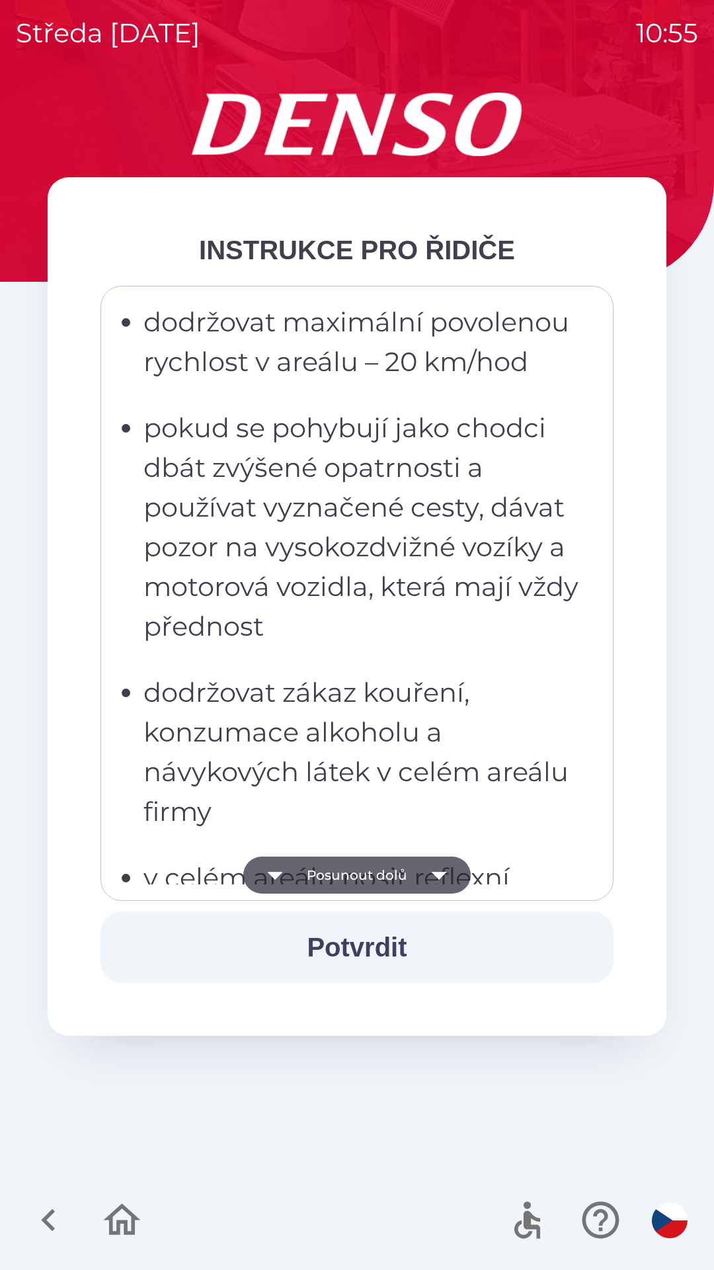
click at [445, 868] on icon "button" at bounding box center [439, 875] width 37 height 37
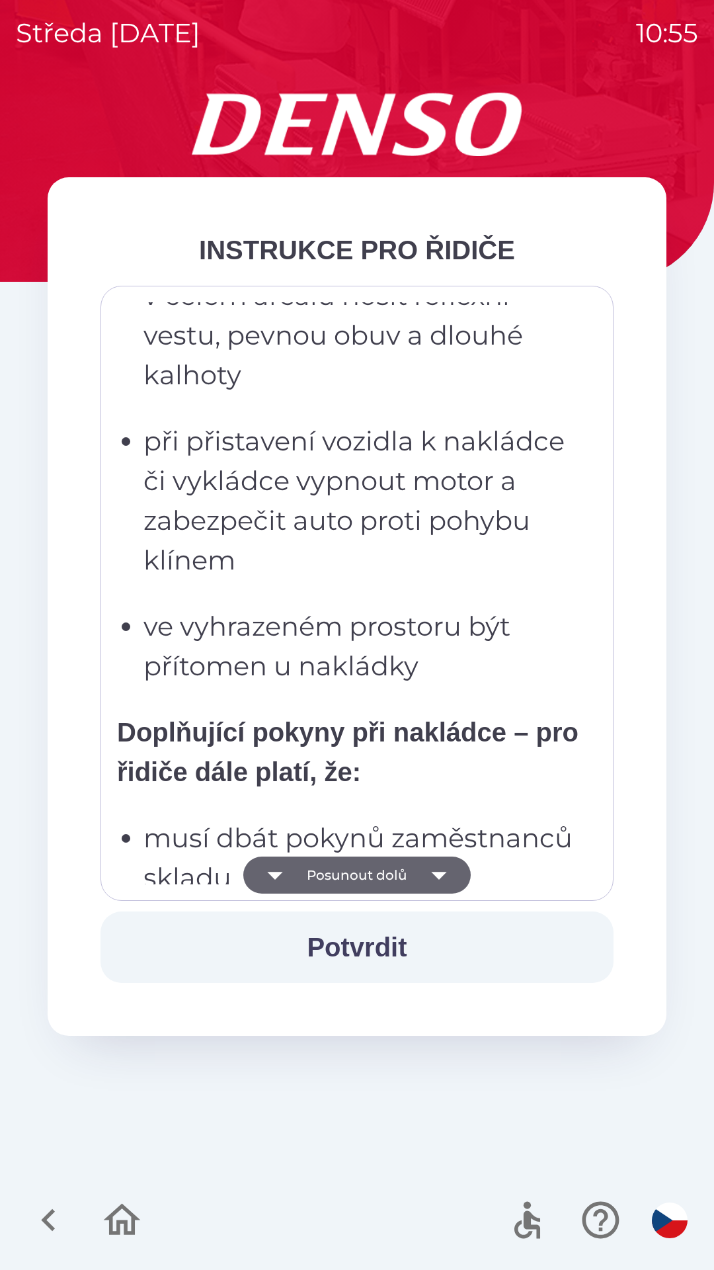
click at [439, 881] on icon "button" at bounding box center [439, 875] width 37 height 37
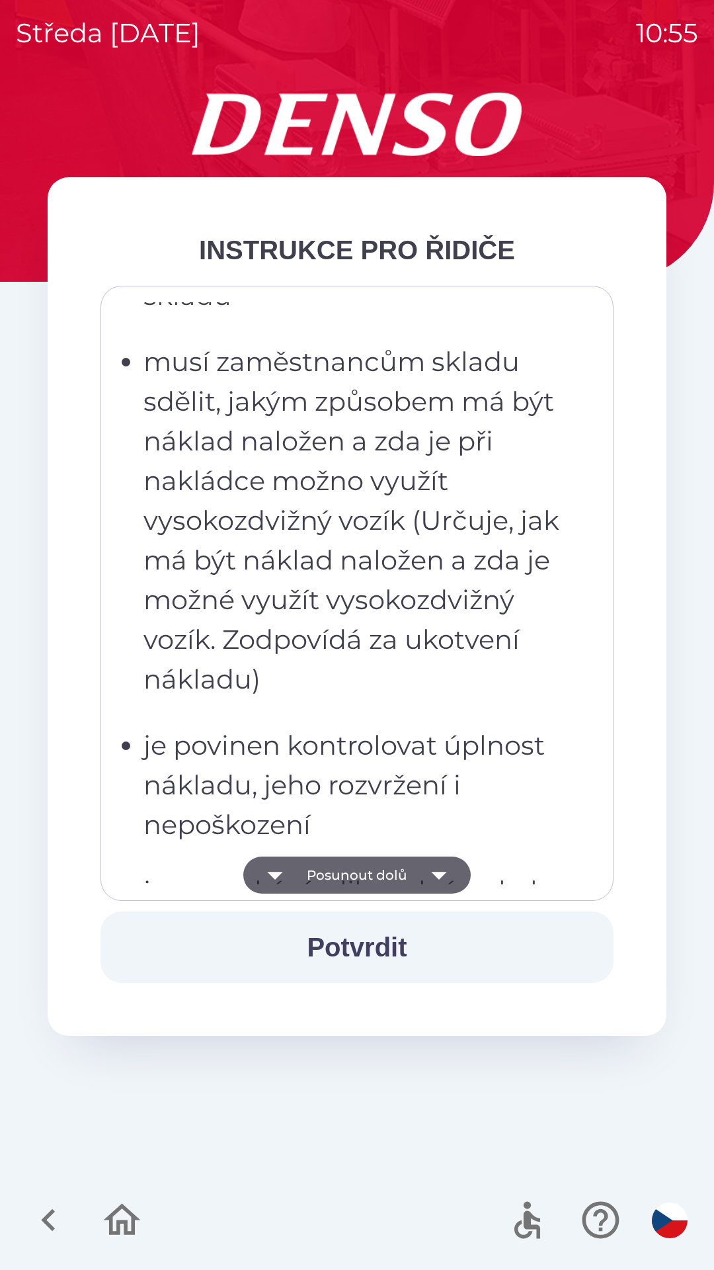
click at [441, 881] on icon "button" at bounding box center [439, 875] width 37 height 37
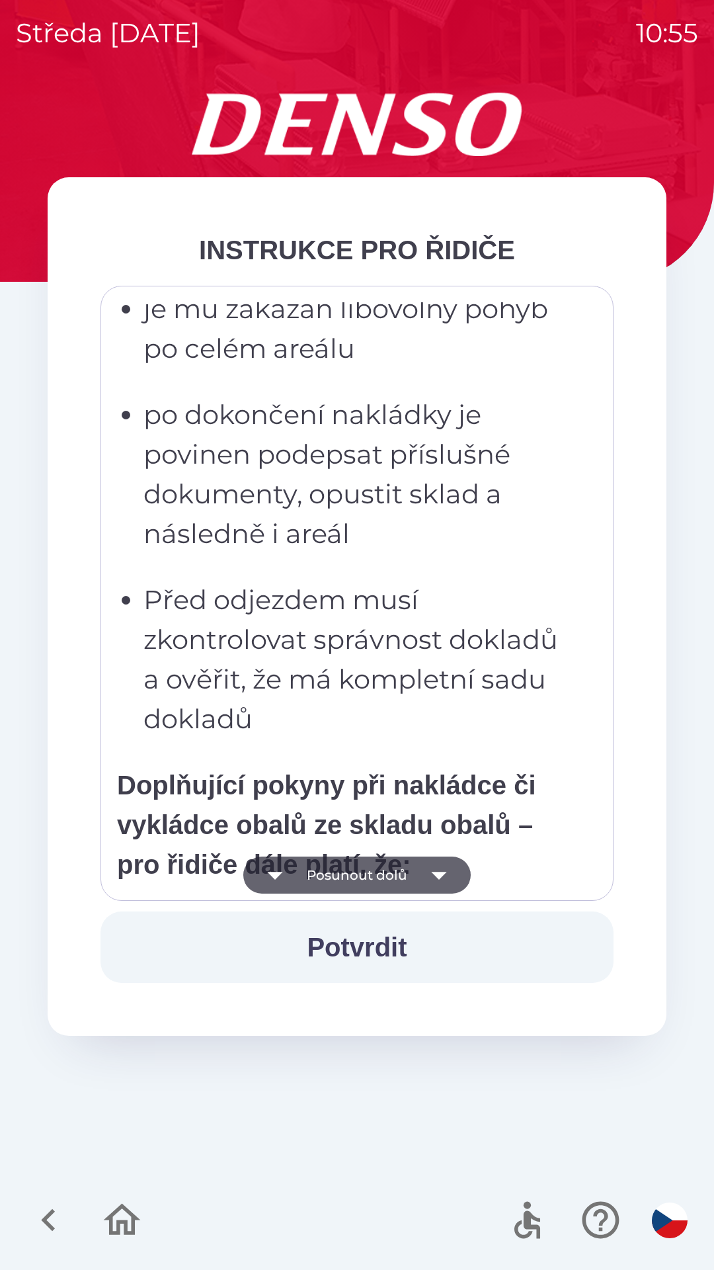
click at [439, 874] on icon "button" at bounding box center [438, 876] width 15 height 8
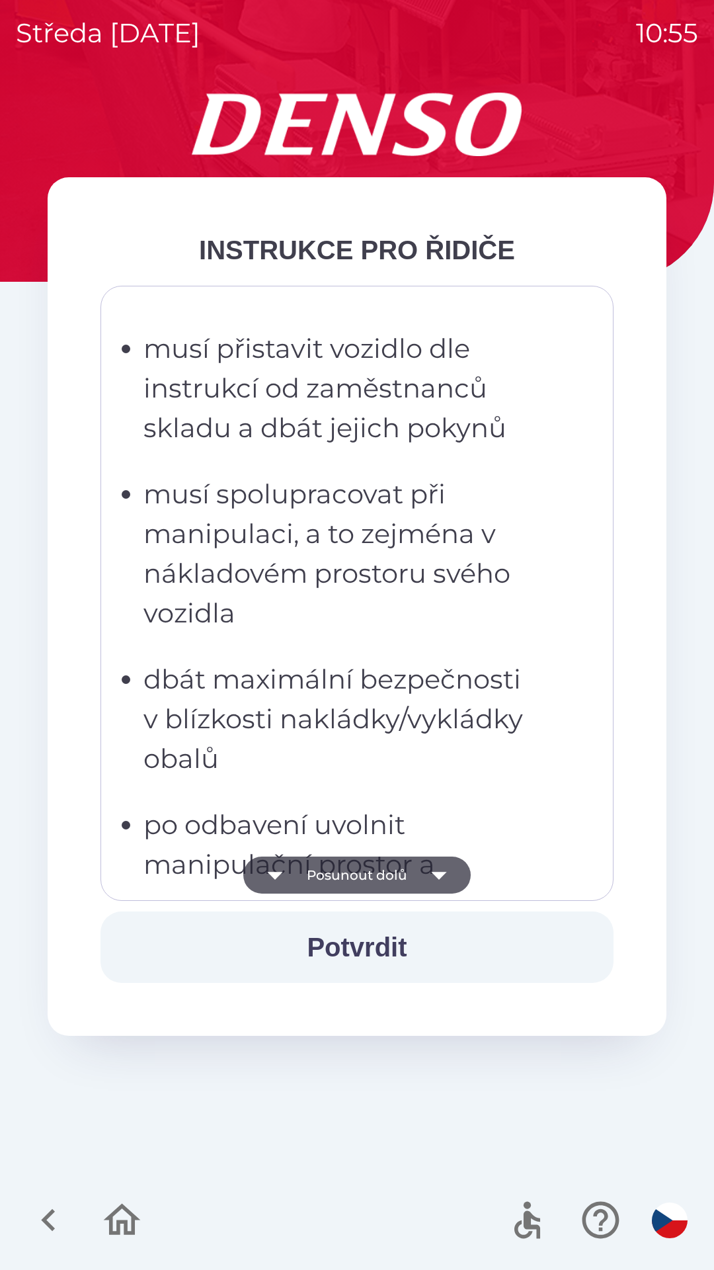
click at [433, 874] on icon "button" at bounding box center [438, 876] width 15 height 8
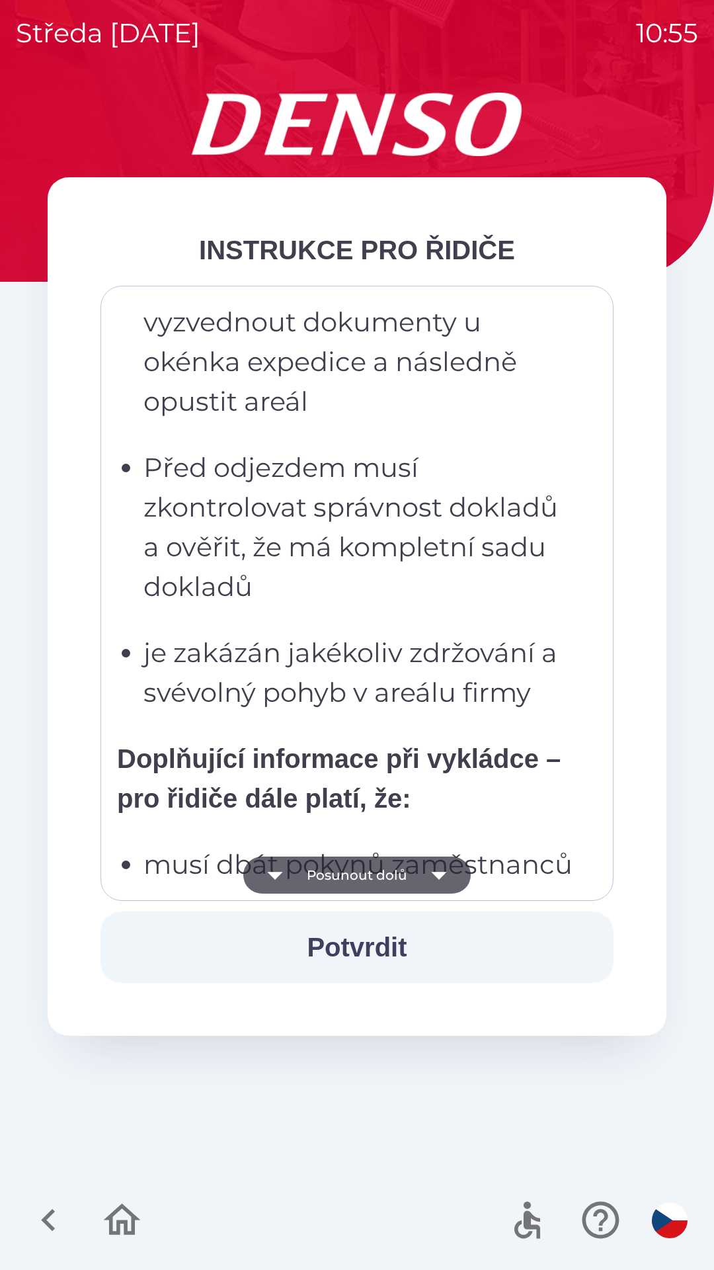
click at [437, 883] on icon "button" at bounding box center [439, 875] width 37 height 37
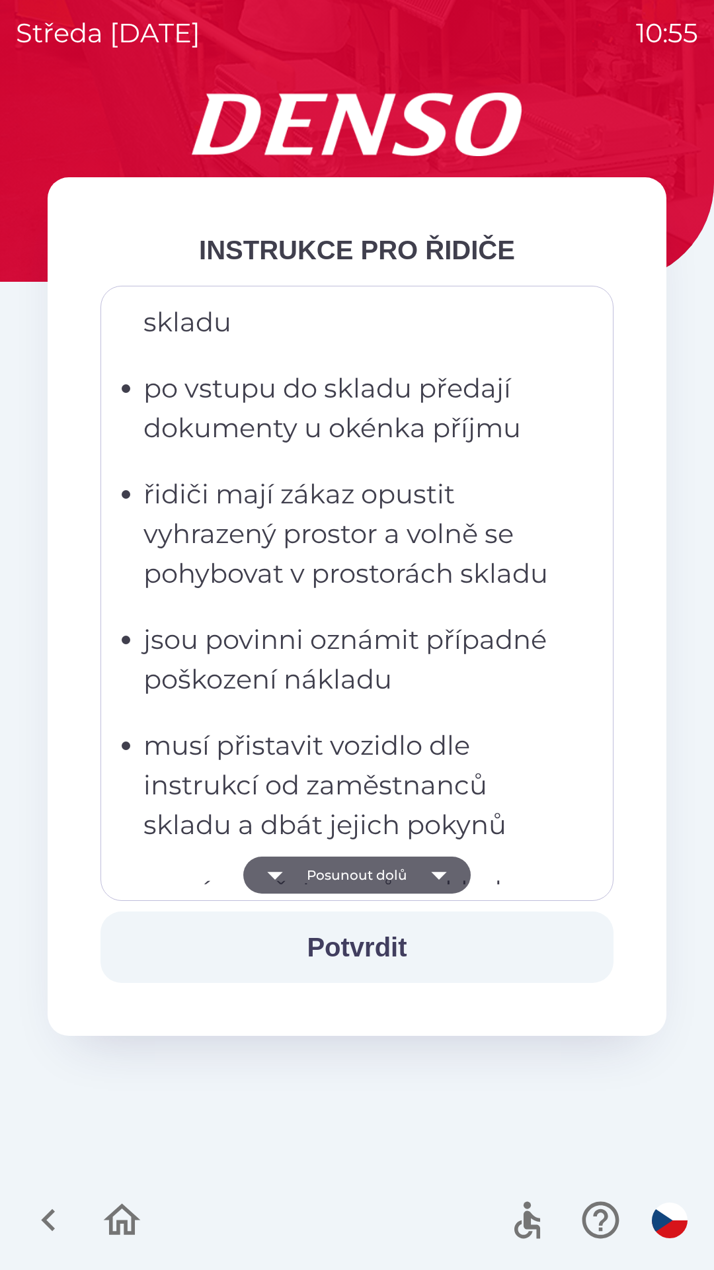
click at [436, 878] on icon "button" at bounding box center [439, 875] width 37 height 37
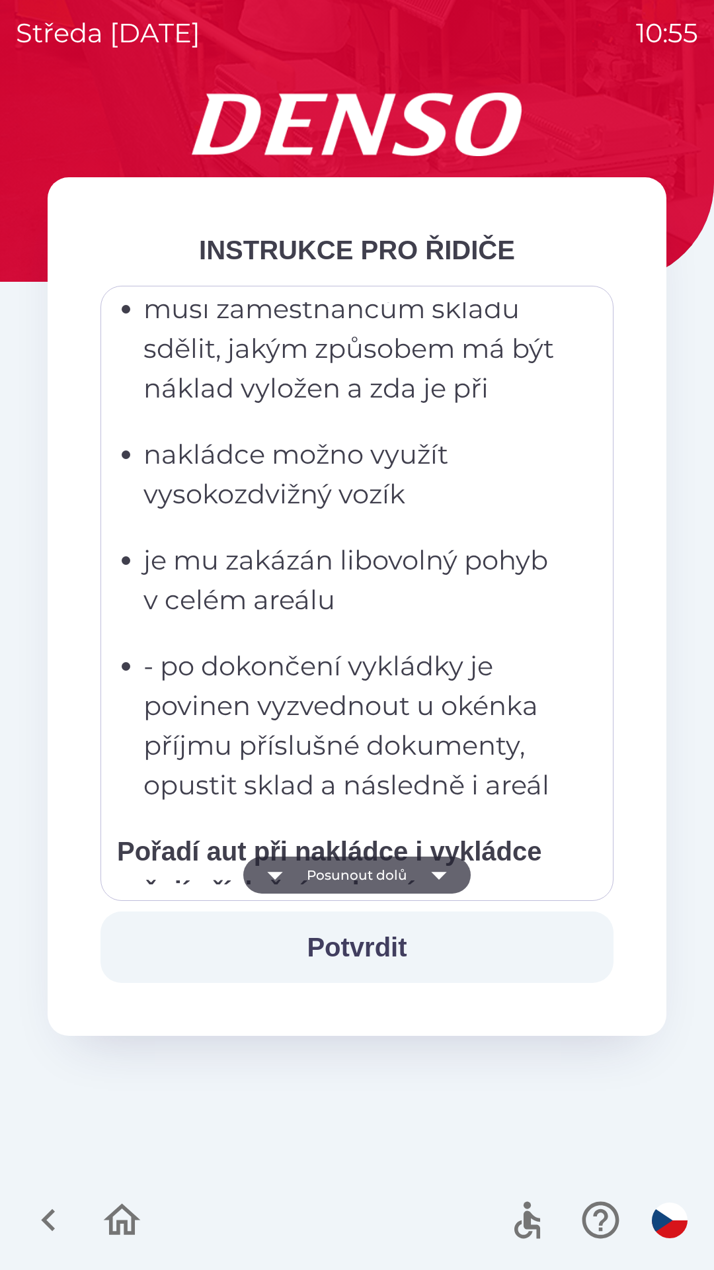
click at [439, 881] on icon "button" at bounding box center [439, 875] width 37 height 37
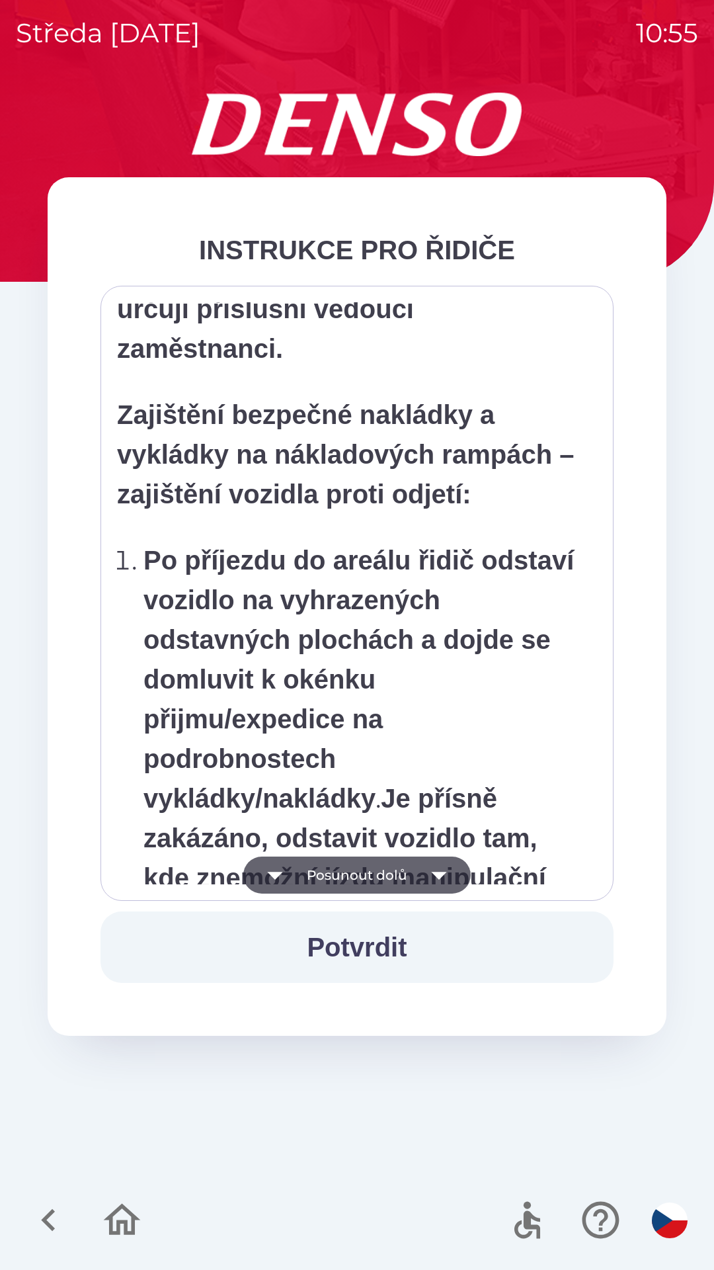
click at [438, 874] on icon "button" at bounding box center [438, 876] width 15 height 8
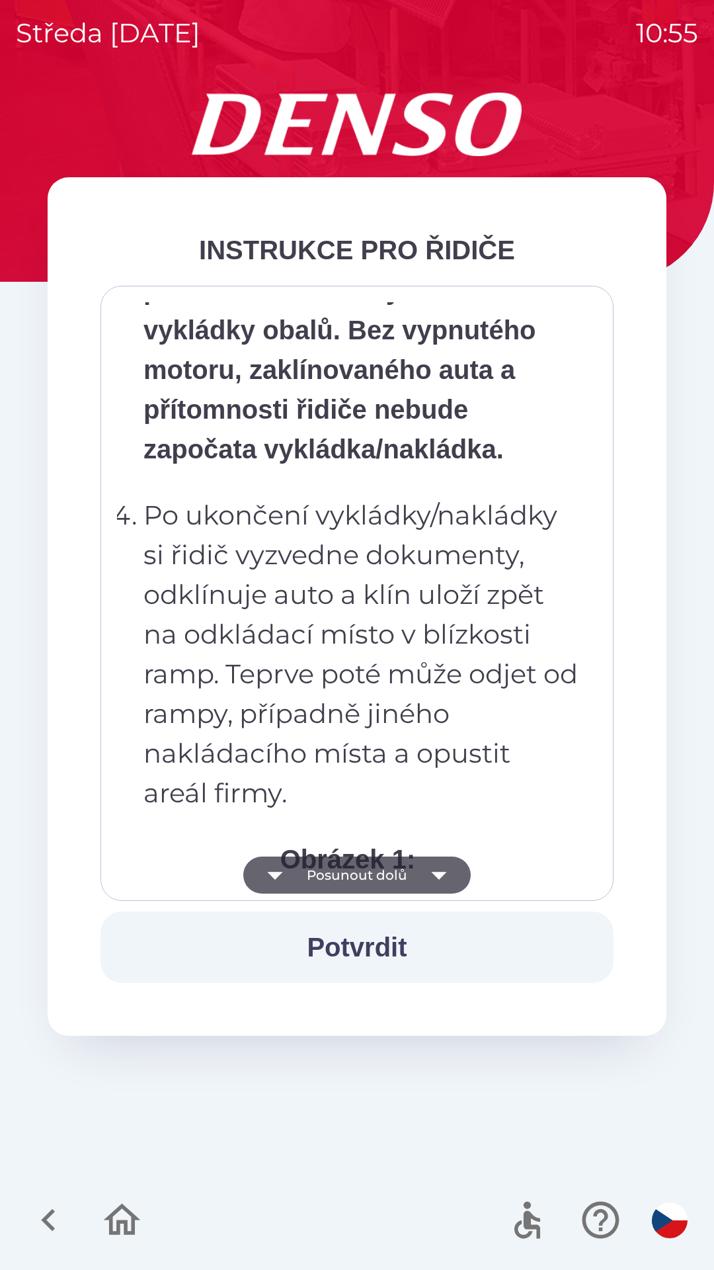
click at [513, 733] on p "Po ukončení vykládky/nakládky si řidič vyzvedne dokumenty, odklínuje auto a klí…" at bounding box center [361, 653] width 435 height 317
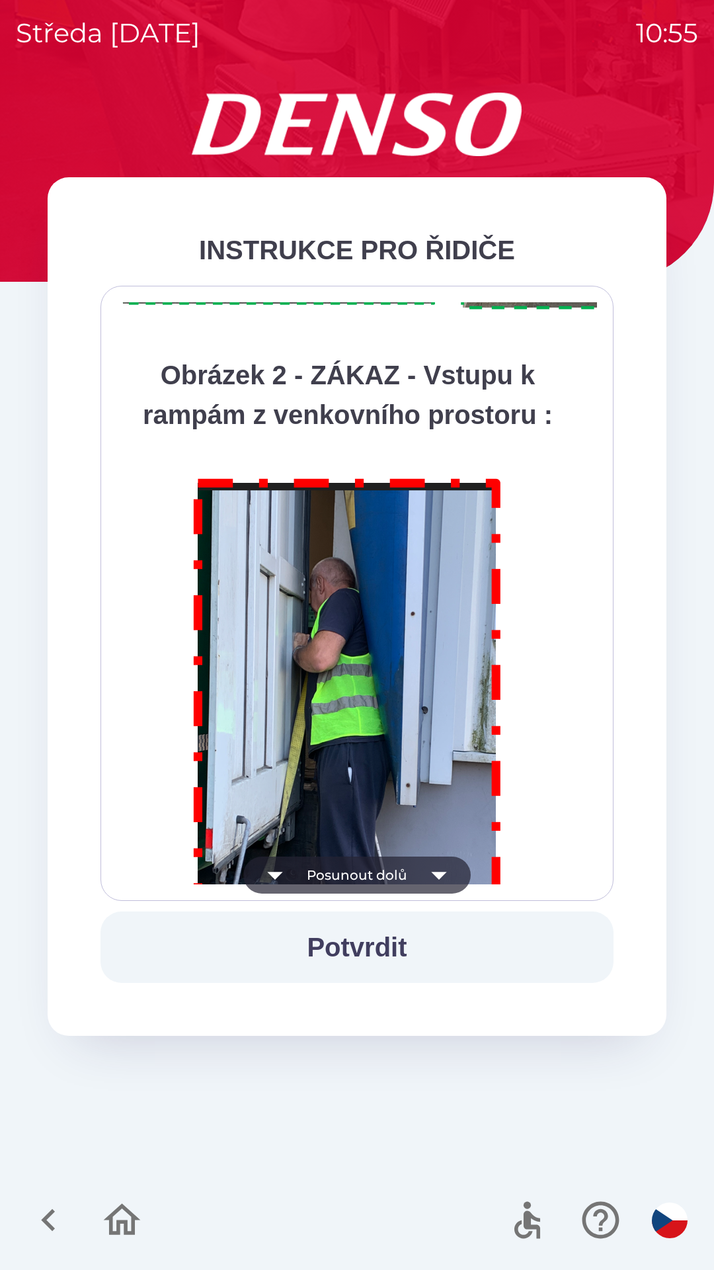
scroll to position [7433, 0]
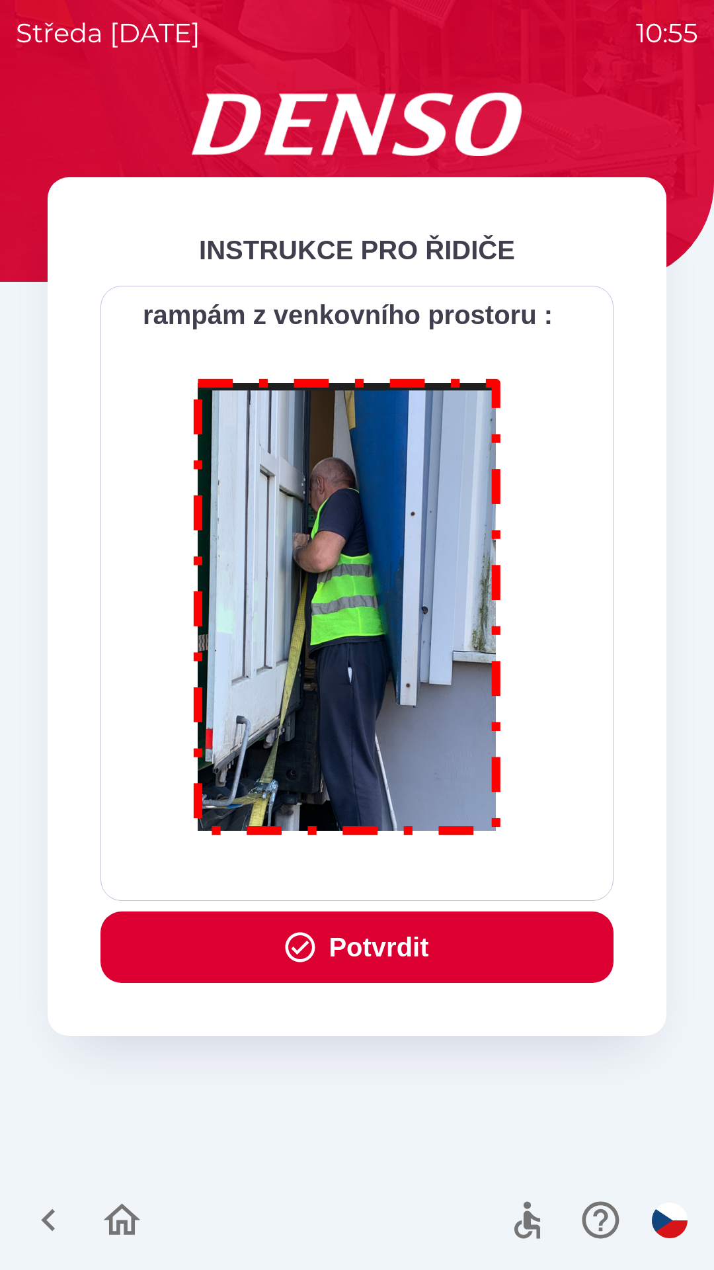
click at [425, 980] on button "Potvrdit" at bounding box center [357, 946] width 513 height 71
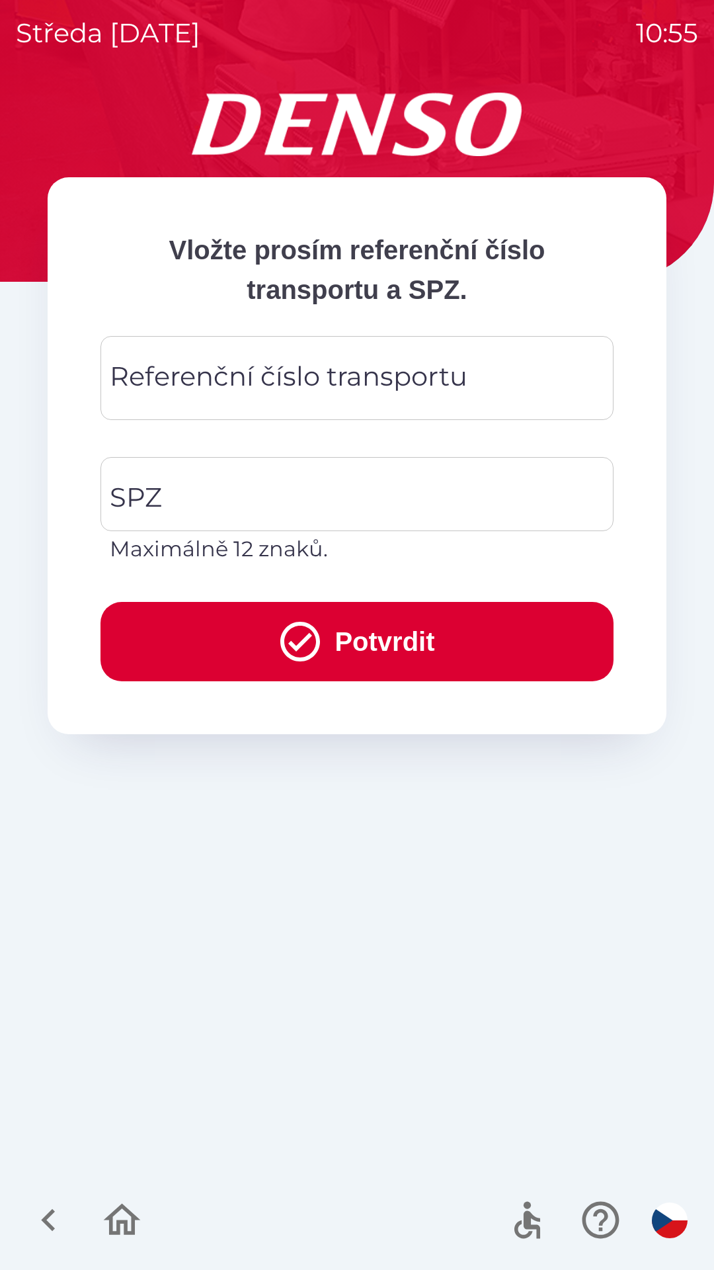
click at [208, 383] on div "Referenční číslo transportu Referenční číslo transportu" at bounding box center [357, 378] width 513 height 84
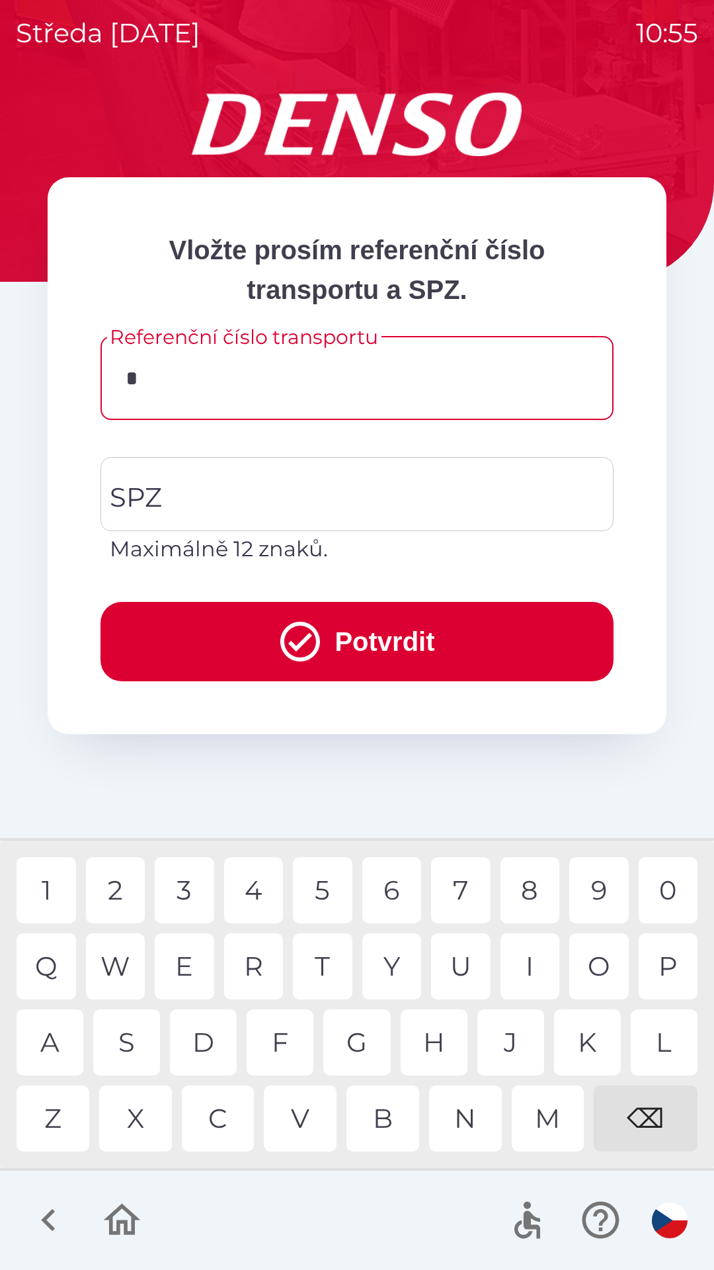
click at [439, 1052] on div "H" at bounding box center [434, 1042] width 67 height 66
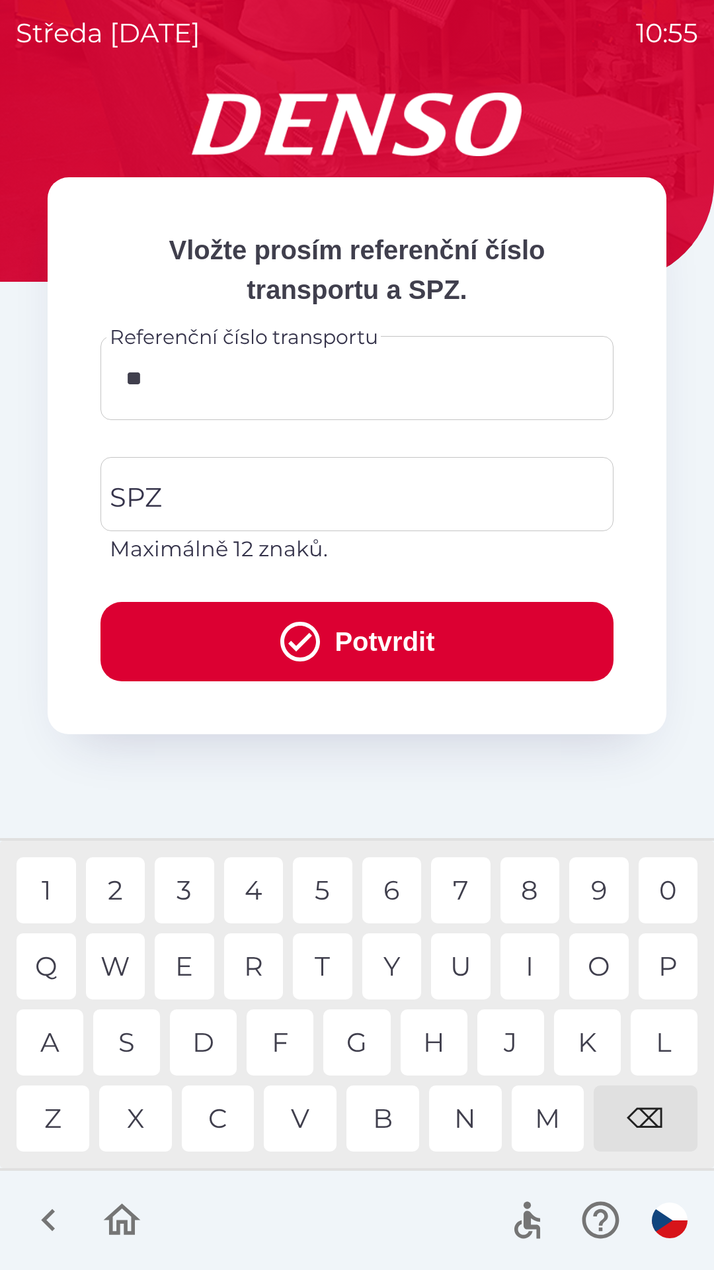
click at [548, 1123] on div "M" at bounding box center [548, 1118] width 73 height 66
click at [553, 1120] on div "M" at bounding box center [548, 1118] width 73 height 66
click at [462, 972] on div "U" at bounding box center [461, 966] width 60 height 66
click at [390, 892] on div "6" at bounding box center [392, 890] width 60 height 66
click at [532, 887] on div "8" at bounding box center [531, 890] width 60 height 66
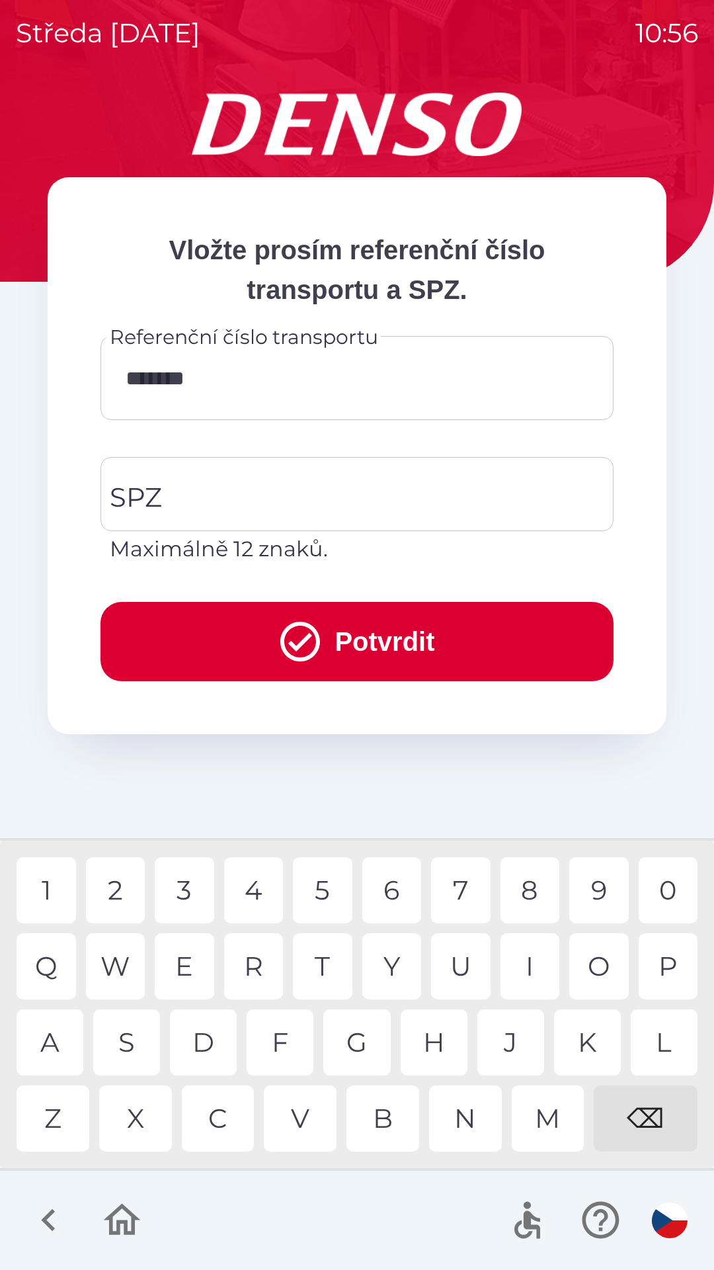
click at [532, 897] on div "8" at bounding box center [531, 890] width 60 height 66
click at [597, 888] on div "9" at bounding box center [599, 890] width 60 height 66
type input "**********"
click at [201, 486] on input "SPZ" at bounding box center [347, 494] width 482 height 62
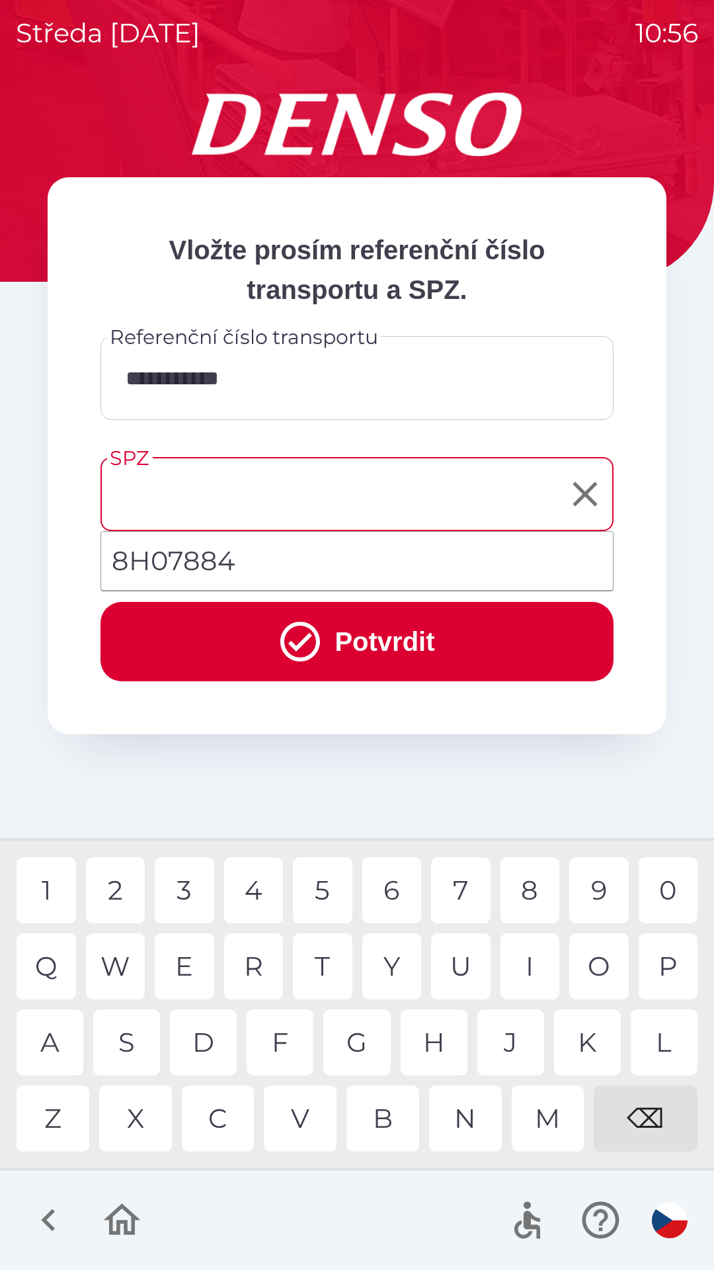
click at [202, 567] on li "8H07884" at bounding box center [357, 561] width 512 height 48
type input "*******"
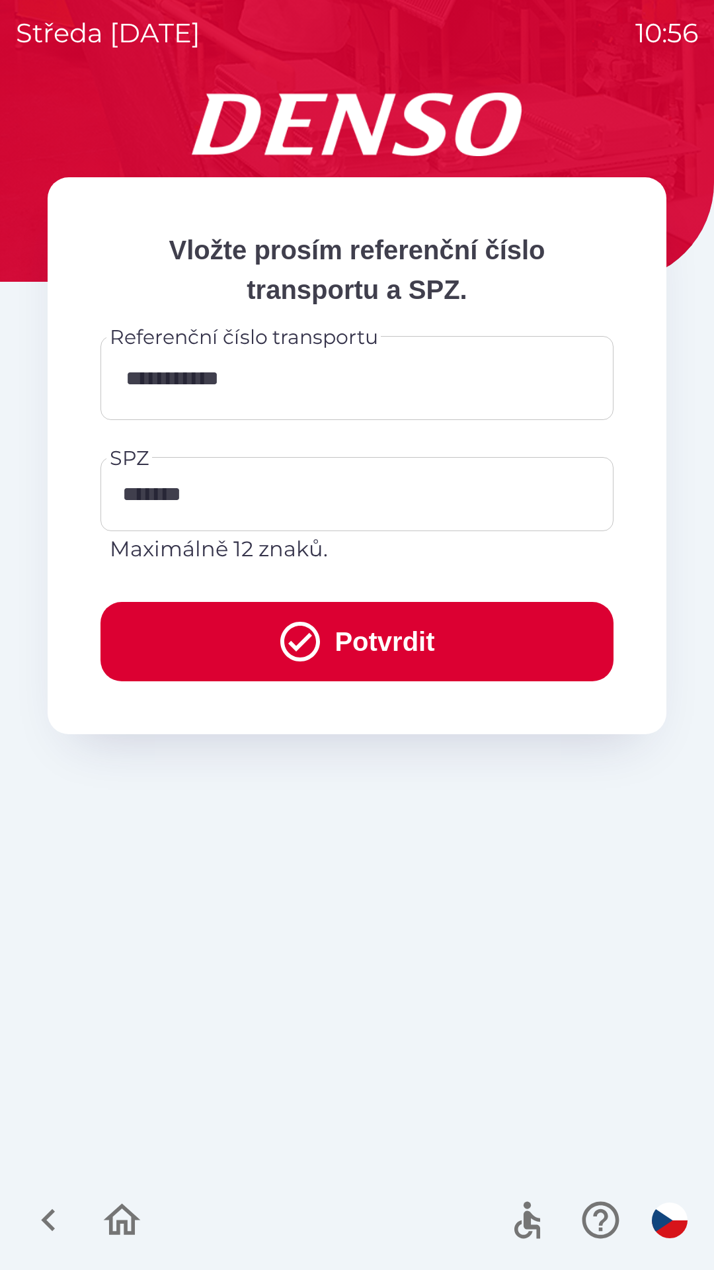
click at [367, 657] on button "Potvrdit" at bounding box center [357, 641] width 513 height 79
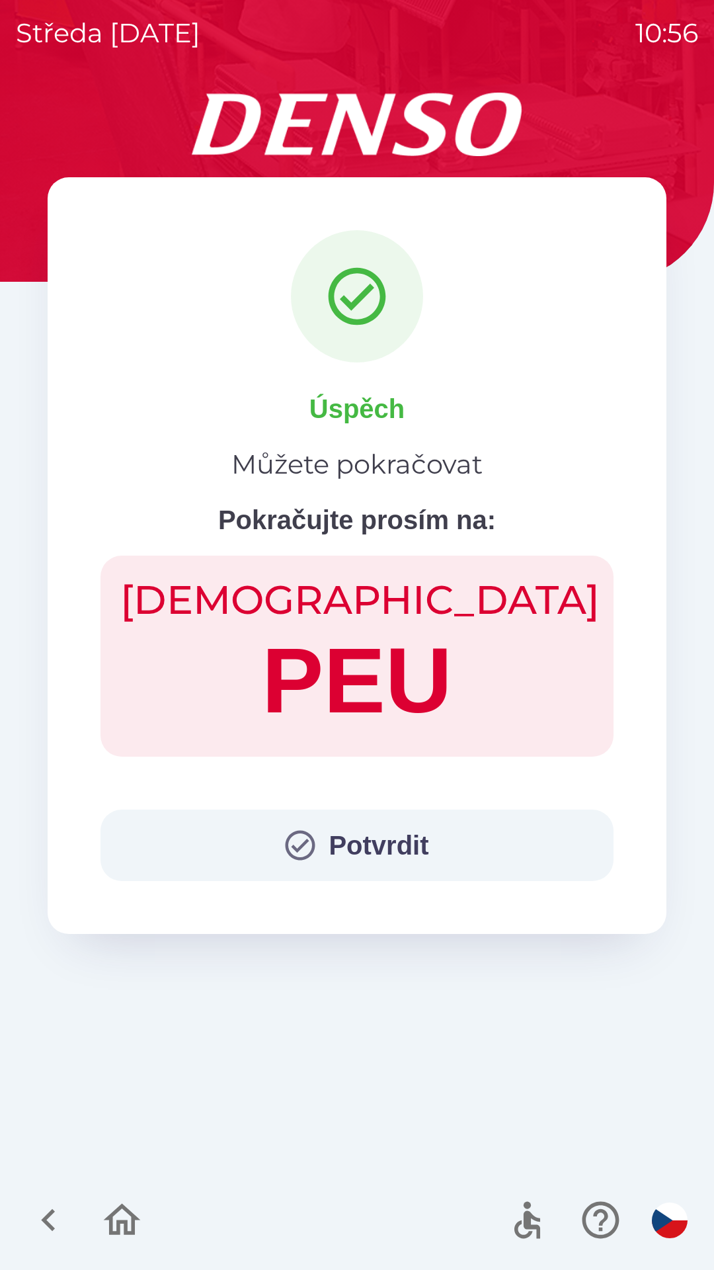
click at [396, 845] on button "Potvrdit" at bounding box center [357, 845] width 513 height 71
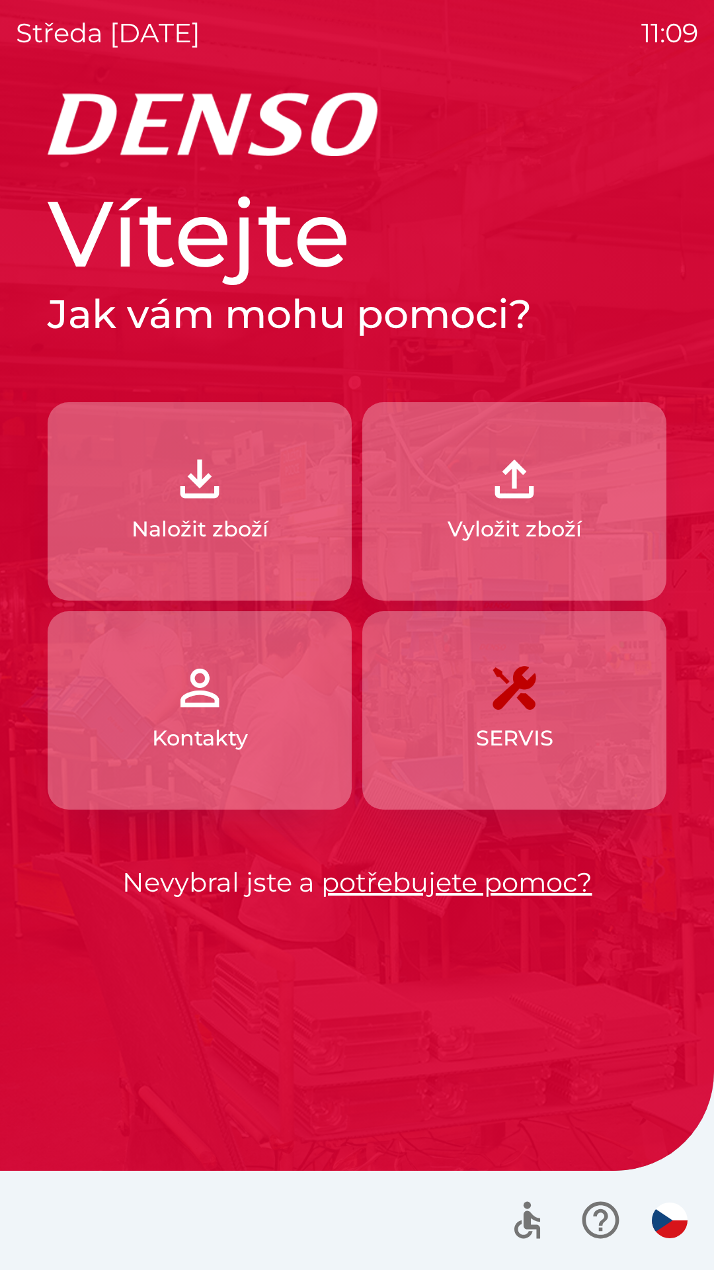
click at [513, 499] on img "button" at bounding box center [514, 479] width 58 height 58
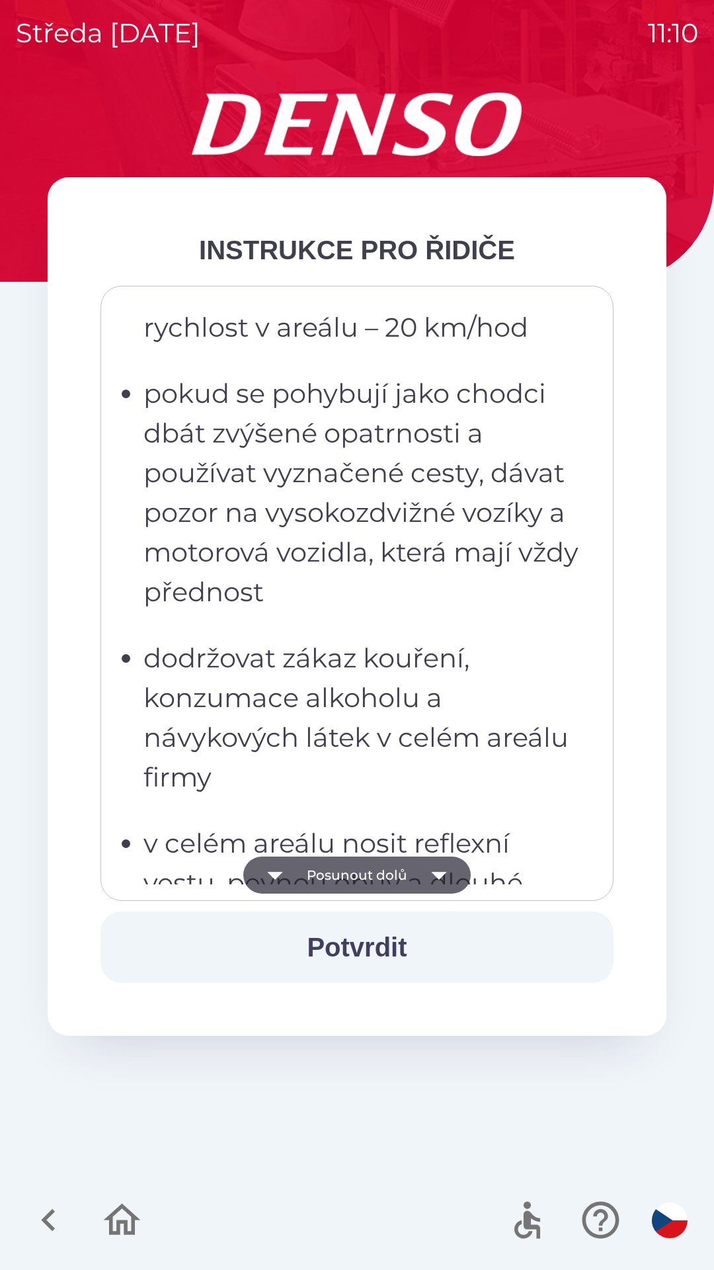
click at [372, 571] on p "pokud se pohybují jako chodci dbát zvýšené opatrnosti a používat vyznačené cest…" at bounding box center [361, 493] width 435 height 238
click at [365, 660] on p "dodržovat zákaz kouření, konzumace alkoholu a návykových látek v celém areálu f…" at bounding box center [361, 717] width 435 height 159
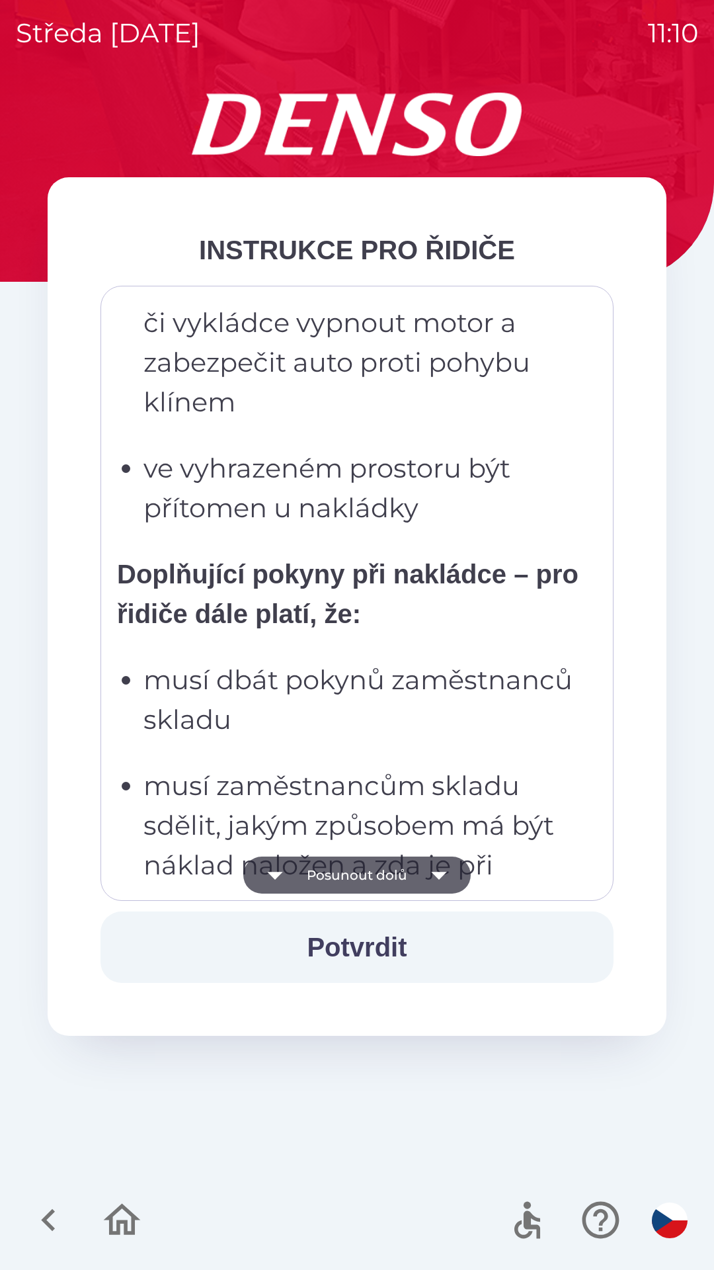
click at [380, 593] on p "Doplňující pokyny při nakládce – pro řidiče dále platí, že:" at bounding box center [348, 593] width 462 height 79
click at [418, 460] on p "ve vyhrazeném prostoru být přítomen u nakládky" at bounding box center [361, 487] width 435 height 79
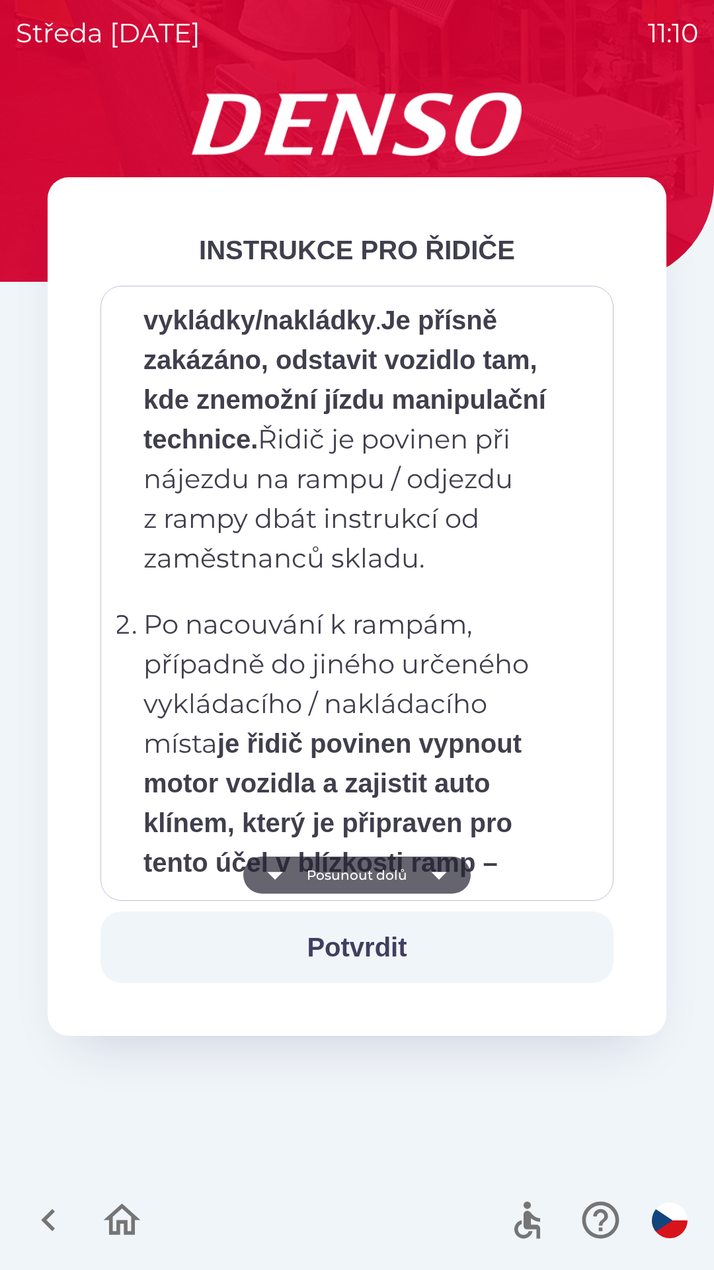
click at [443, 578] on p "Po příjezdu do areálu řidič odstaví vozidlo na vyhrazených odstavných plochách …" at bounding box center [361, 320] width 435 height 516
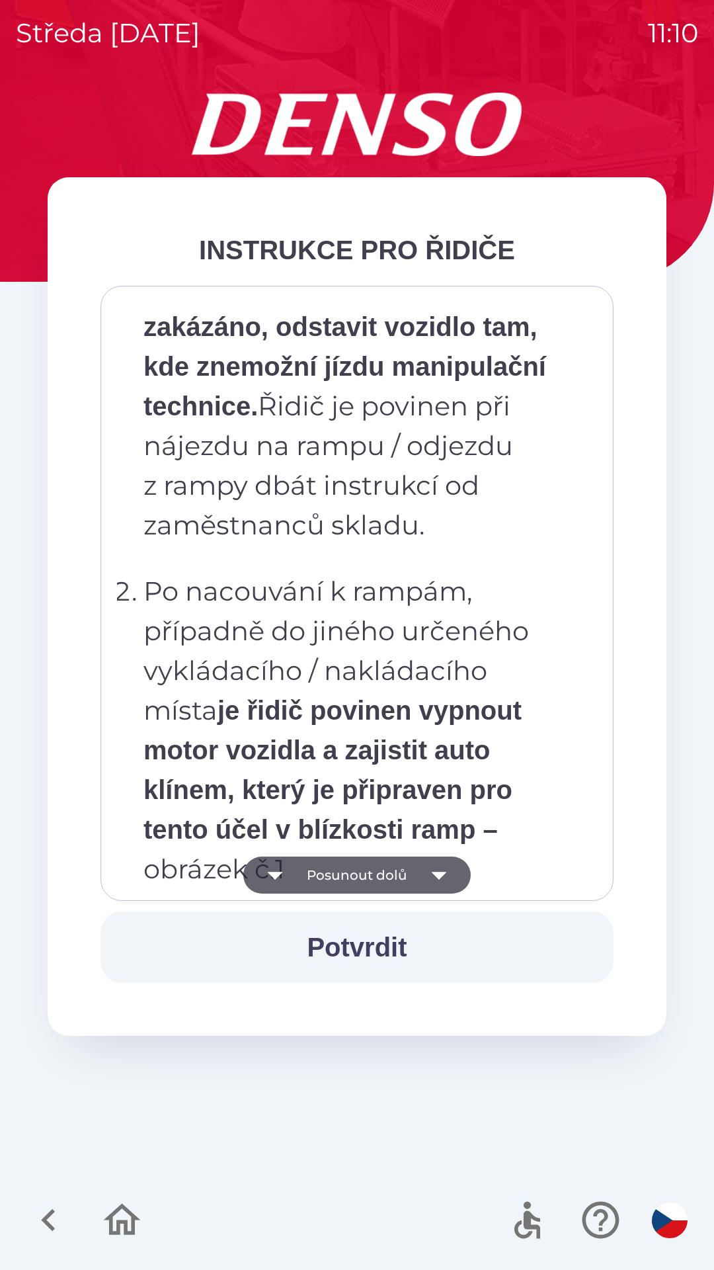
click at [501, 464] on p "Po příjezdu do areálu řidič odstaví vozidlo na vyhrazených odstavných plochách …" at bounding box center [361, 287] width 435 height 516
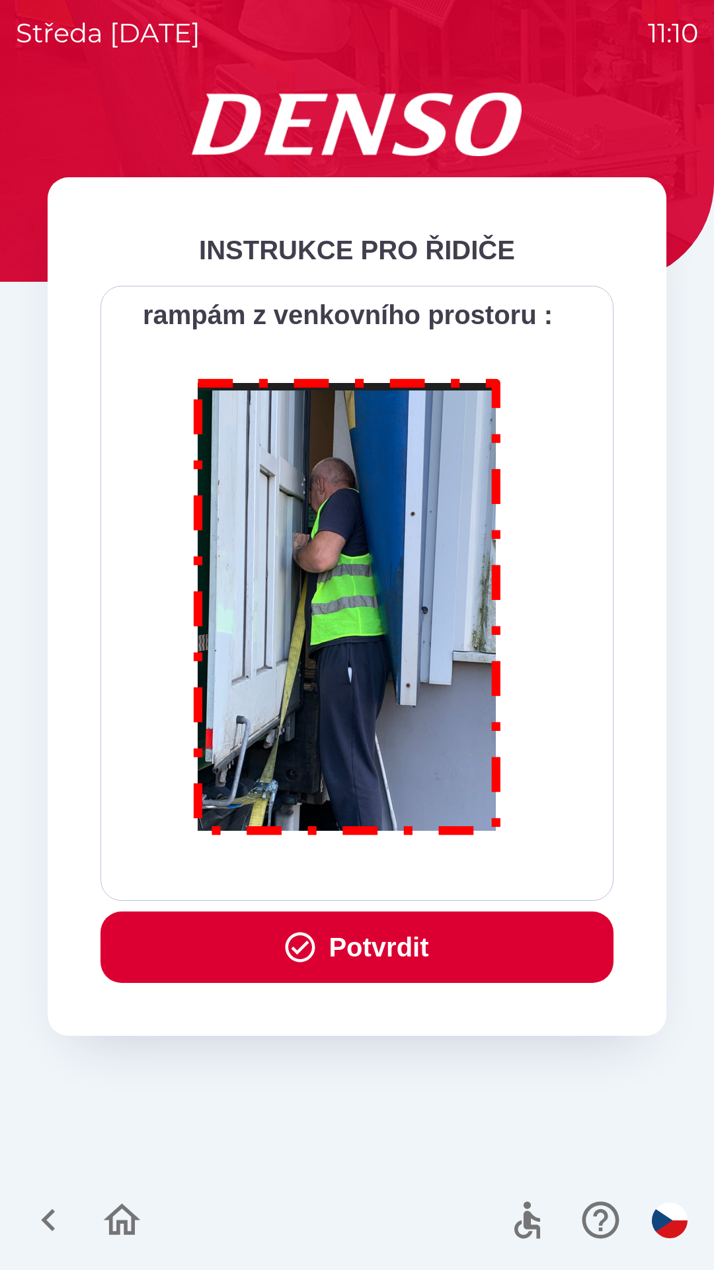
scroll to position [7433, 0]
click at [404, 927] on button "Potvrdit" at bounding box center [357, 946] width 513 height 71
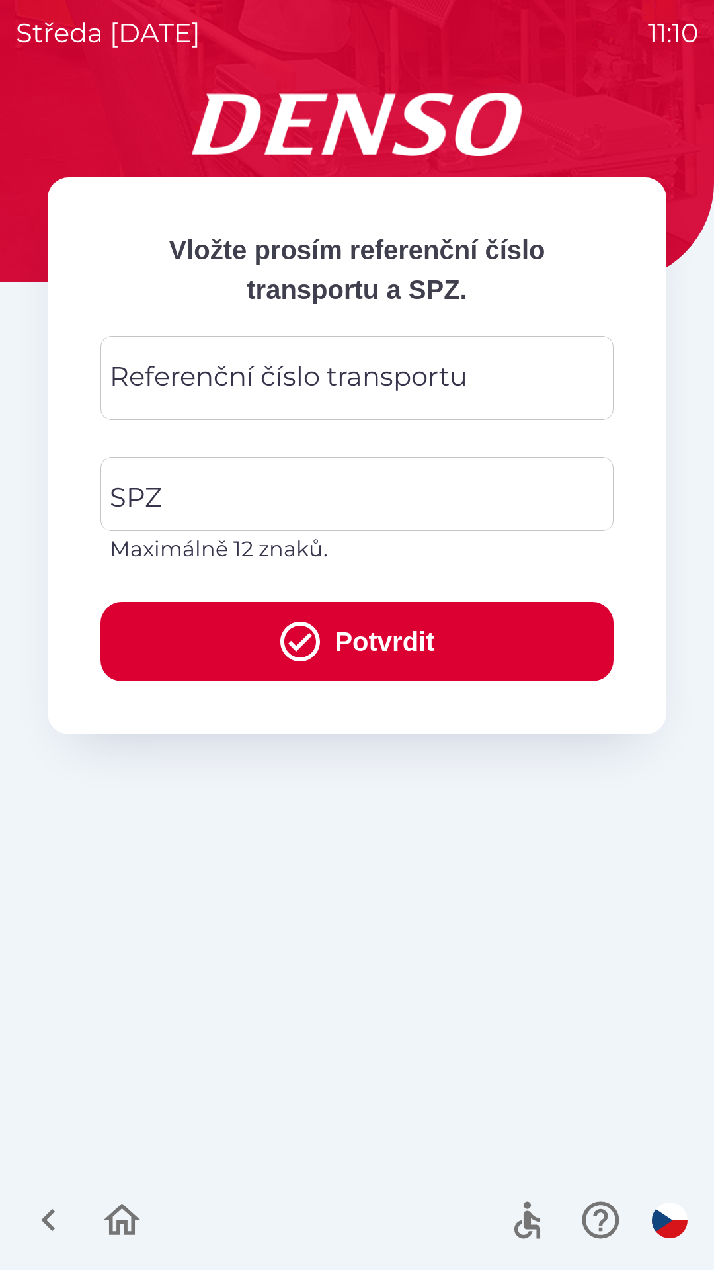
click at [357, 364] on div "Referenční číslo transportu Referenční číslo transportu" at bounding box center [357, 378] width 513 height 84
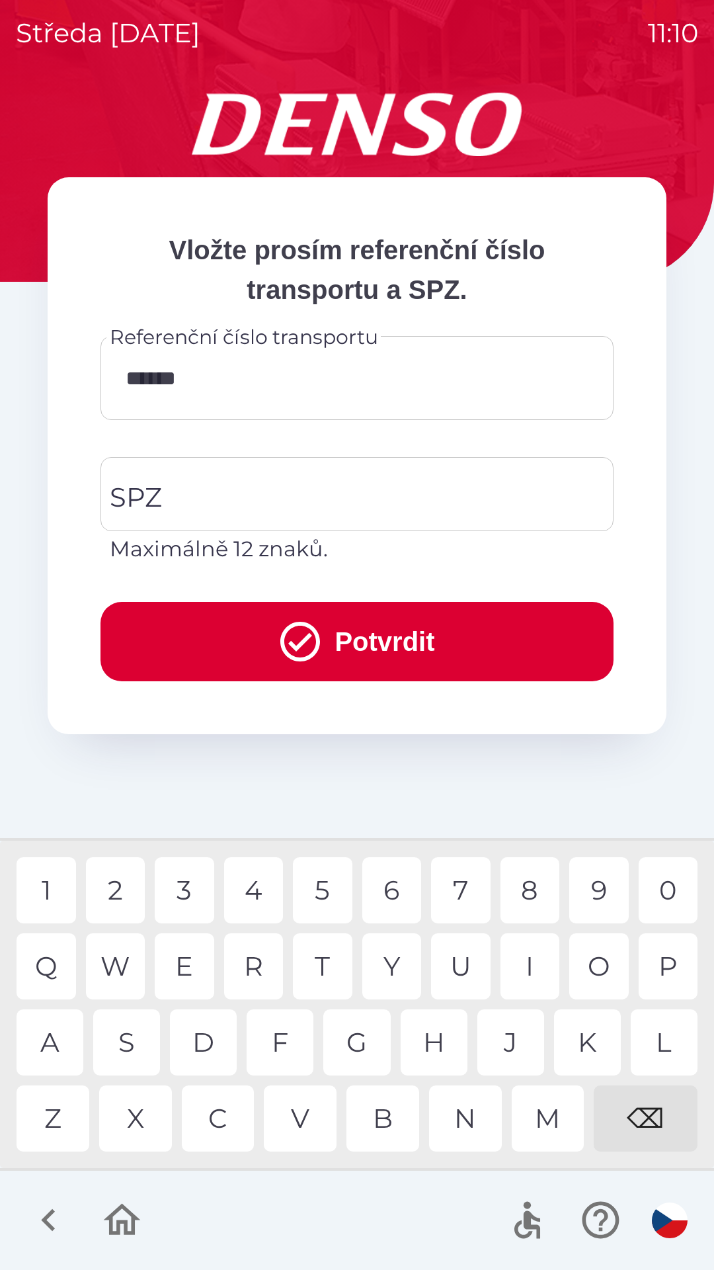
type input "*******"
click at [525, 870] on div "8" at bounding box center [531, 890] width 60 height 66
click at [255, 482] on input "SPZ" at bounding box center [347, 494] width 482 height 62
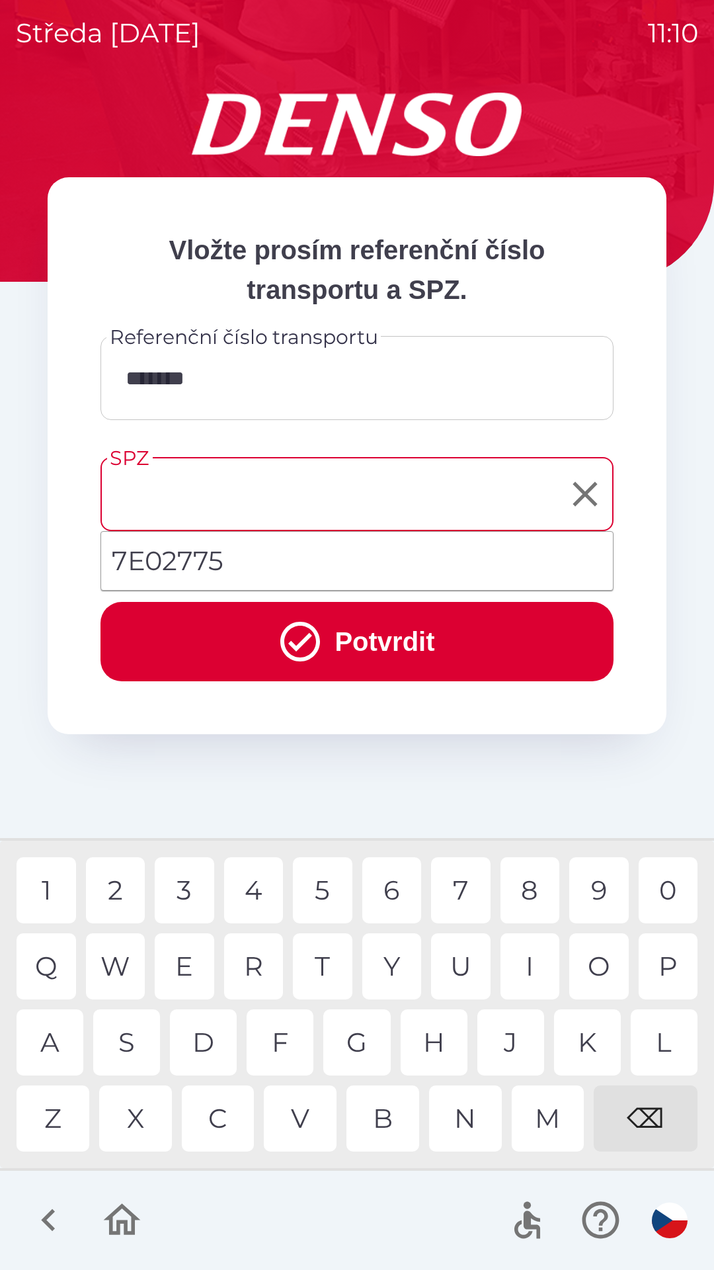
click at [240, 554] on li "7E02775" at bounding box center [357, 561] width 512 height 48
type input "*******"
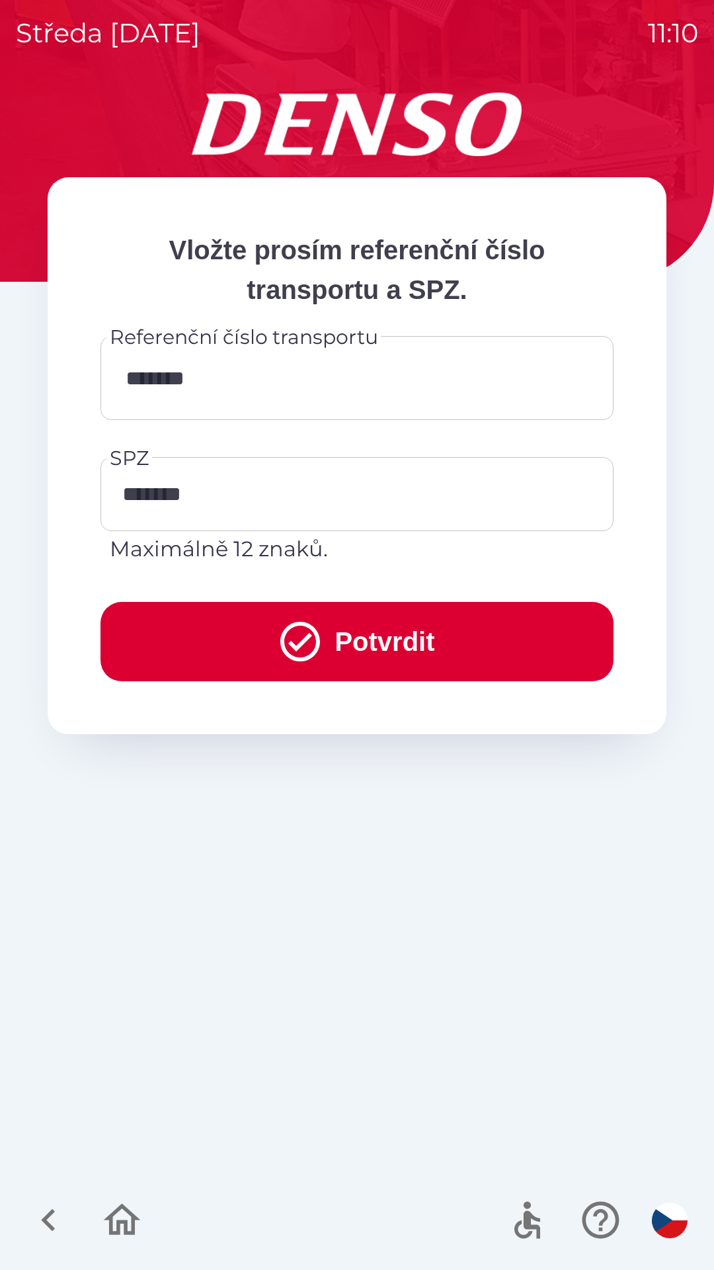
click at [362, 643] on button "Potvrdit" at bounding box center [357, 641] width 513 height 79
